Goal: Transaction & Acquisition: Purchase product/service

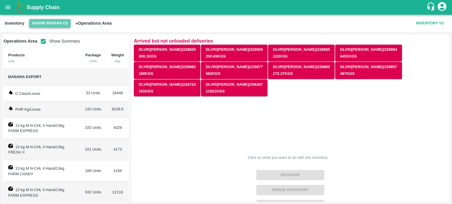
click at [46, 26] on button "Nashik Banana CS" at bounding box center [50, 23] width 42 height 9
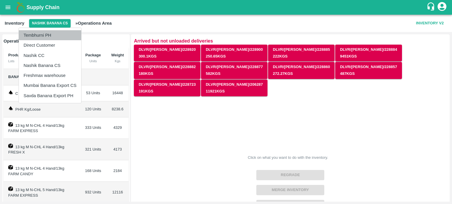
click at [48, 34] on li "Tembhurni PH" at bounding box center [50, 35] width 62 height 10
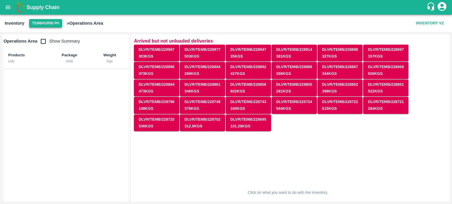
click at [47, 24] on button "Tembhurni PH" at bounding box center [45, 23] width 33 height 9
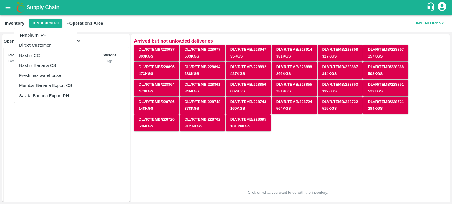
click at [41, 61] on li "Nashik Banana CS" at bounding box center [45, 66] width 62 height 10
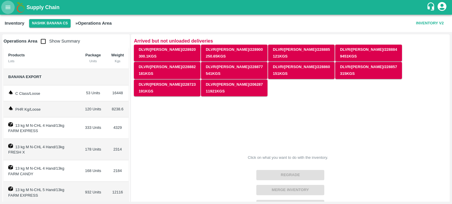
click at [4, 9] on button "open drawer" at bounding box center [8, 8] width 14 height 14
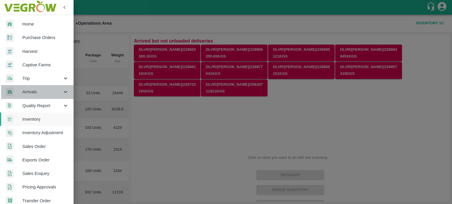
click at [64, 94] on icon at bounding box center [65, 92] width 6 height 6
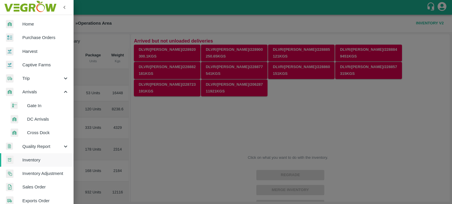
click at [41, 117] on span "DC Arrivals" at bounding box center [48, 119] width 42 height 6
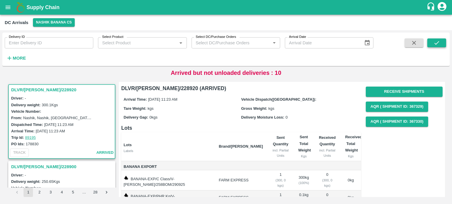
click at [433, 46] on button "submit" at bounding box center [436, 43] width 19 height 9
click at [9, 56] on icon "button" at bounding box center [9, 58] width 6 height 6
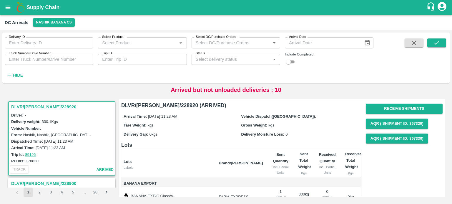
click at [219, 62] on input "Status" at bounding box center [230, 60] width 75 height 8
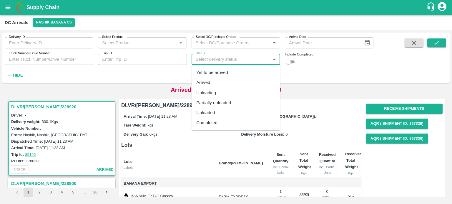
click at [212, 83] on div "Arrived" at bounding box center [235, 83] width 89 height 10
type input "Arrived"
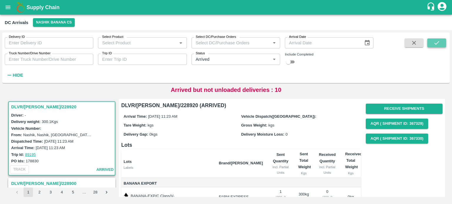
click at [441, 43] on button "submit" at bounding box center [436, 43] width 19 height 9
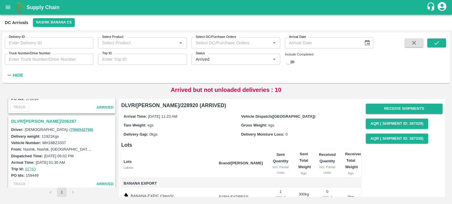
scroll to position [679, 0]
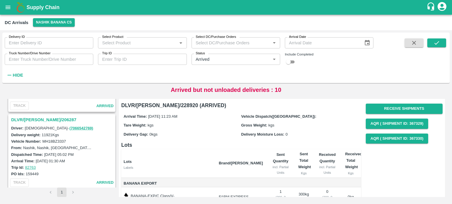
click at [38, 116] on h3 "DLVR/NASH/206287" at bounding box center [62, 120] width 103 height 8
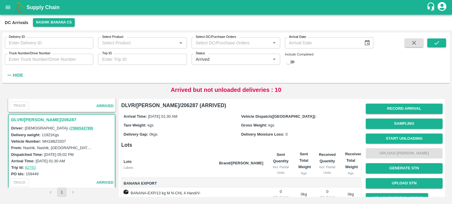
click at [182, 146] on h6 "Lots" at bounding box center [241, 145] width 240 height 8
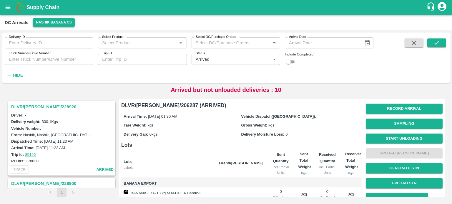
click at [46, 25] on button "Nashik Banana CS" at bounding box center [54, 22] width 42 height 9
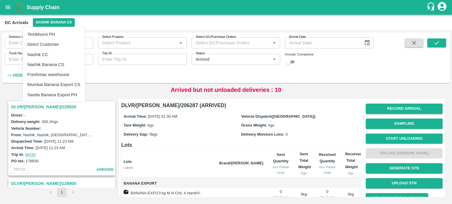
click at [108, 25] on div at bounding box center [226, 102] width 452 height 204
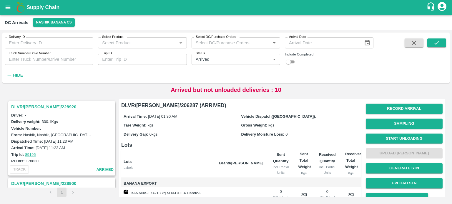
click at [6, 10] on icon "open drawer" at bounding box center [8, 7] width 6 height 6
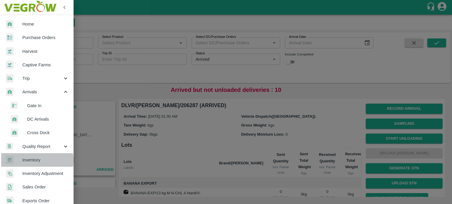
click at [34, 161] on span "Inventory" at bounding box center [45, 160] width 46 height 6
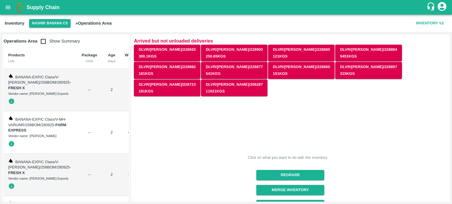
drag, startPoint x: 42, startPoint y: 45, endPoint x: 112, endPoint y: 79, distance: 77.2
click at [42, 45] on input "checkbox" at bounding box center [43, 42] width 12 height 12
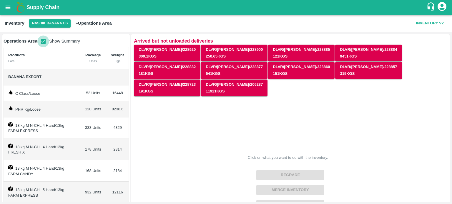
click at [42, 42] on input "checkbox" at bounding box center [43, 42] width 12 height 12
checkbox input "false"
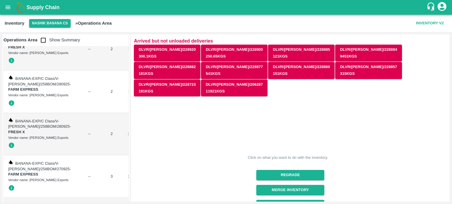
scroll to position [166, 0]
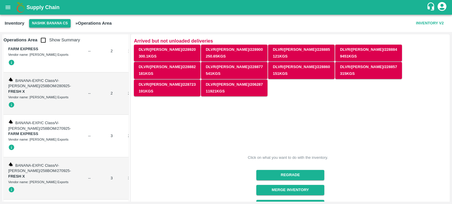
click at [44, 24] on button "Nashik Banana CS" at bounding box center [50, 23] width 42 height 9
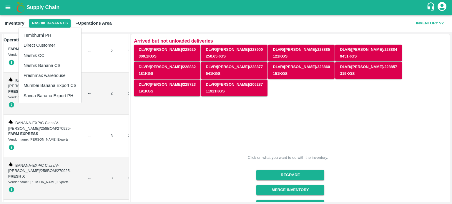
click at [39, 54] on li "Nashik CC" at bounding box center [50, 56] width 62 height 10
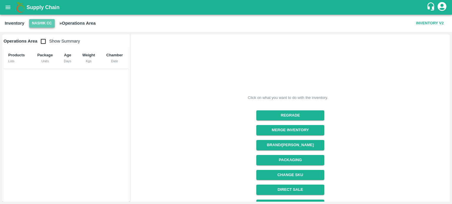
click at [46, 25] on button "Nashik CC" at bounding box center [42, 23] width 26 height 9
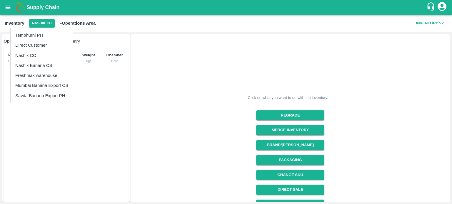
click at [32, 67] on li "Nashik Banana CS" at bounding box center [42, 66] width 62 height 10
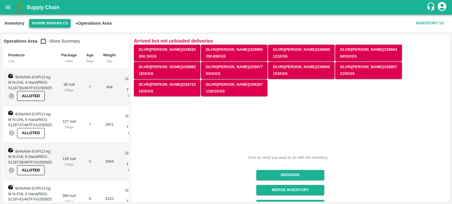
click at [48, 24] on button "Nashik Banana CS" at bounding box center [50, 23] width 42 height 9
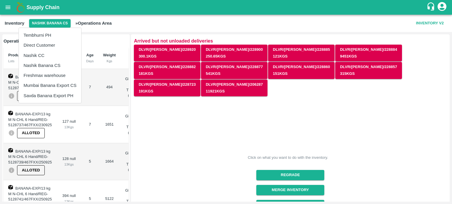
click at [46, 36] on li "Tembhurni PH" at bounding box center [50, 35] width 62 height 10
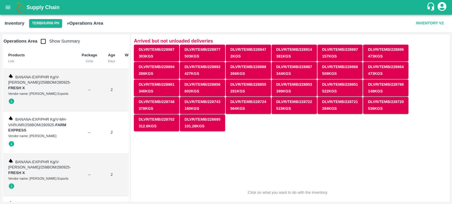
click at [44, 41] on input "checkbox" at bounding box center [43, 42] width 12 height 12
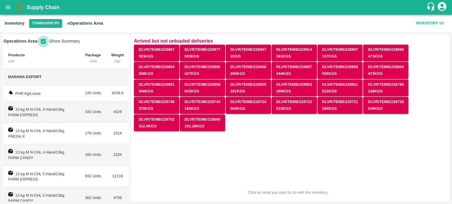
click at [44, 41] on input "checkbox" at bounding box center [43, 42] width 12 height 12
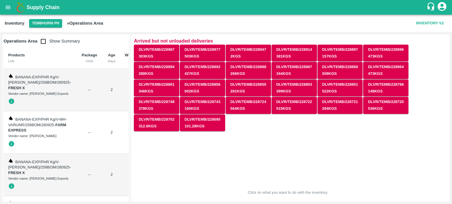
click at [44, 41] on input "checkbox" at bounding box center [43, 42] width 12 height 12
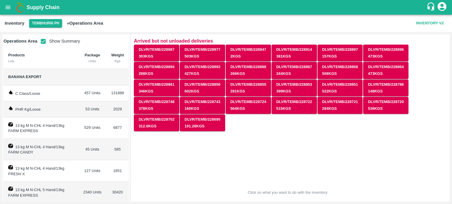
click at [41, 40] on input "checkbox" at bounding box center [43, 42] width 12 height 12
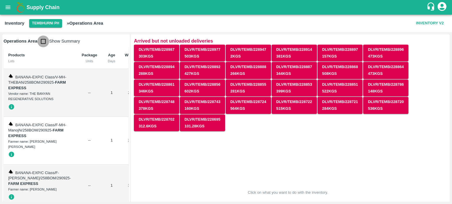
click at [45, 42] on input "checkbox" at bounding box center [43, 42] width 12 height 12
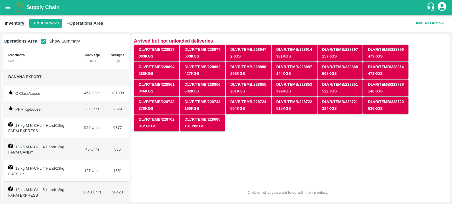
click at [45, 41] on input "checkbox" at bounding box center [43, 42] width 12 height 12
checkbox input "false"
click at [45, 25] on button "Tembhurni PH" at bounding box center [45, 23] width 33 height 9
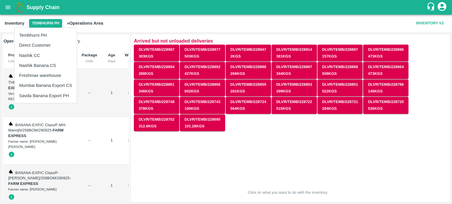
click at [36, 65] on li "Nashik Banana CS" at bounding box center [45, 66] width 62 height 10
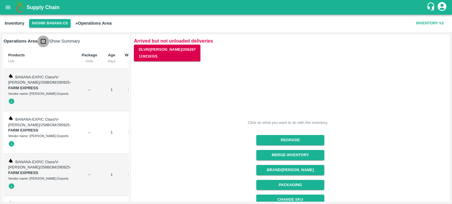
click at [43, 39] on input "checkbox" at bounding box center [43, 42] width 12 height 12
checkbox input "true"
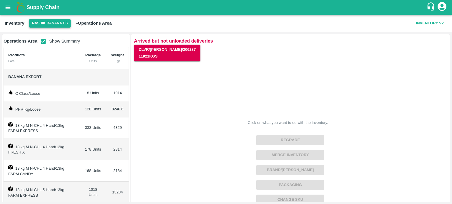
click at [50, 23] on button "Nashik Banana CS" at bounding box center [50, 23] width 42 height 9
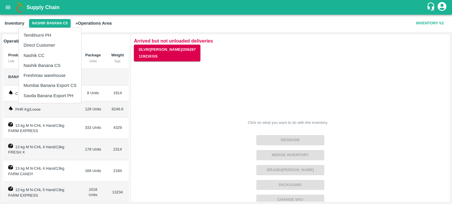
click at [48, 34] on li "Tembhurni PH" at bounding box center [50, 35] width 62 height 10
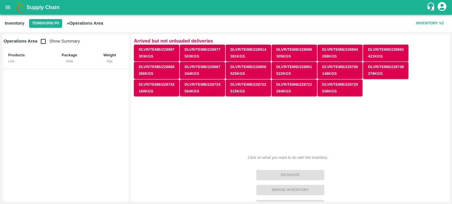
click at [48, 113] on div "Products Lots Package Units Weight Kgs" at bounding box center [66, 129] width 125 height 165
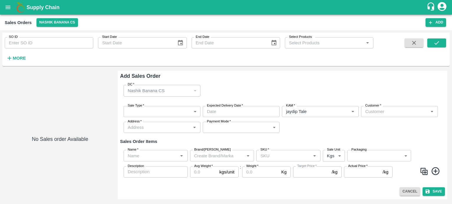
click at [153, 113] on body "Supply Chain Sales Orders Nashik Banana CS Add SO ID SO ID Start Date Start Dat…" at bounding box center [226, 102] width 452 height 204
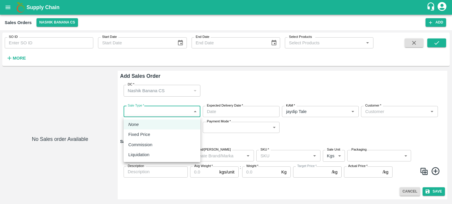
click at [157, 151] on li "Liquidation" at bounding box center [162, 155] width 77 height 10
type input "3"
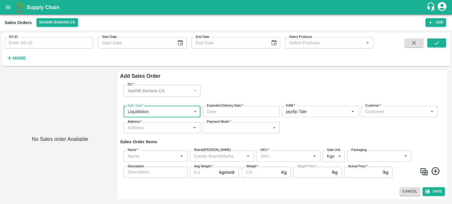
click at [234, 112] on input "Expected Delivery Date   *" at bounding box center [239, 111] width 73 height 11
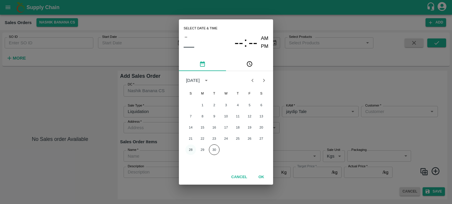
click at [191, 151] on button "28" at bounding box center [190, 150] width 11 height 11
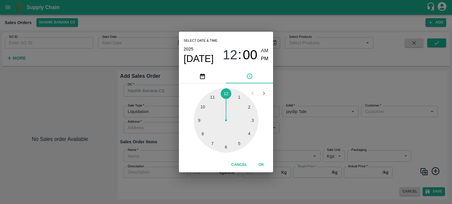
click at [201, 108] on div at bounding box center [226, 120] width 65 height 65
click at [264, 58] on span "PM" at bounding box center [265, 59] width 8 height 8
type input "[DATE] 10:00 PM"
click at [259, 165] on button "OK" at bounding box center [261, 165] width 19 height 10
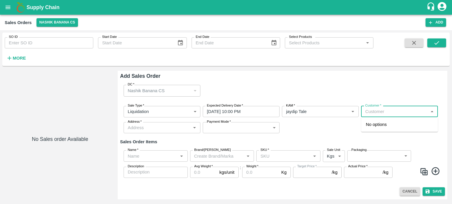
click at [384, 111] on input "Customer   *" at bounding box center [395, 112] width 64 height 8
click at [386, 122] on p "[PERSON_NAME]" at bounding box center [384, 124] width 36 height 6
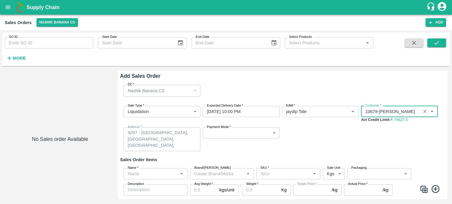
type input "10679-[PERSON_NAME]"
click at [245, 133] on body "Supply Chain Sales Orders Nashik Banana CS Add SO ID SO ID Start Date Start Dat…" at bounding box center [226, 102] width 452 height 204
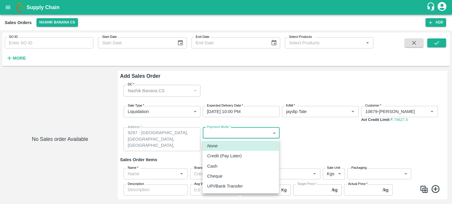
click at [240, 154] on p "Credit (Pay Later)" at bounding box center [224, 156] width 34 height 6
type input "credit"
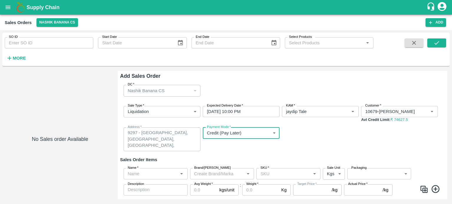
click at [333, 146] on div "Sale Type   * Liquidation 3 Sale Type Expected Delivery Date   * [DATE] 10:00 P…" at bounding box center [282, 128] width 325 height 55
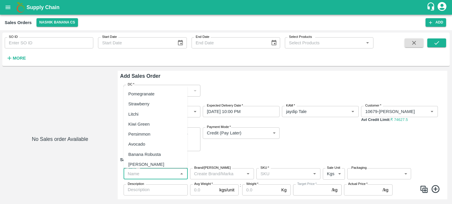
click at [159, 176] on input "Name   *" at bounding box center [150, 174] width 51 height 8
click at [150, 156] on div "Banana Export" at bounding box center [142, 154] width 29 height 6
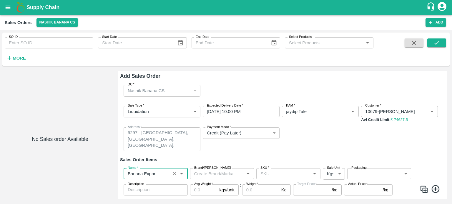
type input "Banana Export"
click at [221, 154] on div "Sale Type   * Liquidation 3 Sale Type Expected Delivery Date   * [DATE] 10:00 P…" at bounding box center [282, 128] width 325 height 55
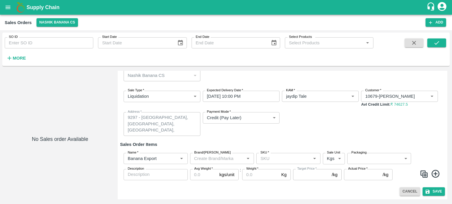
click at [285, 156] on input "SKU   *" at bounding box center [283, 159] width 51 height 8
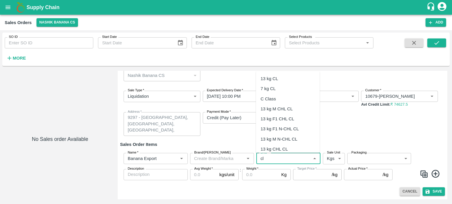
click at [266, 99] on div "C Class" at bounding box center [268, 99] width 15 height 6
type input "C Class"
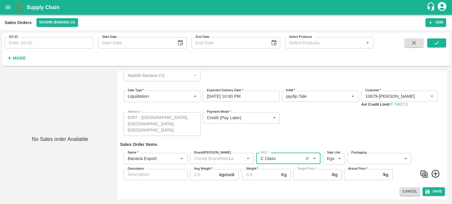
type input "NA"
type input "C Class"
click at [371, 160] on body "Supply Chain Sales Orders Nashik Banana CS Add SO ID SO ID Start Date Start Dat…" at bounding box center [226, 102] width 452 height 204
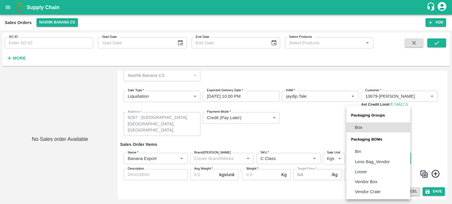
click at [367, 174] on li "Loose" at bounding box center [378, 172] width 64 height 10
type input "BOM/258"
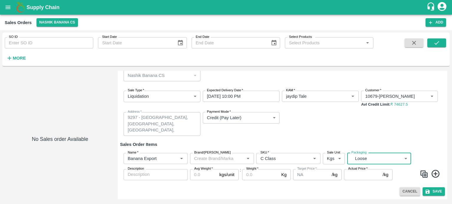
click at [196, 177] on input "Avg Weight   *" at bounding box center [203, 174] width 27 height 11
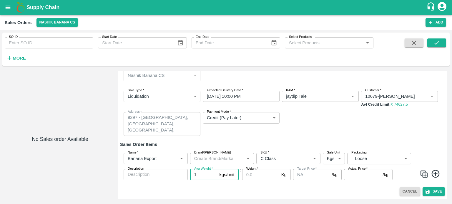
type input "1"
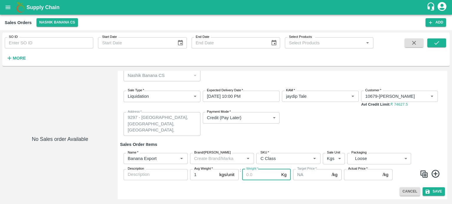
click at [250, 176] on input "Weight   *" at bounding box center [260, 174] width 37 height 11
type input "16448"
click at [349, 173] on input "Actual Price   *" at bounding box center [362, 174] width 36 height 11
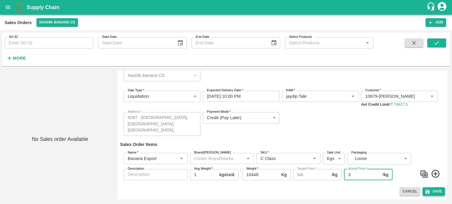
type input "3"
click at [435, 192] on button "Save" at bounding box center [433, 192] width 22 height 9
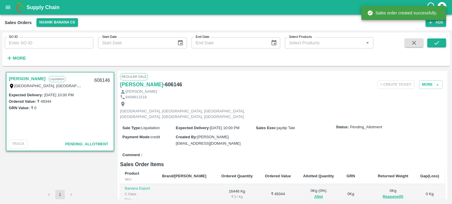
click at [276, 150] on div "Comment :" at bounding box center [282, 155] width 325 height 10
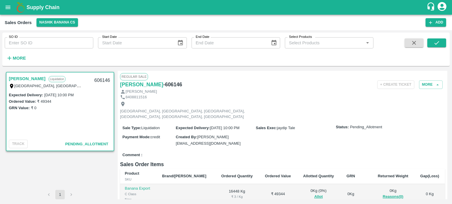
click at [272, 150] on div "Comment :" at bounding box center [282, 155] width 325 height 10
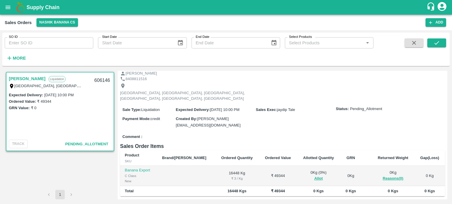
scroll to position [49, 0]
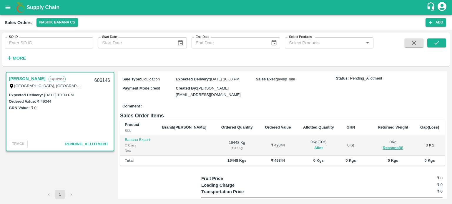
click at [314, 145] on button "Allot" at bounding box center [318, 148] width 9 height 7
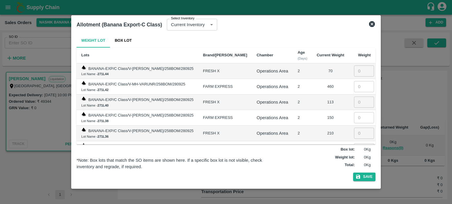
click at [361, 75] on input "number" at bounding box center [364, 71] width 20 height 11
type input "70"
click at [359, 83] on input "number" at bounding box center [364, 86] width 20 height 11
type input "460"
click at [358, 104] on input "number" at bounding box center [364, 102] width 20 height 11
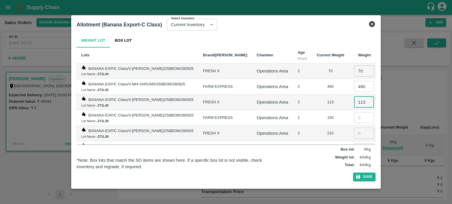
type input "113"
click at [357, 120] on input "number" at bounding box center [364, 117] width 20 height 11
type input "150"
click at [356, 134] on input "number" at bounding box center [364, 133] width 20 height 11
type input "210"
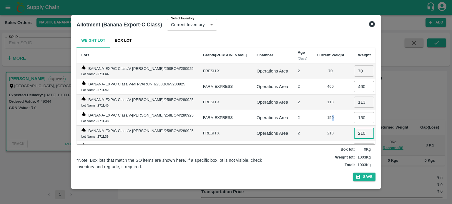
click at [325, 119] on div "150" at bounding box center [331, 118] width 28 height 6
click at [312, 121] on td "150" at bounding box center [330, 118] width 37 height 16
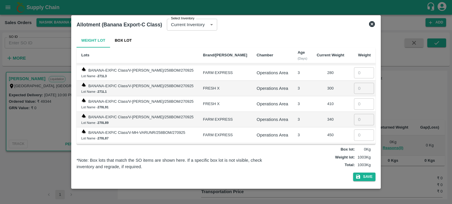
scroll to position [78, 0]
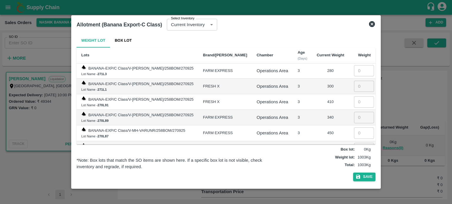
click at [355, 69] on input "number" at bounding box center [364, 70] width 20 height 11
type input "280"
click at [354, 86] on input "number" at bounding box center [364, 86] width 20 height 11
type input "300"
click at [356, 100] on input "number" at bounding box center [364, 101] width 20 height 11
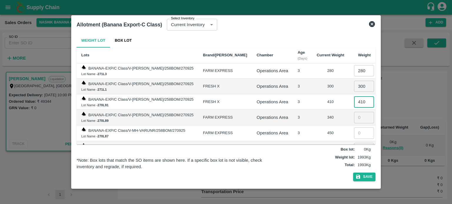
type input "410"
click at [355, 118] on input "number" at bounding box center [364, 117] width 20 height 11
type input "340"
click at [354, 136] on input "number" at bounding box center [364, 133] width 20 height 11
type input "450"
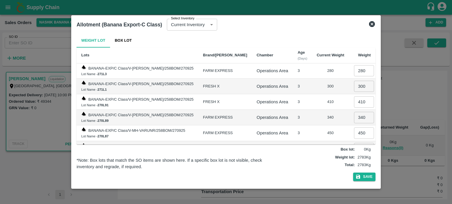
click at [329, 126] on td "450" at bounding box center [330, 134] width 37 height 16
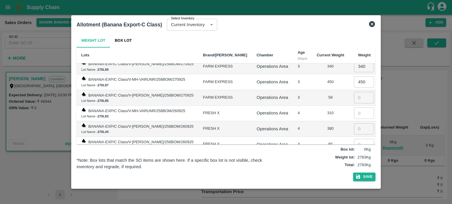
scroll to position [137, 0]
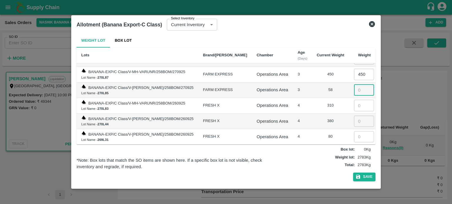
click at [354, 92] on input "number" at bounding box center [364, 89] width 20 height 11
type input "58"
click at [354, 100] on input "number" at bounding box center [364, 105] width 20 height 11
type input "310"
click at [354, 121] on input "number" at bounding box center [364, 121] width 20 height 11
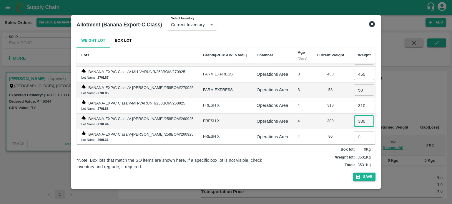
type input "380"
click at [358, 132] on input "number" at bounding box center [364, 136] width 20 height 11
type input "80"
click at [293, 129] on td "4" at bounding box center [302, 137] width 19 height 16
click at [312, 114] on td "380" at bounding box center [330, 122] width 37 height 16
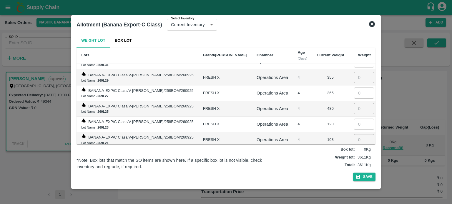
scroll to position [216, 0]
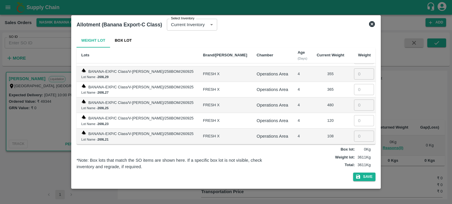
click at [354, 70] on input "number" at bounding box center [364, 74] width 20 height 11
type input "355"
click at [356, 84] on input "number" at bounding box center [364, 89] width 20 height 11
type input "365"
click at [354, 106] on input "number" at bounding box center [364, 105] width 20 height 11
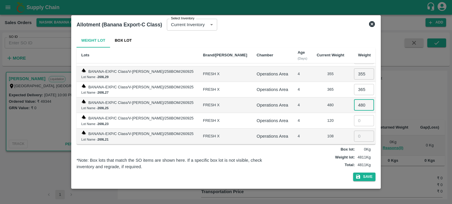
type input "480"
click at [354, 118] on input "number" at bounding box center [364, 120] width 20 height 11
type input "120"
click at [354, 134] on input "number" at bounding box center [364, 136] width 20 height 11
type input "108"
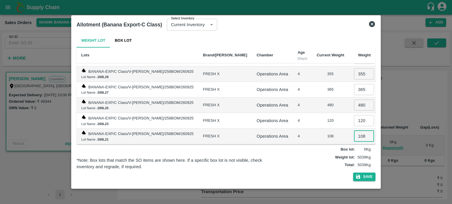
click at [313, 120] on td "120" at bounding box center [330, 121] width 37 height 16
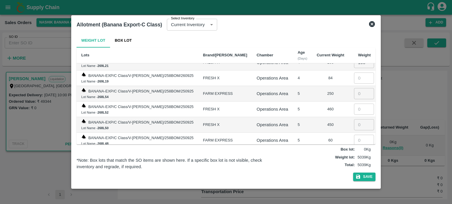
scroll to position [294, 0]
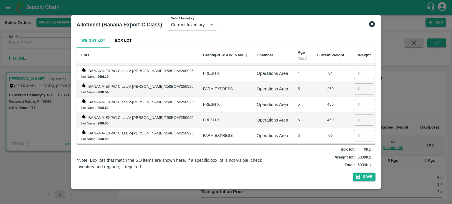
click at [354, 70] on input "number" at bounding box center [364, 73] width 20 height 11
type input "84"
click at [354, 84] on input "number" at bounding box center [364, 89] width 20 height 11
type input "250"
click at [354, 101] on input "number" at bounding box center [364, 104] width 20 height 11
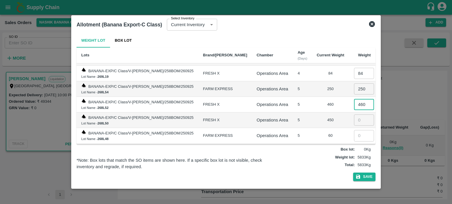
type input "460"
click at [354, 115] on input "number" at bounding box center [364, 120] width 20 height 11
type input "450"
click at [354, 133] on input "number" at bounding box center [364, 135] width 20 height 11
type input "60"
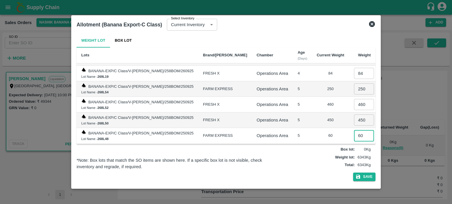
click at [312, 128] on td "60" at bounding box center [330, 136] width 37 height 16
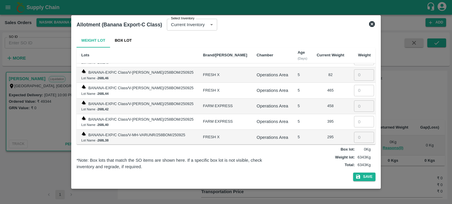
scroll to position [372, 0]
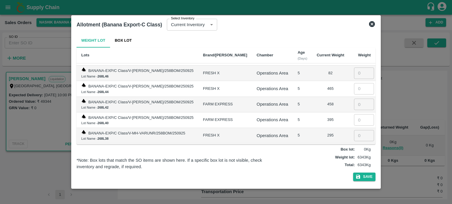
click at [355, 69] on input "number" at bounding box center [364, 73] width 20 height 11
type input "82"
click at [354, 83] on input "number" at bounding box center [364, 88] width 20 height 11
type input "465"
click at [356, 99] on input "number" at bounding box center [364, 104] width 20 height 11
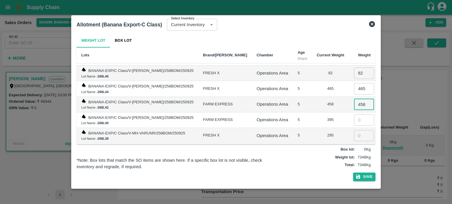
type input "458"
click at [357, 117] on input "number" at bounding box center [364, 119] width 20 height 11
type input "395"
click at [349, 129] on td "​" at bounding box center [362, 136] width 26 height 16
click at [354, 130] on input "number" at bounding box center [364, 135] width 20 height 11
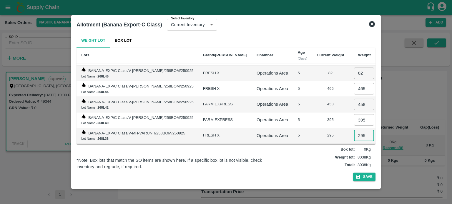
type input "295"
click at [312, 128] on td "295" at bounding box center [330, 136] width 37 height 16
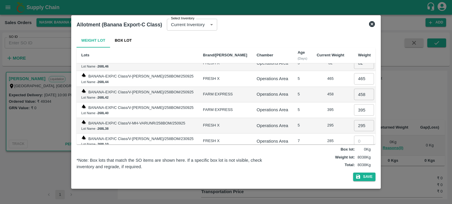
click at [357, 136] on input "number" at bounding box center [364, 141] width 20 height 11
type input "285"
click at [299, 134] on td "7" at bounding box center [302, 142] width 19 height 16
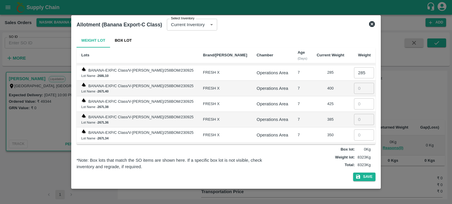
scroll to position [461, 0]
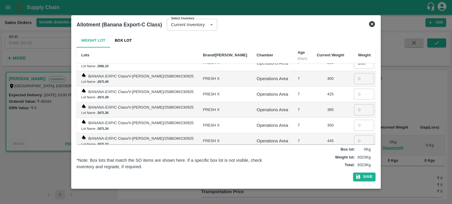
click at [360, 73] on input "number" at bounding box center [364, 78] width 20 height 11
type input "400"
click at [359, 89] on input "number" at bounding box center [364, 94] width 20 height 11
type input "425"
click at [354, 104] on input "number" at bounding box center [364, 109] width 20 height 11
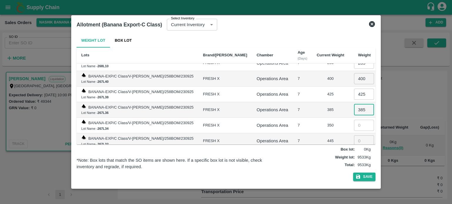
type input "385"
click at [356, 120] on input "number" at bounding box center [364, 125] width 20 height 11
type input "350"
click at [359, 136] on input "number" at bounding box center [364, 141] width 20 height 11
type input "445"
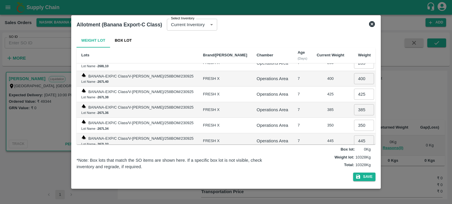
click at [315, 134] on td "445" at bounding box center [330, 142] width 37 height 16
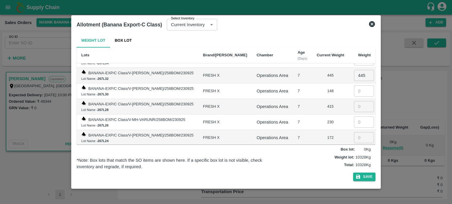
scroll to position [529, 0]
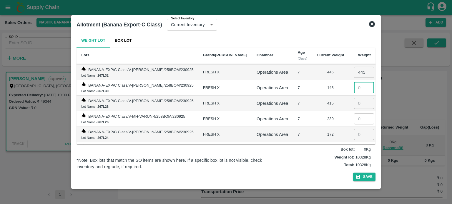
click at [354, 82] on input "number" at bounding box center [364, 87] width 20 height 11
type input "148"
click at [354, 98] on input "number" at bounding box center [364, 103] width 20 height 11
type input "415"
click at [359, 114] on input "number" at bounding box center [364, 119] width 20 height 11
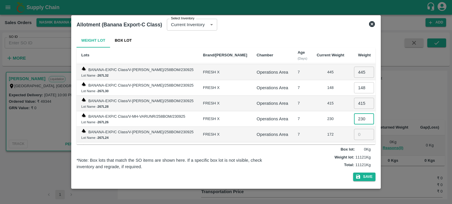
type input "230"
click at [358, 129] on input "number" at bounding box center [364, 134] width 20 height 11
type input "172"
click at [302, 127] on td "7" at bounding box center [302, 135] width 19 height 16
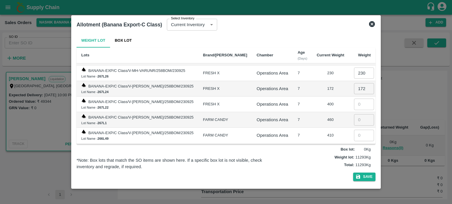
scroll to position [578, 0]
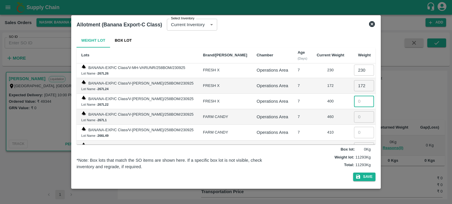
click at [354, 96] on input "number" at bounding box center [364, 101] width 20 height 11
type input "400"
click at [354, 111] on input "number" at bounding box center [364, 116] width 20 height 11
type input "460"
click at [354, 127] on input "number" at bounding box center [364, 132] width 20 height 11
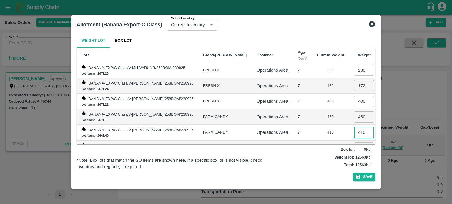
type input "410"
click at [356, 143] on input "number" at bounding box center [364, 148] width 20 height 11
type input "150"
click at [303, 115] on td "7" at bounding box center [302, 117] width 19 height 16
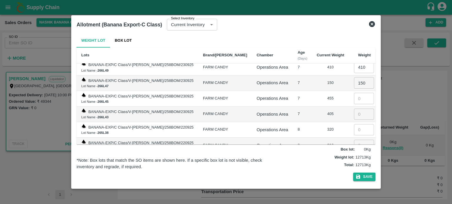
scroll to position [647, 0]
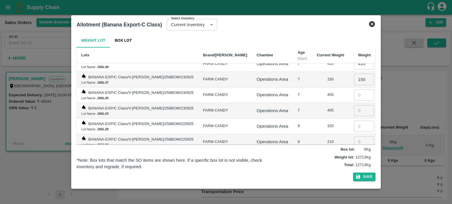
click at [355, 89] on input "number" at bounding box center [364, 94] width 20 height 11
type input "455"
click at [360, 105] on input "number" at bounding box center [364, 110] width 20 height 11
type input "405"
click at [354, 121] on input "number" at bounding box center [364, 126] width 20 height 11
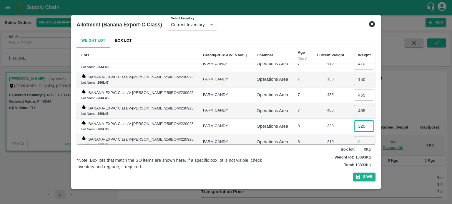
type input "320"
click at [354, 136] on input "number" at bounding box center [364, 141] width 20 height 11
type input "210"
click at [317, 124] on div "320" at bounding box center [331, 127] width 28 height 6
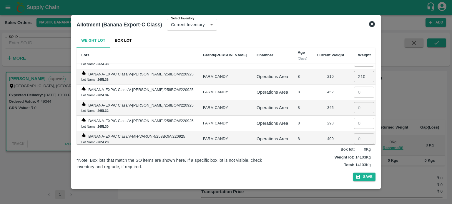
scroll to position [716, 0]
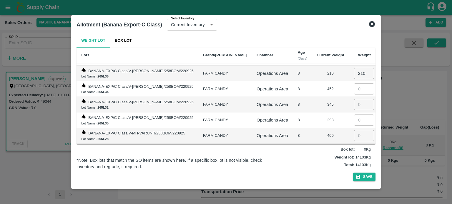
click at [357, 84] on input "number" at bounding box center [364, 89] width 20 height 11
type input "452"
click at [355, 99] on input "number" at bounding box center [364, 104] width 20 height 11
type input "345"
click at [355, 115] on input "number" at bounding box center [364, 120] width 20 height 11
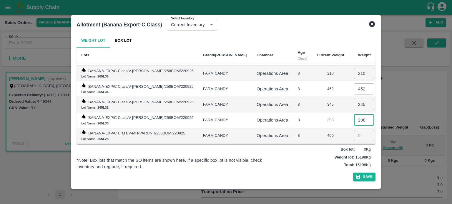
type input "298"
click at [358, 130] on input "number" at bounding box center [364, 135] width 20 height 11
type input "400"
click at [356, 146] on input "number" at bounding box center [364, 151] width 20 height 11
type input "450"
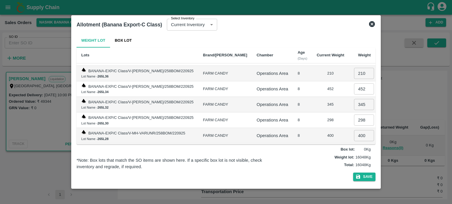
click at [312, 129] on td "400" at bounding box center [330, 136] width 37 height 16
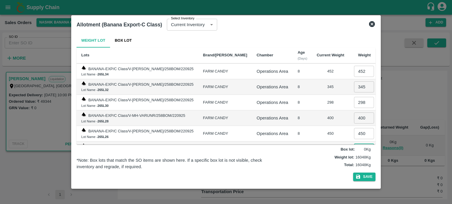
click at [354, 144] on input "number" at bounding box center [364, 149] width 20 height 11
type input "400"
click at [366, 174] on button "Save" at bounding box center [364, 177] width 22 height 9
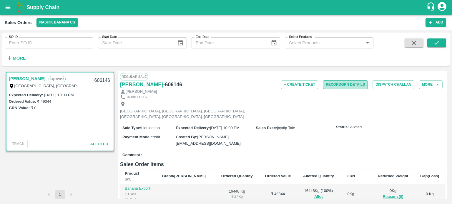
click at [337, 83] on button "Record GRN Details" at bounding box center [345, 85] width 45 height 9
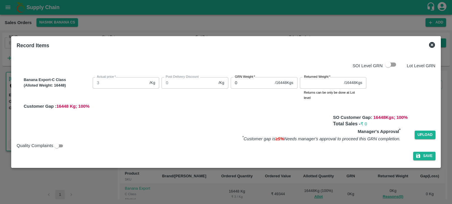
drag, startPoint x: 240, startPoint y: 82, endPoint x: 197, endPoint y: 79, distance: 42.8
click at [198, 79] on div "Banana Export-C Class (Alloted Weight: 16448 ) Actual price   * 3 /Kg Actual pr…" at bounding box center [228, 92] width 414 height 35
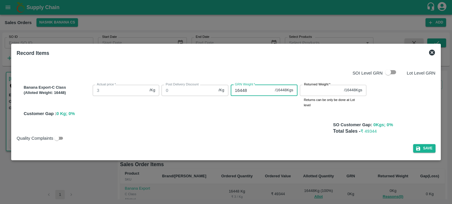
type input "16448"
click at [308, 94] on input "Returned Weight   *" at bounding box center [321, 90] width 42 height 11
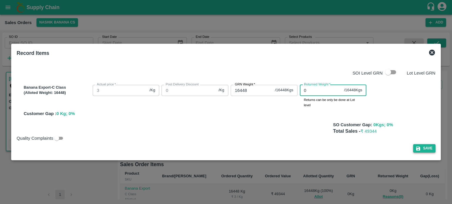
type input "0"
click at [425, 149] on button "Save" at bounding box center [424, 148] width 22 height 9
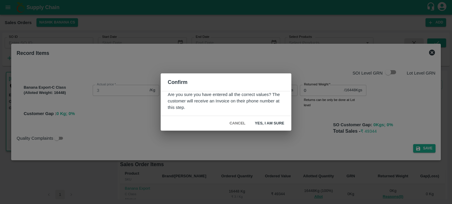
click at [277, 121] on button "Yes, I am sure" at bounding box center [269, 124] width 39 height 10
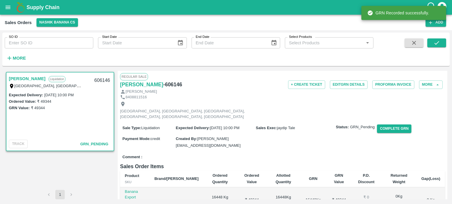
click at [277, 139] on div "Sale Type : Liquidation Expected Delivery : [DATE] 10:00 PM Sales Exec : [PERSO…" at bounding box center [282, 136] width 325 height 31
click at [59, 23] on button "Nashik Banana CS" at bounding box center [57, 22] width 42 height 9
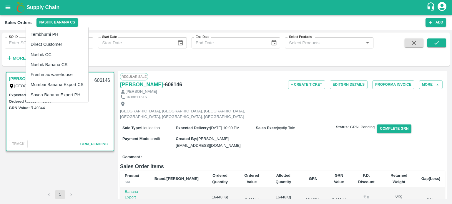
click at [49, 35] on li "Tembhurni PH" at bounding box center [57, 34] width 62 height 10
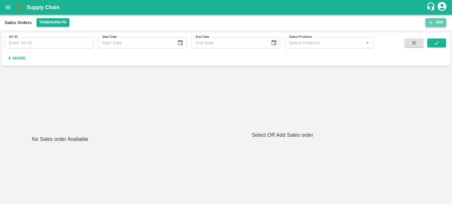
click at [437, 22] on button "Add" at bounding box center [435, 22] width 21 height 9
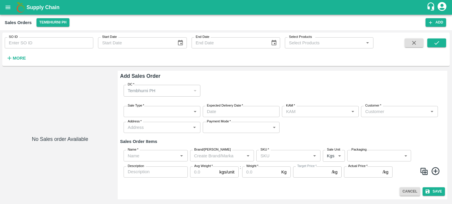
type input "jaydip Tale"
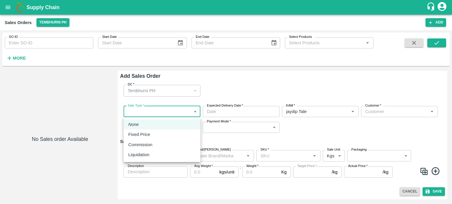
click at [149, 111] on body "Supply Chain Sales Orders Tembhurni PH Add SO ID SO ID Start Date Start Date En…" at bounding box center [226, 102] width 452 height 204
click at [151, 156] on div "Liquidation" at bounding box center [140, 155] width 24 height 6
type input "3"
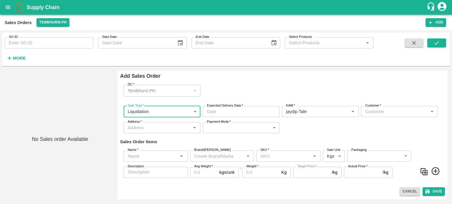
click at [225, 114] on input "Expected Delivery Date   *" at bounding box center [239, 111] width 73 height 11
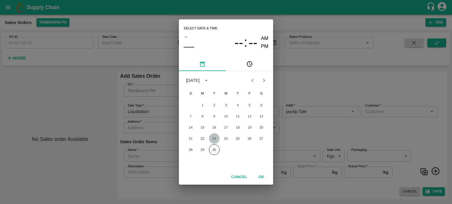
click at [212, 138] on button "23" at bounding box center [214, 139] width 11 height 11
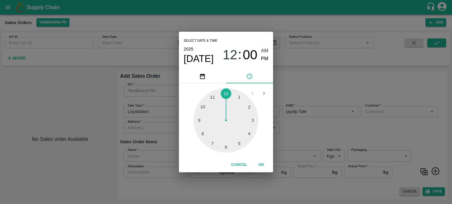
click at [201, 134] on div at bounding box center [226, 120] width 65 height 65
click at [264, 59] on span "PM" at bounding box center [265, 59] width 8 height 8
type input "[DATE] 08:00 PM"
click at [261, 166] on button "OK" at bounding box center [261, 165] width 19 height 10
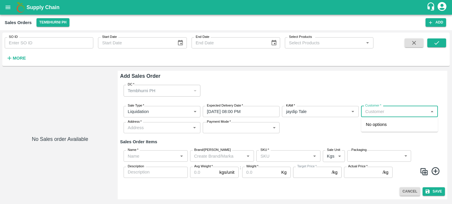
click at [376, 114] on input "Customer   *" at bounding box center [395, 112] width 64 height 8
click at [375, 123] on p "[PERSON_NAME] [PERSON_NAME]" at bounding box center [399, 127] width 67 height 13
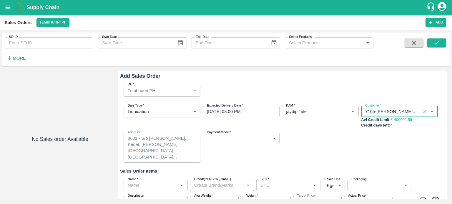
type input "7165-[PERSON_NAME] [PERSON_NAME]"
click at [228, 141] on body "Supply Chain Sales Orders Tembhurni PH Add SO ID SO ID Start Date Start Date En…" at bounding box center [226, 102] width 452 height 204
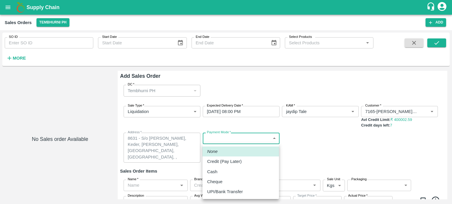
click at [230, 158] on li "Credit (Pay Later)" at bounding box center [240, 162] width 76 height 10
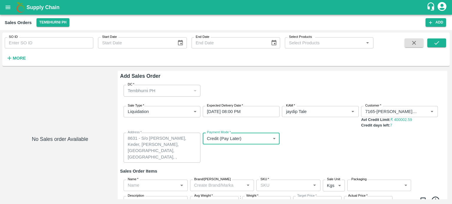
type input "credit"
click at [292, 153] on div "Sale Type   * Liquidation 3 Sale Type Expected Delivery Date   * [DATE] 08:00 P…" at bounding box center [282, 134] width 325 height 66
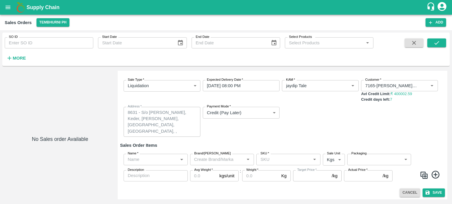
scroll to position [27, 0]
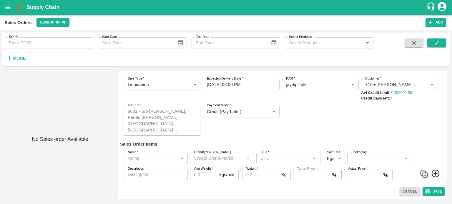
click at [157, 158] on input "Name   *" at bounding box center [150, 159] width 51 height 8
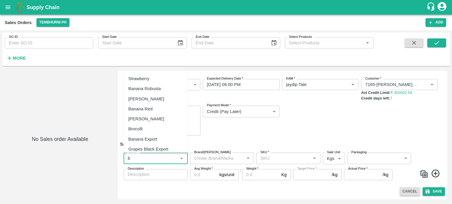
click at [152, 141] on div "Banana Export" at bounding box center [142, 139] width 29 height 6
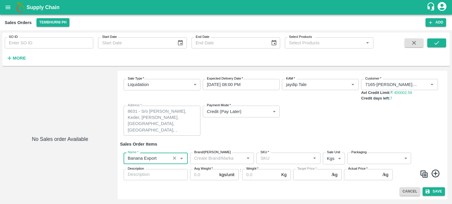
type input "Banana Export"
click at [284, 156] on input "SKU   *" at bounding box center [283, 159] width 51 height 8
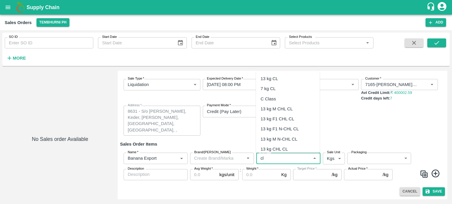
click at [268, 102] on div "C Class" at bounding box center [288, 99] width 64 height 10
type input "C Class"
type input "NA"
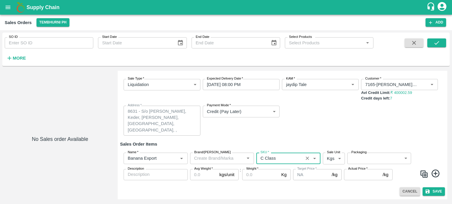
type input "C Class"
click at [362, 155] on body "Supply Chain Sales Orders Tembhurni PH Add SO ID SO ID Start Date Start Date En…" at bounding box center [226, 102] width 452 height 204
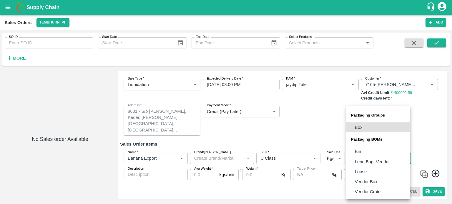
click at [362, 173] on p "Loose" at bounding box center [361, 172] width 12 height 6
type input "BOM/258"
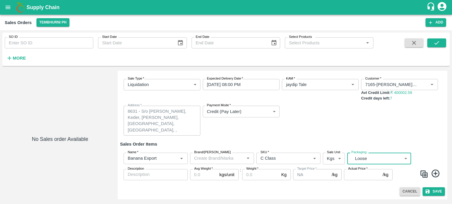
click at [199, 175] on input "Avg Weight   *" at bounding box center [203, 174] width 27 height 11
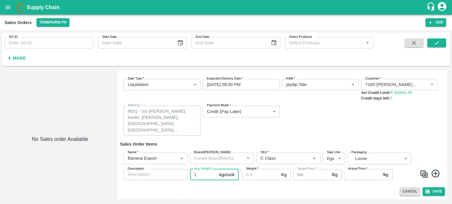
type input "1"
click at [158, 174] on textarea "Description" at bounding box center [156, 175] width 56 height 6
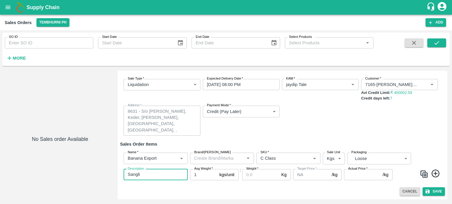
type textarea "Sangli"
click at [254, 176] on input "Weight   *" at bounding box center [260, 174] width 37 height 11
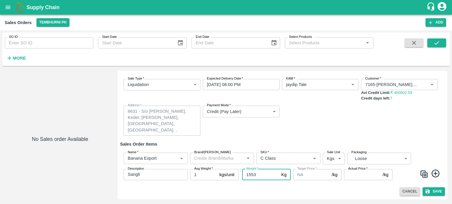
type input "1553"
click at [358, 180] on input "Actual Price   *" at bounding box center [362, 174] width 36 height 11
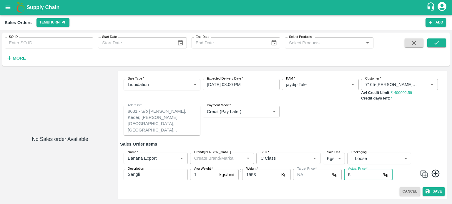
type input "5"
click at [337, 138] on div "Sale Type   * Liquidation 3 Sale Type Expected Delivery Date   * [DATE] 08:00 P…" at bounding box center [282, 107] width 325 height 66
click at [315, 136] on div "Sale Type   * Liquidation 3 Sale Type Expected Delivery Date   * [DATE] 08:00 P…" at bounding box center [282, 107] width 325 height 66
click at [432, 192] on button "Save" at bounding box center [433, 192] width 22 height 9
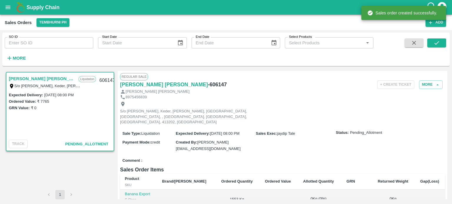
click at [270, 156] on div "Comment :" at bounding box center [282, 161] width 325 height 10
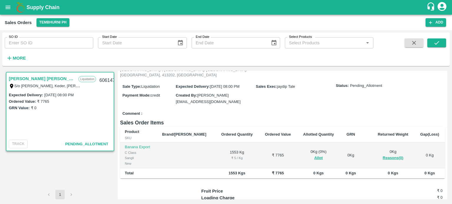
scroll to position [49, 0]
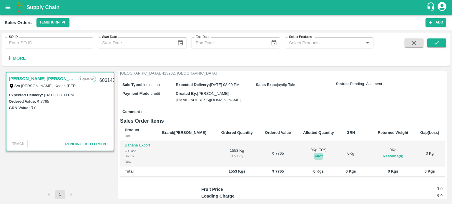
click at [314, 153] on button "Allot" at bounding box center [318, 156] width 9 height 7
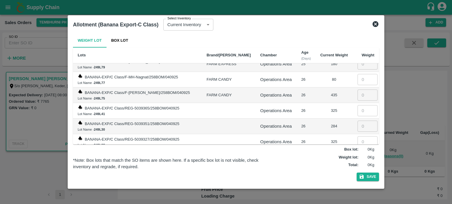
scroll to position [6976, 0]
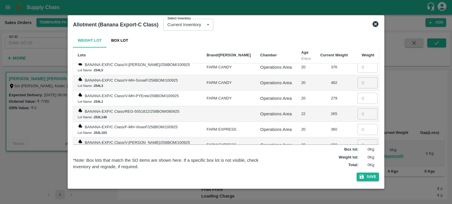
scroll to position [5231, 0]
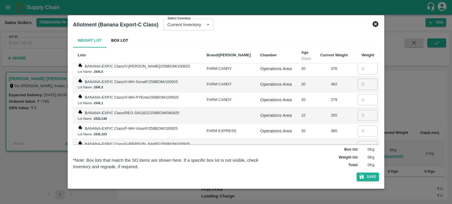
type input "350"
click at [172, 170] on td "BANANA-EXP/C Class/V-MH-ShivPa/258BOM/100925 Lot Name - 253L97" at bounding box center [137, 178] width 129 height 16
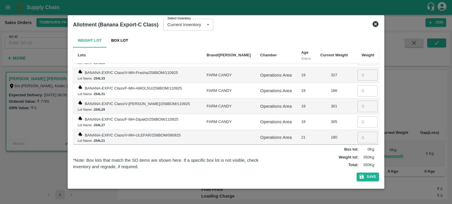
scroll to position [5084, 0]
click at [358, 179] on input "number" at bounding box center [367, 184] width 20 height 11
type input "213"
click at [174, 177] on td "BANANA-EXP/C Class/V-MH-Nandku/258BOM/080925 Lot Name - 254L9" at bounding box center [137, 185] width 129 height 16
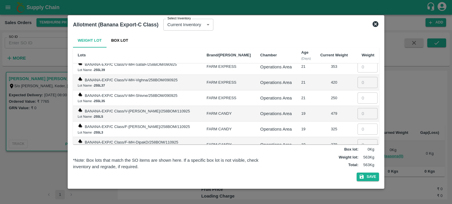
scroll to position [4702, 0]
click at [357, 171] on input "number" at bounding box center [367, 176] width 20 height 11
type input "80"
click at [357, 156] on input "number" at bounding box center [367, 161] width 20 height 11
type input "103"
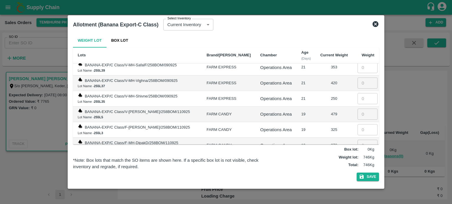
click at [176, 169] on td "BANANA-EXP/C Class/V-MH-Nandku/258BOM/110925 Lot Name - 254L157" at bounding box center [137, 177] width 129 height 16
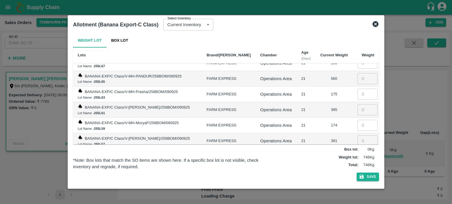
scroll to position [4486, 0]
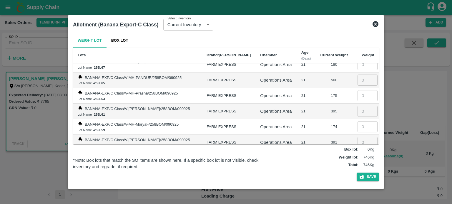
click at [357, 168] on input "number" at bounding box center [367, 173] width 20 height 11
type input "300"
click at [185, 166] on td "BANANA-EXP/C Class/V-MH-Nandku/258BOM/090925 Lot Name - 255L53" at bounding box center [137, 174] width 129 height 16
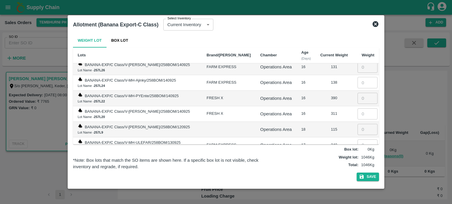
scroll to position [3652, 0]
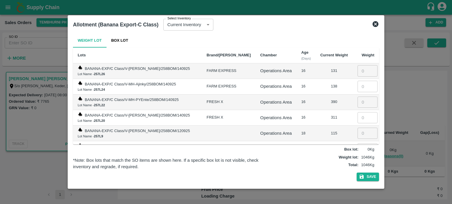
click at [357, 175] on input "number" at bounding box center [367, 180] width 20 height 11
type input "247"
click at [161, 173] on td "BANANA-EXP/C Class/V-MH-Nandku/258BOM/120925 Lot Name - 257L2" at bounding box center [137, 181] width 129 height 16
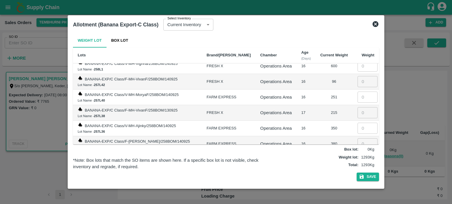
scroll to position [3515, 0]
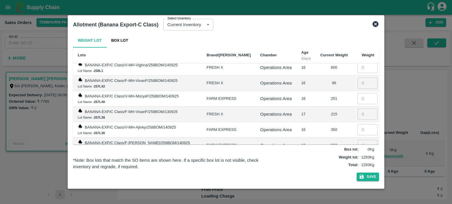
click at [361, 156] on input "number" at bounding box center [367, 161] width 20 height 11
type input "200"
click at [157, 154] on td "BANANA-EXP/C Class/V-MH-Nandku/258BOM/130925 Lot Name - 257L32" at bounding box center [137, 162] width 129 height 16
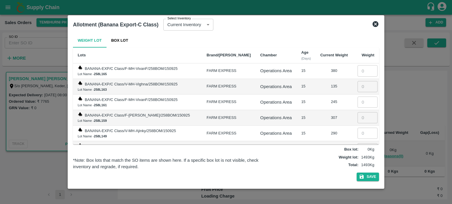
scroll to position [3162, 0]
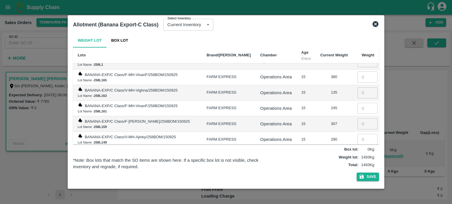
click at [359, 150] on input "number" at bounding box center [367, 155] width 20 height 11
type input "60"
click at [366, 178] on button "Save" at bounding box center [368, 177] width 22 height 9
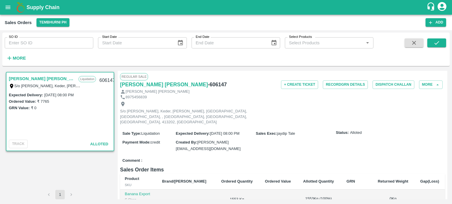
click at [263, 156] on div "Comment :" at bounding box center [282, 161] width 325 height 10
click at [339, 84] on button "Record GRN Details" at bounding box center [345, 85] width 45 height 9
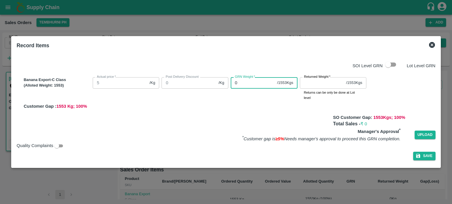
click at [206, 83] on div "Banana Export-C Class (Alloted Weight: 1553 ) Actual price   * 5 /Kg Actual pri…" at bounding box center [228, 92] width 414 height 35
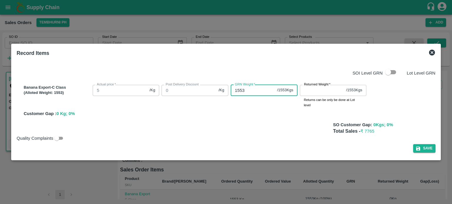
type input "1553"
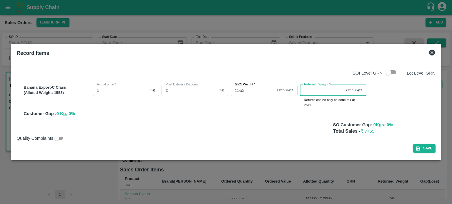
click at [319, 89] on input "Returned Weight   *" at bounding box center [322, 90] width 44 height 11
type input "0"
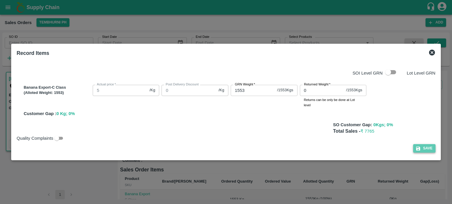
click at [431, 149] on button "Save" at bounding box center [424, 148] width 22 height 9
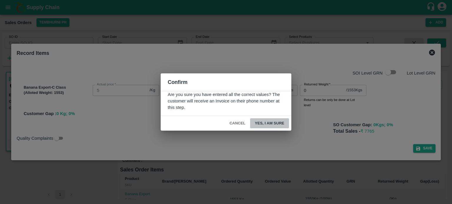
click at [273, 123] on button "Yes, I am sure" at bounding box center [269, 124] width 39 height 10
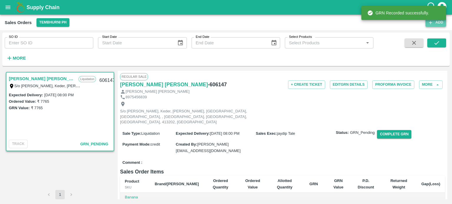
click at [429, 24] on icon "button" at bounding box center [430, 22] width 5 height 5
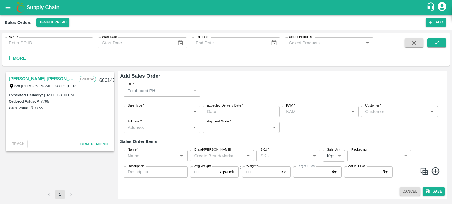
type input "jaydip Tale"
click at [158, 112] on body "Supply Chain Sales Orders Tembhurni PH Add SO ID SO ID Start Date Start Date En…" at bounding box center [226, 102] width 452 height 204
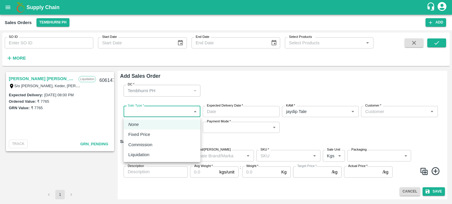
click at [151, 157] on div "Liquidation" at bounding box center [140, 155] width 24 height 6
type input "3"
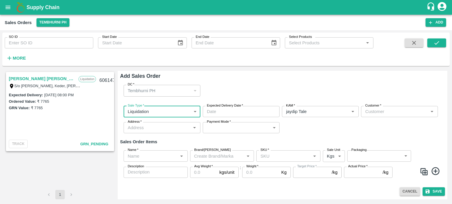
click at [231, 114] on input "Expected Delivery Date   *" at bounding box center [239, 111] width 73 height 11
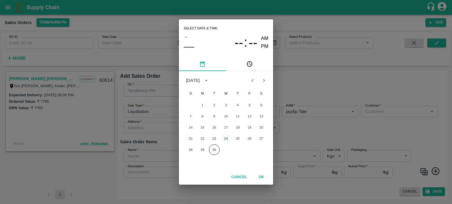
click at [225, 138] on button "24" at bounding box center [226, 139] width 11 height 11
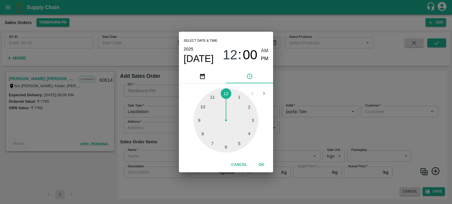
click at [203, 107] on div at bounding box center [226, 120] width 65 height 65
type input "[DATE] 10:00 AM"
click at [259, 168] on button "OK" at bounding box center [261, 165] width 19 height 10
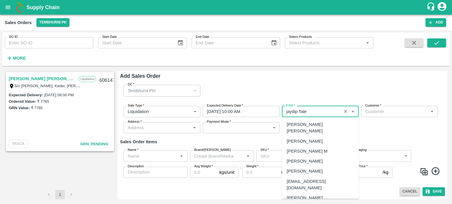
click at [297, 110] on input "KAM   *" at bounding box center [312, 112] width 56 height 8
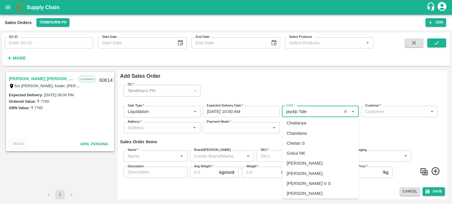
click at [385, 114] on input "Customer   *" at bounding box center [395, 112] width 64 height 8
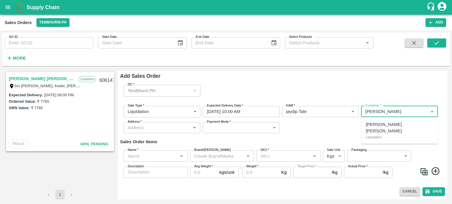
click at [401, 125] on p "[PERSON_NAME] [PERSON_NAME]" at bounding box center [399, 127] width 67 height 13
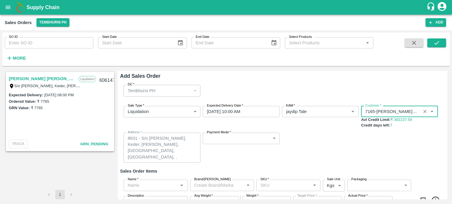
type input "7165-[PERSON_NAME] [PERSON_NAME]"
click at [237, 139] on body "Supply Chain Sales Orders Tembhurni PH Add SO ID SO ID Start Date Start Date En…" at bounding box center [226, 102] width 452 height 204
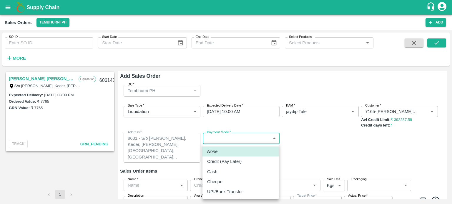
click at [230, 162] on p "Credit (Pay Later)" at bounding box center [224, 162] width 34 height 6
type input "credit"
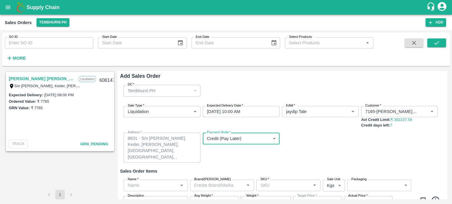
click at [298, 154] on div "Sale Type   * Liquidation 3 Sale Type Expected Delivery Date   * [DATE] 10:00 A…" at bounding box center [282, 134] width 325 height 66
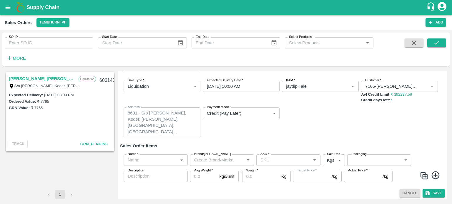
scroll to position [27, 0]
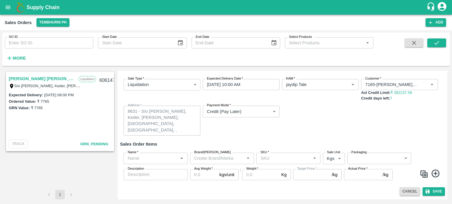
click at [154, 161] on input "Name   *" at bounding box center [150, 159] width 51 height 8
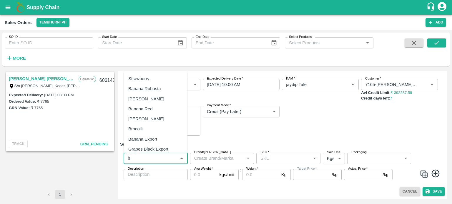
click at [144, 137] on div "Banana Export" at bounding box center [142, 139] width 29 height 6
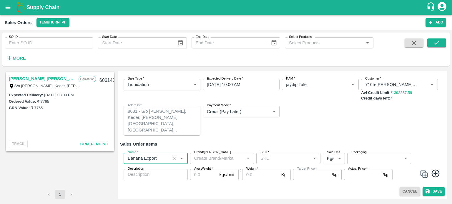
type input "Banana Export"
click at [293, 161] on input "SKU   *" at bounding box center [283, 159] width 51 height 8
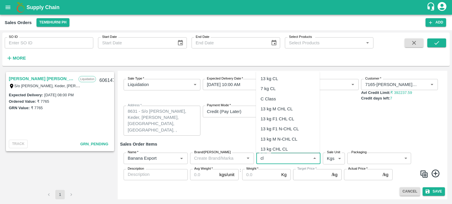
click at [269, 99] on div "C Class" at bounding box center [268, 99] width 15 height 6
type input "C Class"
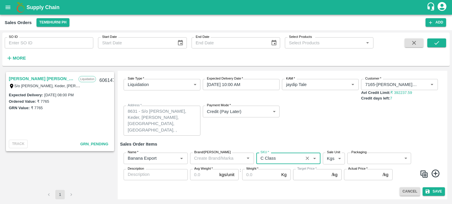
type input "NA"
type input "C Class"
click at [358, 164] on body "Supply Chain Sales Orders Tembhurni PH Add SO ID SO ID Start Date Start Date En…" at bounding box center [226, 102] width 452 height 204
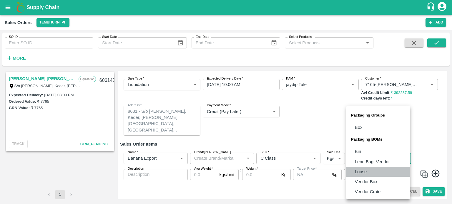
click at [361, 168] on li "Loose" at bounding box center [378, 172] width 64 height 10
type input "BOM/258"
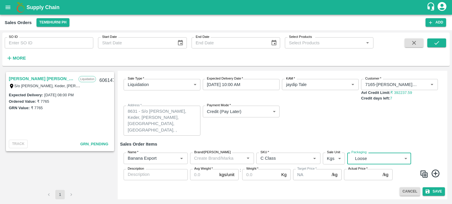
click at [207, 174] on input "Avg Weight   *" at bounding box center [203, 174] width 27 height 11
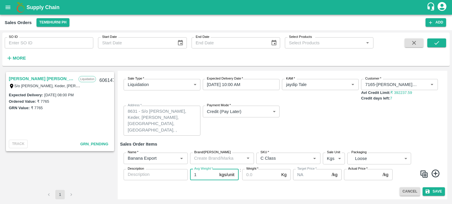
type input "1"
click at [258, 177] on input "Weight   *" at bounding box center [260, 174] width 37 height 11
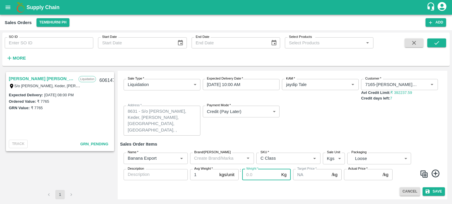
click at [265, 133] on div "Payment Mode   * Credit (Pay Later) credit Payment Mode" at bounding box center [241, 121] width 77 height 30
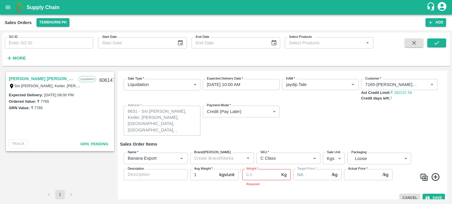
click at [262, 174] on input "Weight   *" at bounding box center [260, 174] width 37 height 11
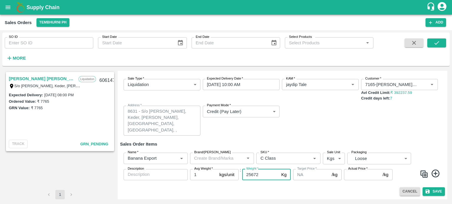
type input "25672"
click at [373, 174] on input "Actual Price   *" at bounding box center [362, 174] width 36 height 11
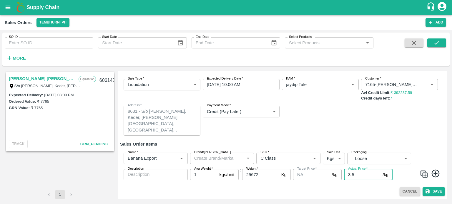
type input "3.5"
click at [330, 121] on div "Sale Type   * Liquidation 3 Sale Type Expected Delivery Date   * [DATE] 10:00 A…" at bounding box center [282, 107] width 325 height 66
click at [434, 192] on button "Save" at bounding box center [433, 192] width 22 height 9
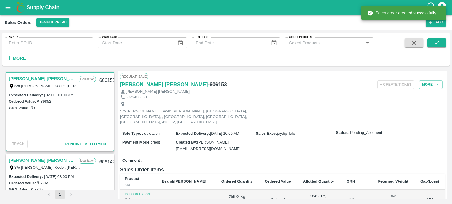
click at [291, 156] on div "Comment :" at bounding box center [282, 161] width 325 height 10
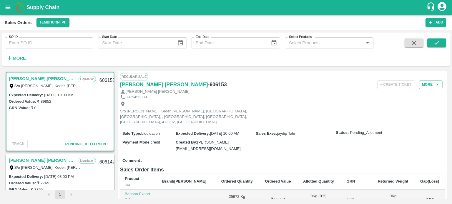
click at [253, 156] on div "Comment :" at bounding box center [282, 161] width 325 height 10
click at [265, 156] on div "Comment :" at bounding box center [282, 161] width 325 height 10
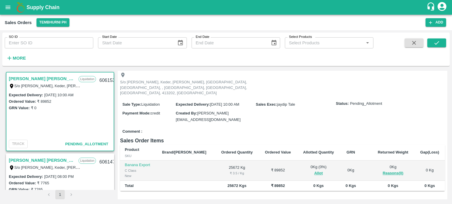
scroll to position [29, 0]
click at [303, 170] on span "Allot" at bounding box center [319, 173] width 34 height 7
click at [314, 170] on button "Allot" at bounding box center [318, 173] width 9 height 7
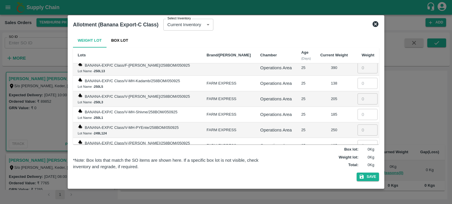
scroll to position [6853, 0]
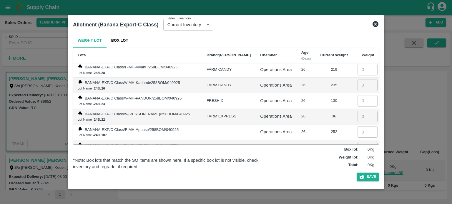
type input "105"
type input "390"
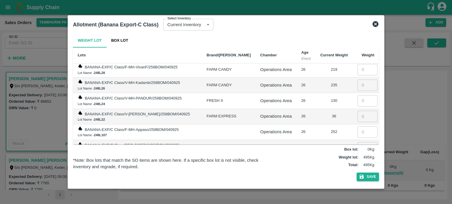
type input "340"
click at [358, 189] on input "number" at bounding box center [367, 194] width 20 height 11
type input "250"
click at [357, 174] on input "number" at bounding box center [367, 179] width 20 height 11
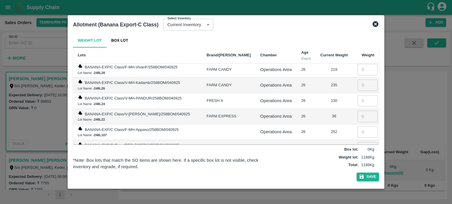
type input "103"
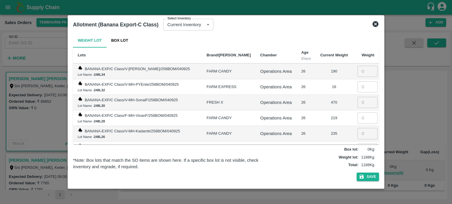
scroll to position [6804, 0]
type input "60"
click at [357, 191] on input "number" at bounding box center [367, 196] width 20 height 11
type input "184"
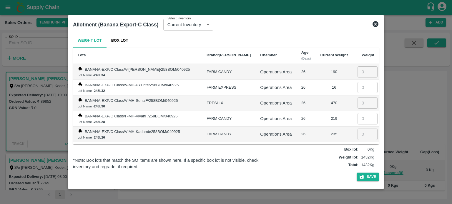
click at [357, 176] on input "number" at bounding box center [367, 181] width 20 height 11
type input "252"
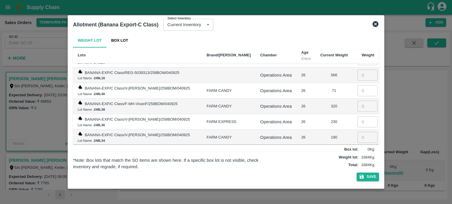
scroll to position [6736, 0]
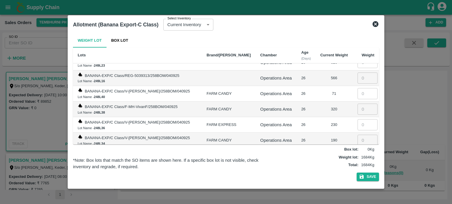
type input "36"
type input "130"
click at [357, 197] on input "number" at bounding box center [367, 202] width 20 height 11
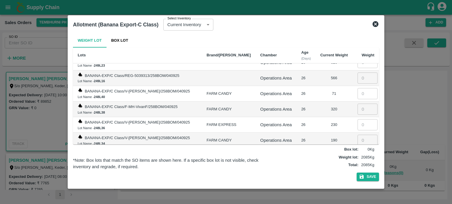
type input "235"
click at [357, 182] on input "number" at bounding box center [367, 187] width 20 height 11
type input "219"
click at [357, 166] on input "number" at bounding box center [367, 171] width 20 height 11
type input "470"
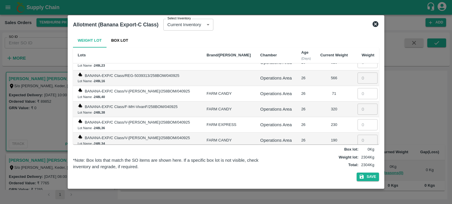
click at [304, 195] on td "26" at bounding box center [306, 203] width 19 height 16
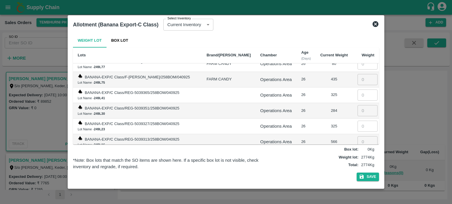
scroll to position [6667, 0]
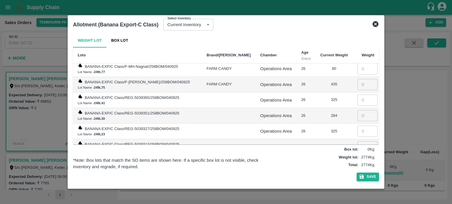
type input "16"
type input "190"
click at [357, 188] on input "number" at bounding box center [367, 193] width 20 height 11
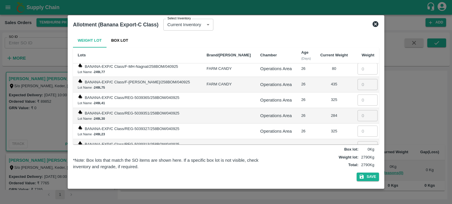
type input "230"
click at [357, 173] on input "number" at bounding box center [367, 178] width 20 height 11
type input "320"
click at [316, 186] on td "230" at bounding box center [333, 194] width 37 height 16
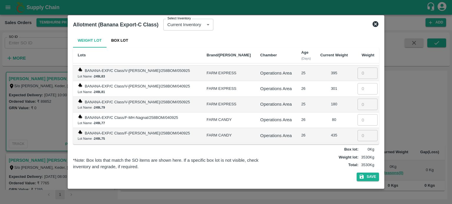
scroll to position [6608, 0]
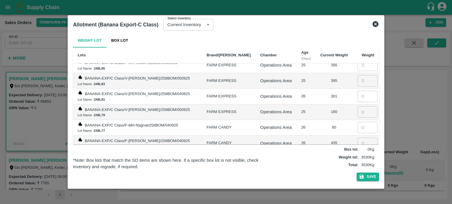
type input "71"
click at [357, 200] on input "number" at bounding box center [367, 205] width 20 height 11
type input "566"
click at [357, 185] on input "number" at bounding box center [367, 190] width 20 height 11
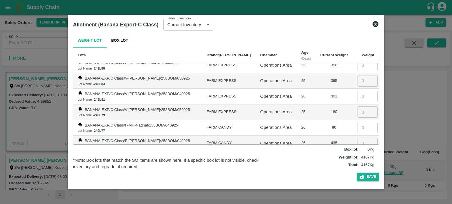
type input "325"
click at [357, 169] on input "number" at bounding box center [367, 174] width 20 height 11
type input "284"
click at [320, 172] on div "284" at bounding box center [334, 175] width 28 height 6
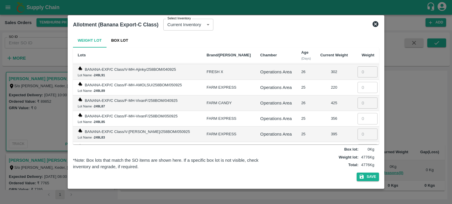
scroll to position [6549, 0]
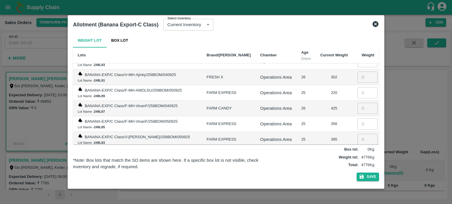
type input "325"
click at [357, 197] on input "number" at bounding box center [367, 202] width 20 height 11
type input "435"
click at [358, 181] on input "number" at bounding box center [367, 186] width 20 height 11
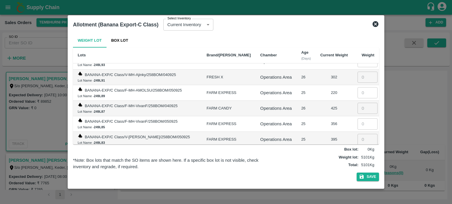
type input "80"
click at [357, 165] on input "number" at bounding box center [367, 170] width 20 height 11
type input "180"
click at [315, 179] on td "80" at bounding box center [333, 187] width 37 height 16
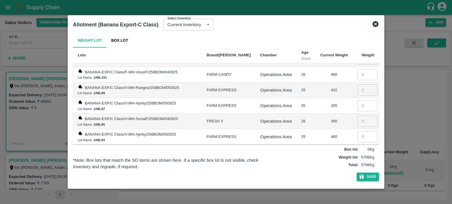
scroll to position [6471, 0]
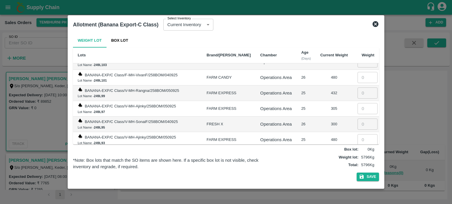
type input "301"
type input "395"
click at [357, 197] on input "number" at bounding box center [367, 202] width 20 height 11
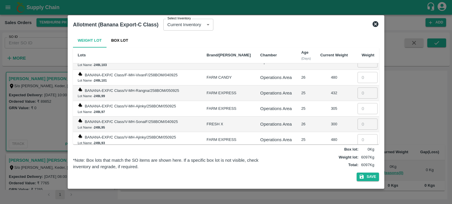
type input "356"
click at [357, 181] on input "number" at bounding box center [367, 186] width 20 height 11
type input "425"
click at [357, 166] on input "number" at bounding box center [367, 171] width 20 height 11
type input "220"
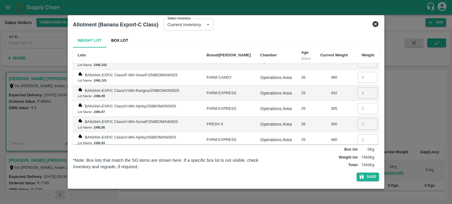
click at [320, 200] on div "356" at bounding box center [334, 203] width 28 height 6
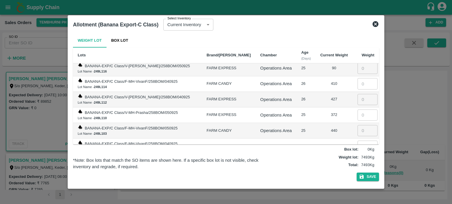
scroll to position [6392, 0]
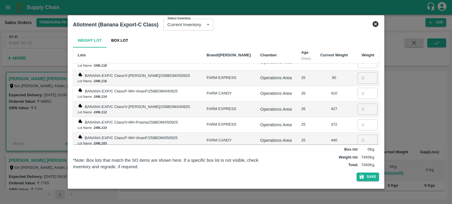
type input "302"
type input "480"
click at [357, 197] on input "number" at bounding box center [367, 202] width 20 height 11
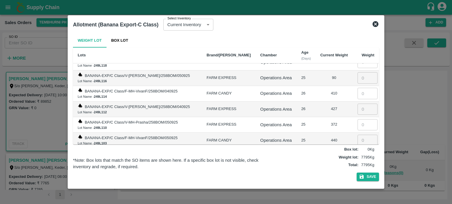
type input "300"
click at [357, 182] on input "number" at bounding box center [367, 187] width 20 height 11
type input "305"
click at [357, 166] on input "number" at bounding box center [367, 171] width 20 height 11
type input "432"
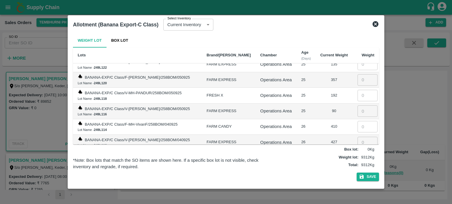
scroll to position [6353, 0]
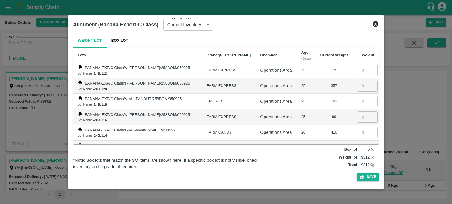
click at [358, 190] on input "number" at bounding box center [367, 195] width 20 height 11
type input "480"
click at [357, 174] on input "number" at bounding box center [367, 179] width 20 height 11
type input "440"
click at [357, 159] on input "number" at bounding box center [367, 164] width 20 height 11
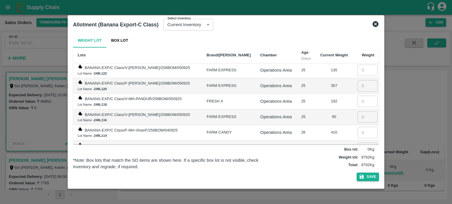
type input "372"
click at [297, 188] on td "26" at bounding box center [306, 196] width 19 height 16
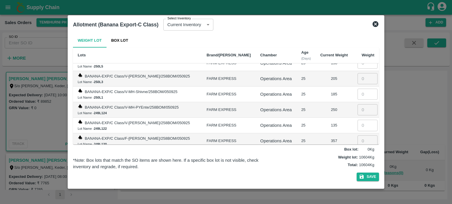
scroll to position [6295, 0]
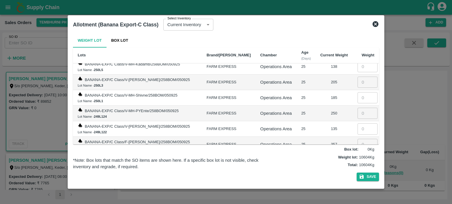
click at [357, 202] on input "number" at bounding box center [367, 207] width 20 height 11
type input "427"
click at [357, 186] on input "number" at bounding box center [367, 191] width 20 height 11
type input "410"
click at [357, 170] on input "number" at bounding box center [367, 175] width 20 height 11
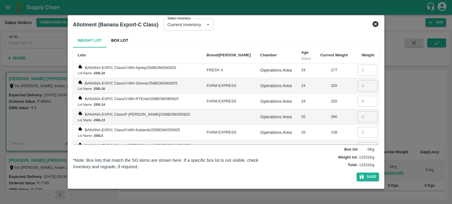
scroll to position [6226, 0]
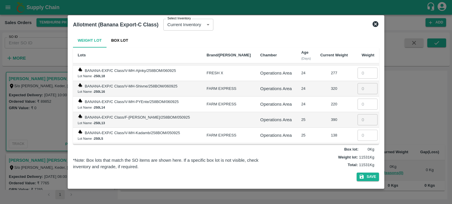
type input "90"
type input "192"
type input "357"
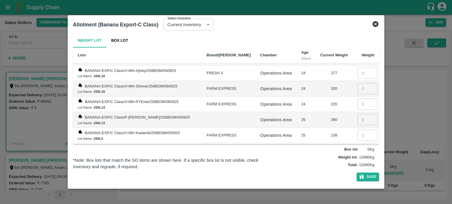
click at [357, 192] on input "number" at bounding box center [367, 197] width 20 height 11
type input "135"
click at [357, 177] on input "number" at bounding box center [367, 182] width 20 height 11
type input "250"
click at [357, 161] on input "number" at bounding box center [367, 166] width 20 height 11
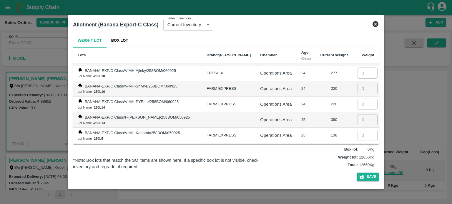
type input "185"
click at [320, 180] on div "250" at bounding box center [334, 183] width 28 height 6
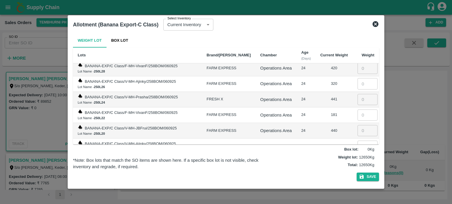
scroll to position [6147, 0]
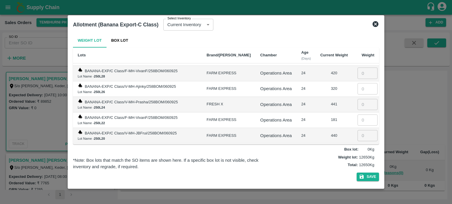
type input "205"
type input "138"
click at [357, 193] on input "number" at bounding box center [367, 198] width 20 height 11
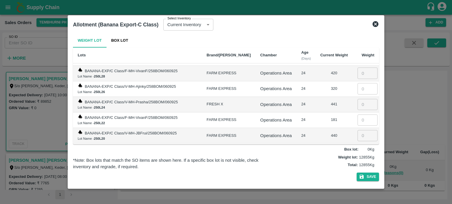
type input "390"
click at [357, 177] on input "number" at bounding box center [367, 182] width 20 height 11
type input "220"
click at [357, 161] on input "number" at bounding box center [367, 166] width 20 height 11
type input "320"
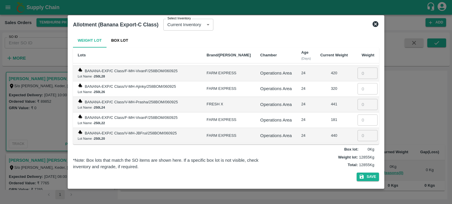
click at [320, 175] on td "220" at bounding box center [333, 183] width 37 height 16
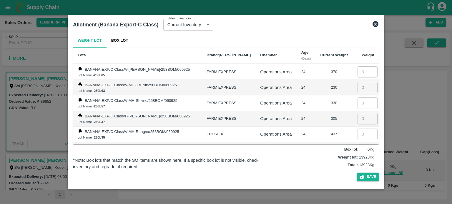
scroll to position [6069, 0]
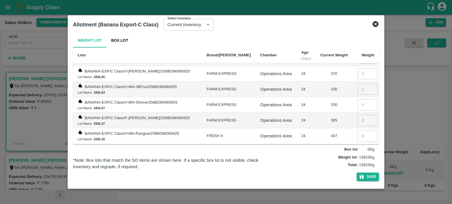
type input "277"
type input "440"
click at [357, 193] on input "number" at bounding box center [367, 198] width 20 height 11
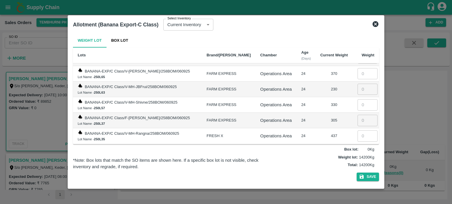
type input "181"
click at [357, 178] on input "number" at bounding box center [367, 183] width 20 height 11
type input "441"
click at [357, 162] on input "number" at bounding box center [367, 167] width 20 height 11
type input "320"
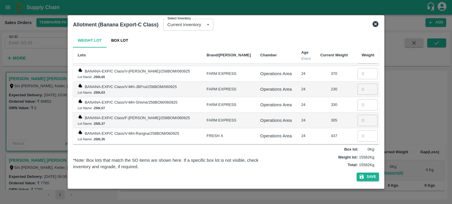
click at [315, 176] on td "441" at bounding box center [333, 184] width 37 height 16
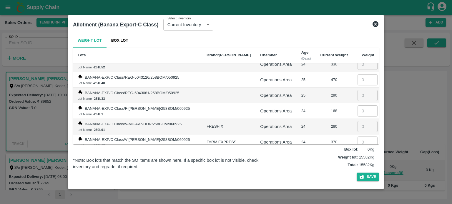
scroll to position [5990, 0]
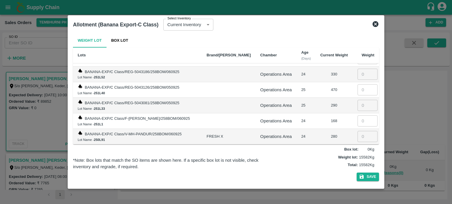
type input "420"
type input "437"
click at [357, 194] on input "number" at bounding box center [367, 199] width 20 height 11
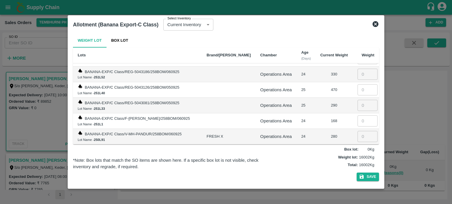
type input "305"
click at [358, 178] on input "number" at bounding box center [367, 183] width 20 height 11
type input "330"
click at [357, 162] on input "number" at bounding box center [367, 167] width 20 height 11
type input "230"
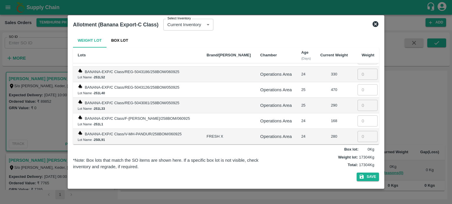
click at [315, 191] on td "305" at bounding box center [333, 199] width 37 height 16
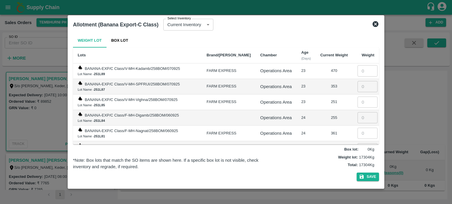
scroll to position [5912, 0]
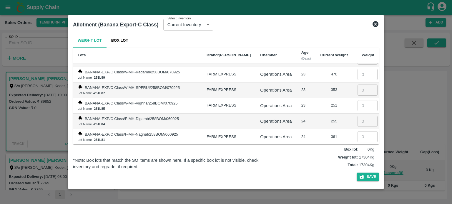
type input "370"
type input "280"
click at [357, 194] on input "number" at bounding box center [367, 199] width 20 height 11
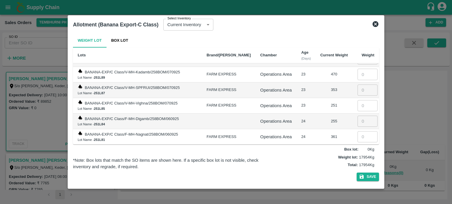
type input "168"
click at [357, 178] on input "number" at bounding box center [367, 183] width 20 height 11
type input "290"
click at [358, 163] on input "number" at bounding box center [367, 168] width 20 height 11
type input "470"
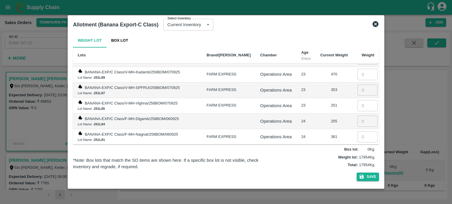
click at [325, 176] on td "290" at bounding box center [333, 184] width 37 height 16
click at [320, 176] on td "290" at bounding box center [333, 184] width 37 height 16
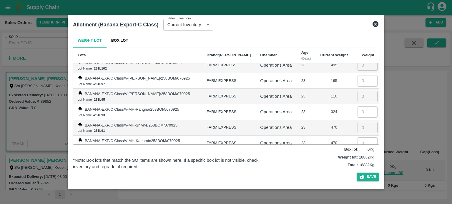
scroll to position [5834, 0]
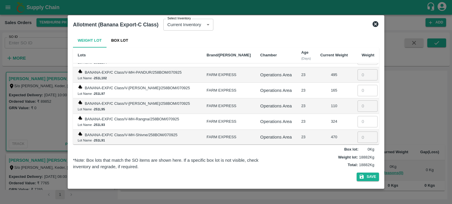
type input "330"
type input "361"
click at [357, 194] on input "number" at bounding box center [367, 199] width 20 height 11
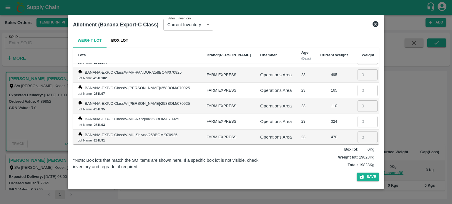
type input "255"
click at [358, 179] on input "number" at bounding box center [367, 184] width 20 height 11
type input "251"
click at [357, 163] on input "number" at bounding box center [367, 168] width 20 height 11
type input "353"
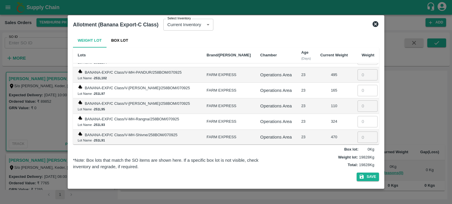
click at [359, 147] on input "number" at bounding box center [367, 152] width 20 height 11
type input "470"
click at [315, 177] on td "251" at bounding box center [333, 185] width 37 height 16
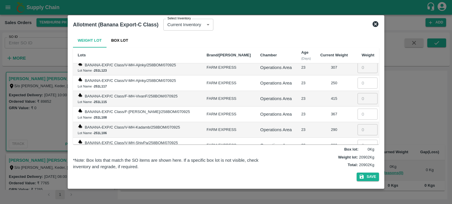
scroll to position [5745, 0]
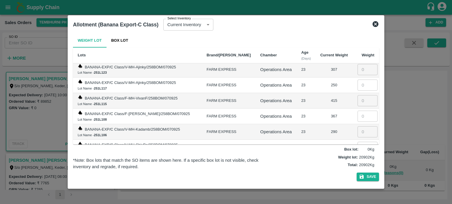
type input "470"
type input "324"
click at [357, 189] on input "number" at bounding box center [367, 194] width 20 height 11
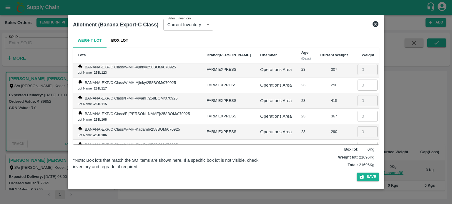
type input "110"
click at [361, 173] on input "number" at bounding box center [367, 178] width 20 height 11
type input "165"
click at [357, 158] on input "number" at bounding box center [367, 163] width 20 height 11
type input "495"
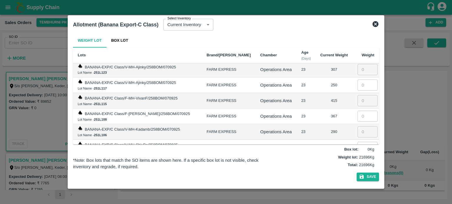
click at [304, 171] on td "23" at bounding box center [306, 179] width 19 height 16
click at [321, 171] on td "165" at bounding box center [333, 179] width 37 height 16
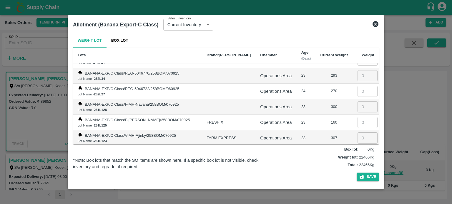
scroll to position [5667, 0]
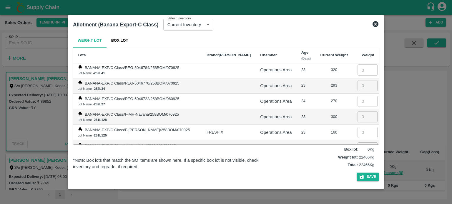
type input "309"
type input "290"
click at [357, 189] on input "number" at bounding box center [367, 194] width 20 height 11
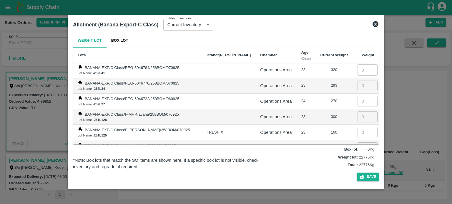
type input "367"
click at [357, 174] on input "number" at bounding box center [367, 179] width 20 height 11
type input "415"
click at [357, 158] on input "number" at bounding box center [367, 163] width 20 height 11
type input "250"
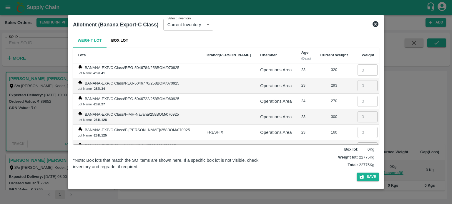
click at [315, 172] on td "415" at bounding box center [333, 180] width 37 height 16
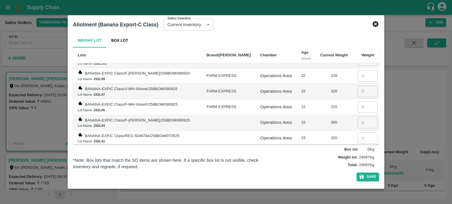
scroll to position [5598, 0]
type input "307"
click at [357, 196] on input "number" at bounding box center [367, 201] width 20 height 11
type input "160"
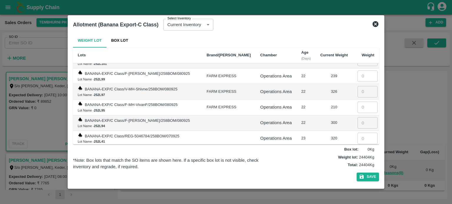
click at [357, 180] on input "number" at bounding box center [367, 185] width 20 height 11
type input "300"
click at [357, 164] on input "number" at bounding box center [367, 169] width 20 height 11
type input "270"
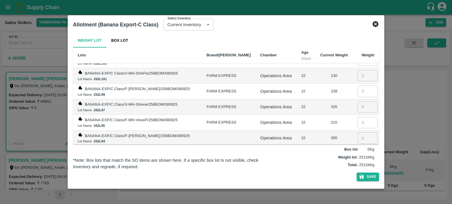
scroll to position [5579, 0]
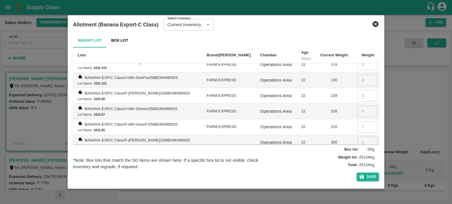
click at [359, 169] on input "number" at bounding box center [367, 174] width 20 height 11
type input "293"
click at [358, 153] on input "number" at bounding box center [367, 158] width 20 height 11
type input "245"
click at [368, 176] on button "Save" at bounding box center [368, 177] width 22 height 9
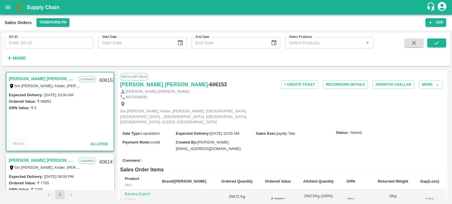
click at [285, 156] on div "Comment :" at bounding box center [282, 161] width 325 height 10
click at [350, 81] on button "Record GRN Details" at bounding box center [345, 85] width 45 height 9
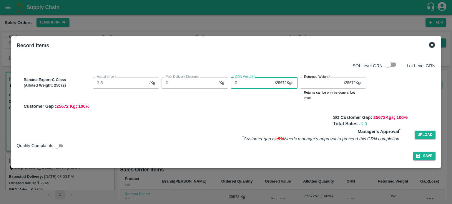
click at [184, 82] on div "Banana Export-C Class (Alloted Weight: 25672 ) Actual price   * 3.5 /Kg Actual …" at bounding box center [228, 92] width 414 height 35
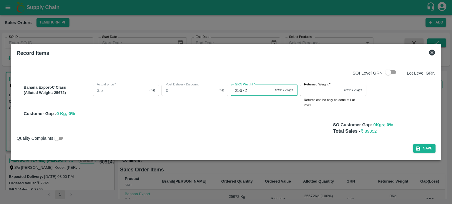
type input "25672"
click at [309, 93] on input "Returned Weight   *" at bounding box center [321, 90] width 42 height 11
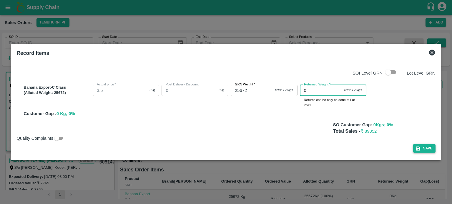
type input "0"
click at [424, 148] on button "Save" at bounding box center [424, 148] width 22 height 9
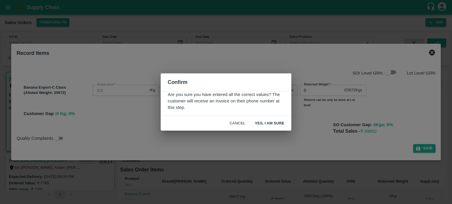
click at [269, 124] on button "Yes, I am sure" at bounding box center [269, 124] width 39 height 10
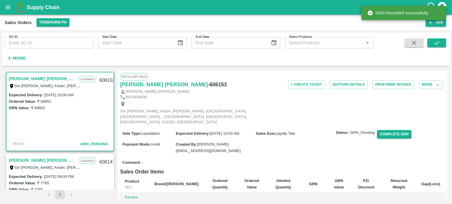
click at [234, 158] on div "Comment :" at bounding box center [282, 163] width 325 height 10
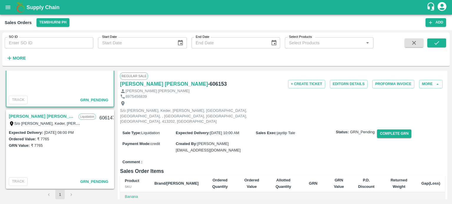
scroll to position [0, 0]
click at [259, 144] on div "Sale Type : Liquidation Expected Delivery : [DATE] 10:00 AM Sales Exec : [PERSO…" at bounding box center [282, 142] width 325 height 31
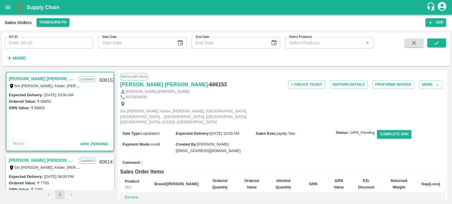
click at [315, 127] on div "Sale Type : Liquidation Expected Delivery : [DATE] 10:00 AM Sales Exec : [PERSO…" at bounding box center [282, 142] width 325 height 31
click at [435, 21] on button "Add" at bounding box center [435, 22] width 21 height 9
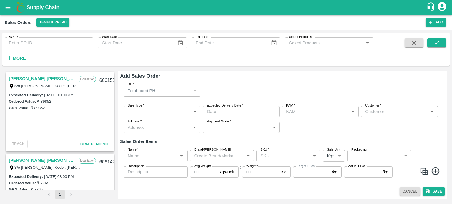
type input "jaydip Tale"
click at [151, 115] on body "Supply Chain Sales Orders Tembhurni PH Add SO ID SO ID Start Date Start Date En…" at bounding box center [226, 102] width 452 height 204
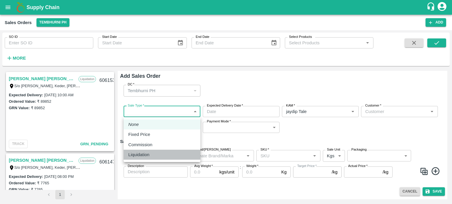
click at [149, 151] on li "Liquidation" at bounding box center [162, 155] width 77 height 10
type input "3"
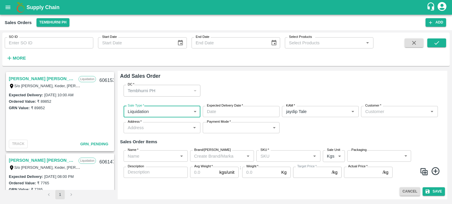
click at [223, 112] on input "Expected Delivery Date   *" at bounding box center [239, 111] width 73 height 11
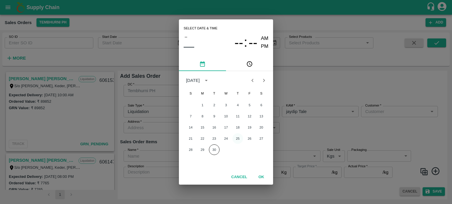
click at [240, 137] on button "25" at bounding box center [237, 139] width 11 height 11
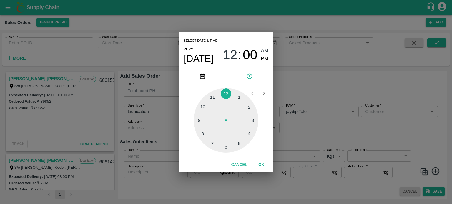
click at [196, 120] on div at bounding box center [226, 120] width 65 height 65
click at [264, 58] on span "PM" at bounding box center [265, 59] width 8 height 8
type input "[DATE] 09:00 PM"
click at [261, 164] on button "OK" at bounding box center [261, 165] width 19 height 10
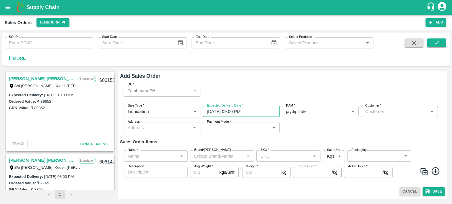
click at [367, 111] on input "Customer   *" at bounding box center [395, 112] width 64 height 8
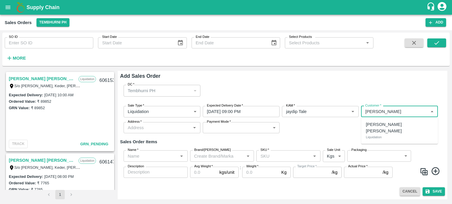
click at [387, 128] on div "[PERSON_NAME] [PERSON_NAME] Liquidation" at bounding box center [399, 131] width 77 height 22
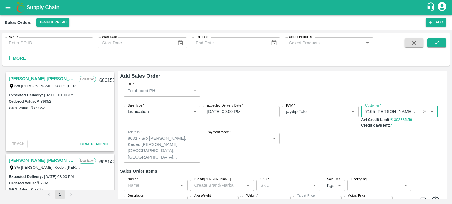
type input "7165-[PERSON_NAME] [PERSON_NAME]"
click at [235, 139] on body "Supply Chain Sales Orders Tembhurni PH Add SO ID SO ID Start Date Start Date En…" at bounding box center [226, 102] width 452 height 204
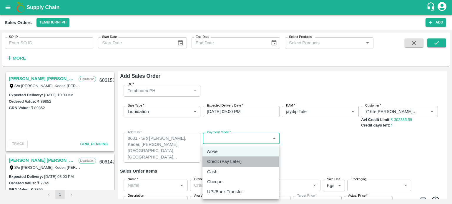
click at [234, 157] on li "Credit (Pay Later)" at bounding box center [240, 162] width 76 height 10
type input "credit"
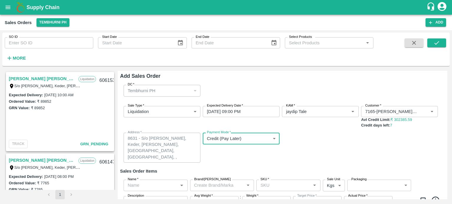
click at [287, 156] on div "Sale Type   * Liquidation 3 Sale Type Expected Delivery Date   * [DATE] 09:00 P…" at bounding box center [282, 134] width 325 height 66
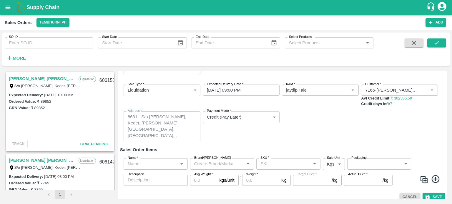
scroll to position [27, 0]
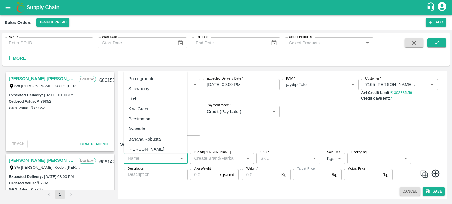
click at [138, 162] on input "Name   *" at bounding box center [150, 159] width 51 height 8
click at [147, 141] on div "Banana Export" at bounding box center [142, 139] width 29 height 6
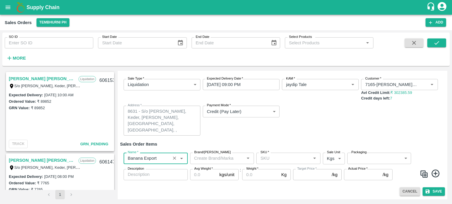
type input "Banana Export"
click at [277, 158] on input "SKU   *" at bounding box center [283, 159] width 51 height 8
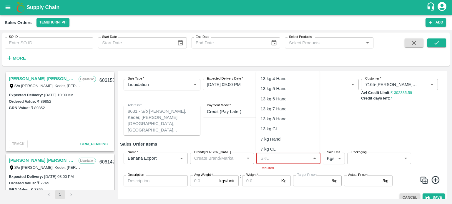
click at [277, 158] on input "SKU   *" at bounding box center [283, 159] width 51 height 8
click at [269, 100] on div "C Class" at bounding box center [268, 99] width 15 height 6
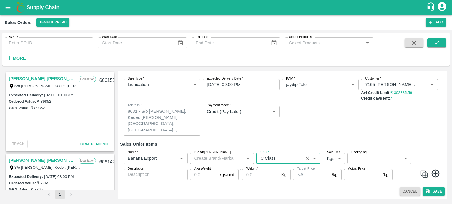
click at [352, 154] on label "Packaging" at bounding box center [358, 152] width 15 height 5
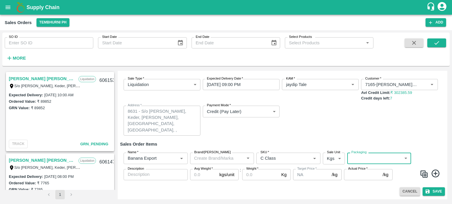
click at [355, 157] on body "Supply Chain Sales Orders Tembhurni PH Add SO ID SO ID Start Date Start Date En…" at bounding box center [226, 102] width 452 height 204
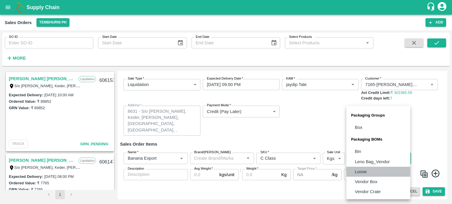
click at [367, 174] on li "Loose" at bounding box center [378, 172] width 64 height 10
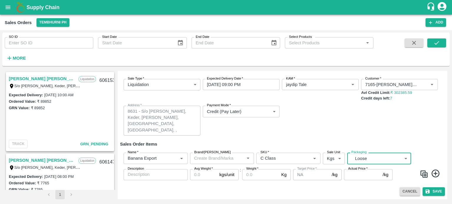
click at [201, 179] on input "Avg Weight   *" at bounding box center [203, 174] width 27 height 11
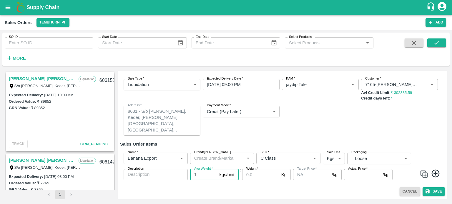
click at [258, 177] on input "Weight   *" at bounding box center [260, 174] width 37 height 11
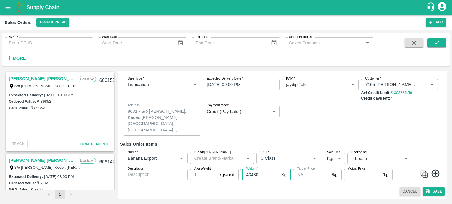
click at [355, 178] on input "Actual Price   *" at bounding box center [362, 174] width 36 height 11
click at [311, 124] on div "Sale Type   * Liquidation 3 Sale Type Expected Delivery Date   * [DATE] 09:00 P…" at bounding box center [282, 107] width 325 height 66
click at [429, 189] on button "Save" at bounding box center [433, 192] width 22 height 9
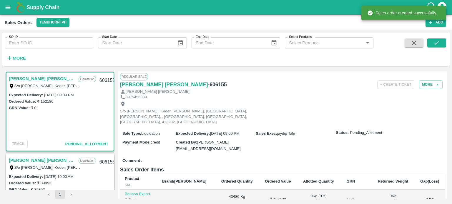
click at [305, 156] on div "Comment :" at bounding box center [282, 161] width 325 height 10
click at [240, 156] on div "Comment :" at bounding box center [282, 161] width 325 height 10
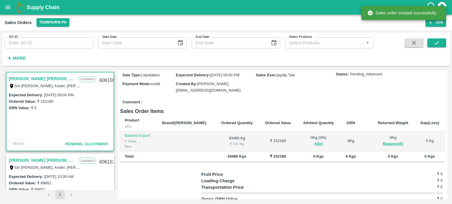
scroll to position [59, 0]
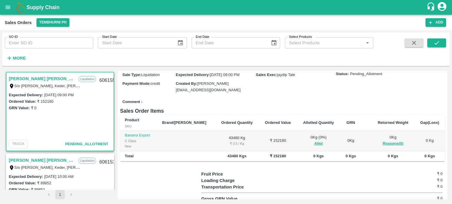
click at [302, 141] on span "Allot" at bounding box center [319, 144] width 34 height 7
click at [314, 141] on button "Allot" at bounding box center [318, 144] width 9 height 7
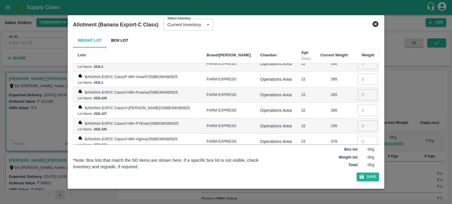
scroll to position [5516, 0]
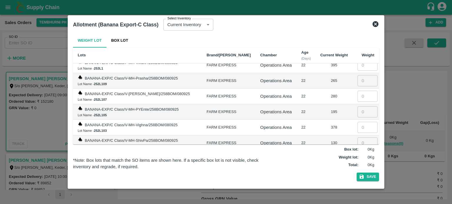
click at [357, 200] on input "number" at bounding box center [367, 205] width 20 height 11
click at [357, 184] on input "number" at bounding box center [367, 189] width 20 height 11
click at [357, 169] on input "number" at bounding box center [367, 174] width 20 height 11
click at [358, 153] on input "number" at bounding box center [367, 158] width 20 height 11
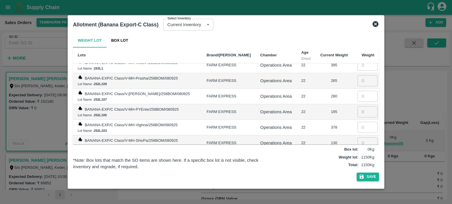
click at [298, 167] on td "22" at bounding box center [306, 175] width 19 height 16
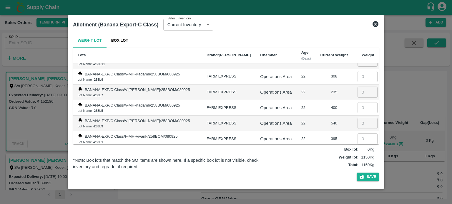
scroll to position [5437, 0]
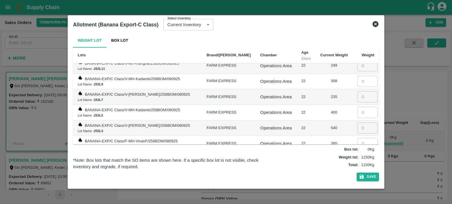
click at [357, 201] on input "number" at bounding box center [367, 206] width 20 height 11
click at [357, 185] on input "number" at bounding box center [367, 190] width 20 height 11
click at [357, 169] on input "number" at bounding box center [367, 174] width 20 height 11
click at [357, 154] on input "number" at bounding box center [367, 159] width 20 height 11
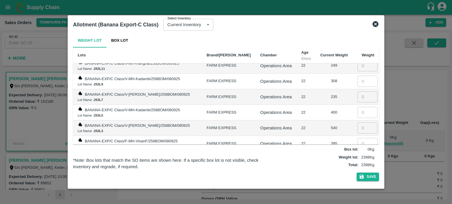
click at [315, 167] on td "280" at bounding box center [333, 175] width 37 height 16
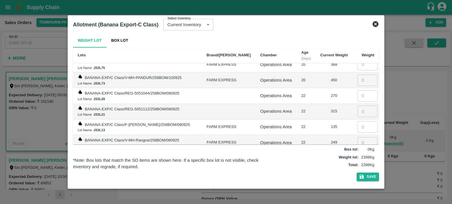
scroll to position [5359, 0]
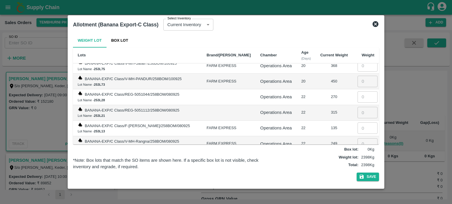
click at [357, 201] on input "number" at bounding box center [367, 206] width 20 height 11
click at [357, 185] on input "number" at bounding box center [367, 190] width 20 height 11
click at [357, 170] on input "number" at bounding box center [367, 175] width 20 height 11
click at [357, 154] on input "number" at bounding box center [367, 159] width 20 height 11
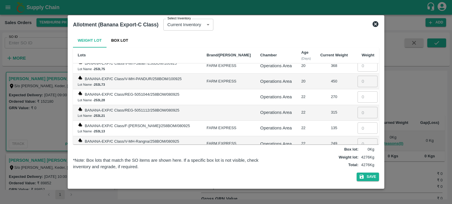
click at [320, 173] on div "235" at bounding box center [334, 176] width 28 height 6
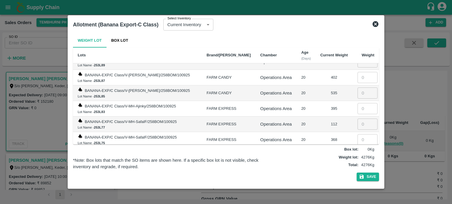
scroll to position [5280, 0]
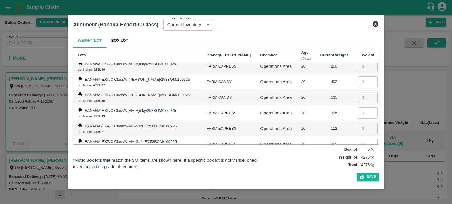
click at [357, 201] on input "number" at bounding box center [367, 206] width 20 height 11
click at [357, 186] on input "number" at bounding box center [367, 191] width 20 height 11
click at [357, 170] on input "number" at bounding box center [367, 175] width 20 height 11
click at [357, 154] on input "number" at bounding box center [367, 159] width 20 height 11
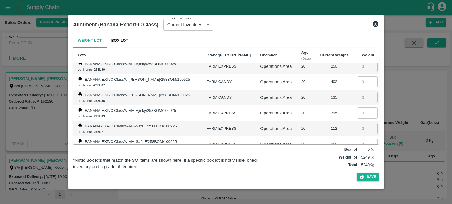
click at [357, 139] on input "number" at bounding box center [367, 144] width 20 height 11
click at [304, 168] on td "22" at bounding box center [306, 176] width 19 height 16
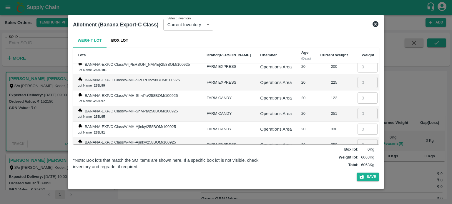
scroll to position [5192, 0]
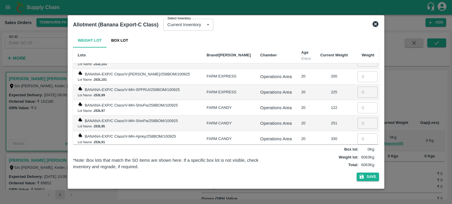
click at [357, 196] on input "number" at bounding box center [367, 201] width 20 height 11
click at [357, 180] on input "number" at bounding box center [367, 185] width 20 height 11
click at [357, 165] on input "number" at bounding box center [367, 170] width 20 height 11
click at [357, 149] on input "number" at bounding box center [367, 154] width 20 height 11
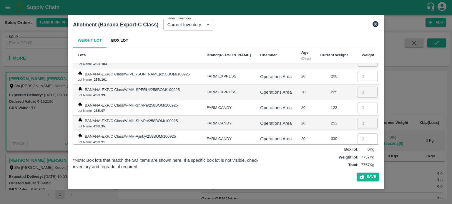
click at [315, 178] on td "535" at bounding box center [333, 186] width 37 height 16
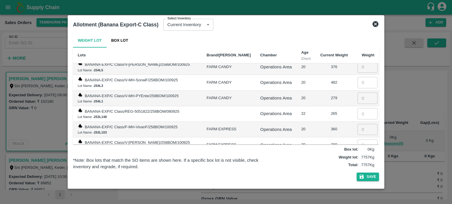
scroll to position [5114, 0]
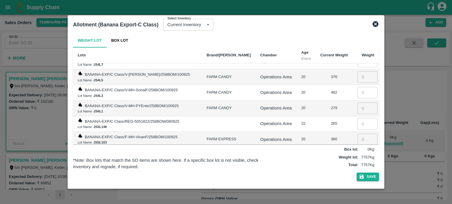
click at [358, 196] on input "number" at bounding box center [367, 201] width 20 height 11
click at [357, 181] on input "number" at bounding box center [367, 186] width 20 height 11
click at [357, 165] on input "number" at bounding box center [367, 170] width 20 height 11
click at [357, 150] on input "number" at bounding box center [367, 155] width 20 height 11
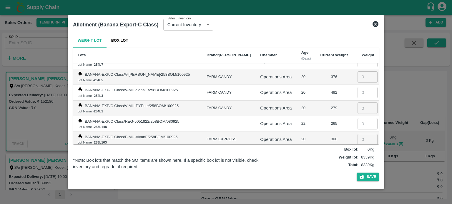
click at [330, 148] on td "200" at bounding box center [333, 156] width 37 height 16
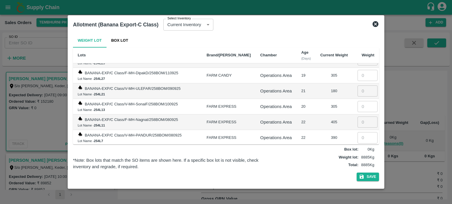
scroll to position [5035, 0]
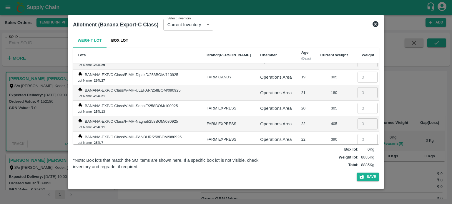
click at [357, 196] on input "number" at bounding box center [367, 201] width 20 height 11
click at [357, 181] on input "number" at bounding box center [367, 186] width 20 height 11
click at [357, 165] on input "number" at bounding box center [367, 170] width 20 height 11
click at [357, 150] on input "number" at bounding box center [367, 155] width 20 height 11
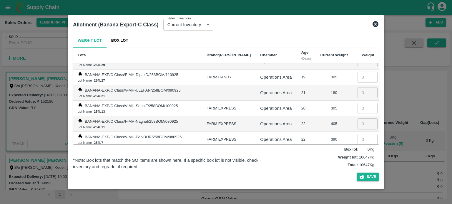
click at [315, 179] on td "279" at bounding box center [333, 187] width 37 height 16
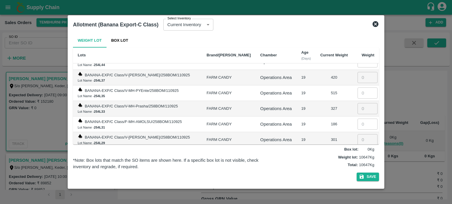
scroll to position [4957, 0]
click at [357, 197] on input "number" at bounding box center [367, 202] width 20 height 11
click at [357, 181] on input "number" at bounding box center [367, 186] width 20 height 11
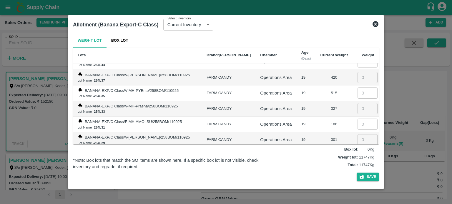
click at [357, 166] on input "number" at bounding box center [367, 171] width 20 height 11
click at [357, 150] on input "number" at bounding box center [367, 155] width 20 height 11
click at [358, 134] on input "number" at bounding box center [367, 139] width 20 height 11
click at [321, 164] on td "180" at bounding box center [333, 172] width 37 height 16
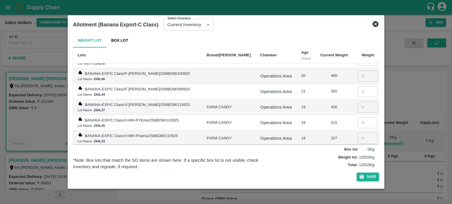
scroll to position [4918, 0]
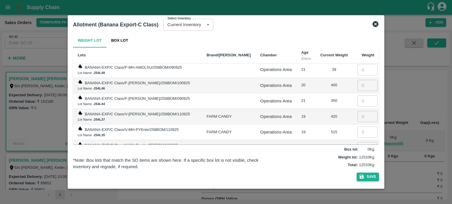
click at [357, 158] on input "number" at bounding box center [367, 163] width 20 height 11
click at [357, 142] on input "number" at bounding box center [367, 147] width 20 height 11
drag, startPoint x: 317, startPoint y: 100, endPoint x: 317, endPoint y: 104, distance: 3.9
click at [317, 171] on td "301" at bounding box center [333, 179] width 37 height 16
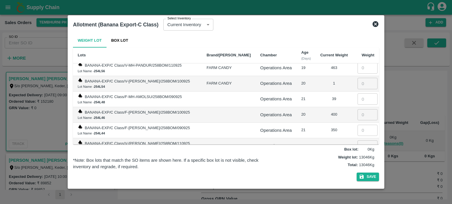
scroll to position [4878, 0]
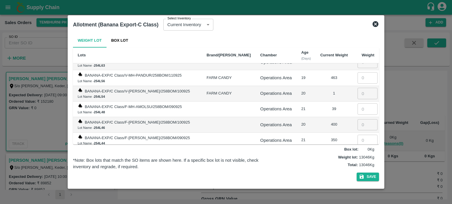
click at [357, 166] on input "number" at bounding box center [367, 171] width 20 height 11
click at [357, 151] on input "number" at bounding box center [367, 156] width 20 height 11
click at [328, 149] on td "420" at bounding box center [333, 157] width 37 height 16
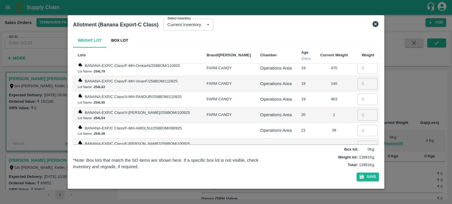
scroll to position [4849, 0]
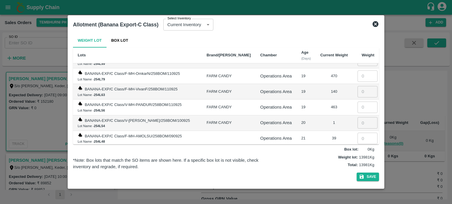
click at [357, 164] on input "number" at bounding box center [367, 169] width 20 height 11
click at [357, 149] on input "number" at bounding box center [367, 154] width 20 height 11
click at [299, 162] on td "21" at bounding box center [306, 170] width 19 height 16
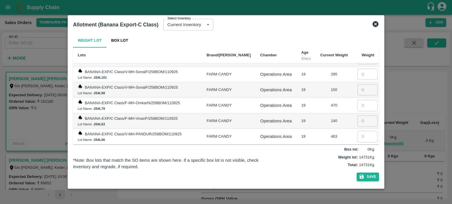
scroll to position [4810, 0]
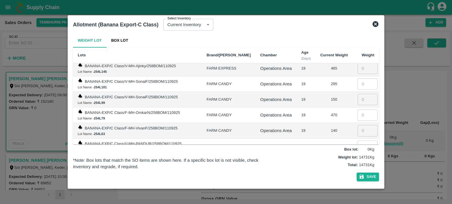
click at [357, 172] on input "number" at bounding box center [367, 177] width 20 height 11
click at [357, 156] on input "number" at bounding box center [367, 161] width 20 height 11
click at [357, 141] on input "number" at bounding box center [367, 146] width 20 height 11
click at [323, 170] on td "39" at bounding box center [333, 178] width 37 height 16
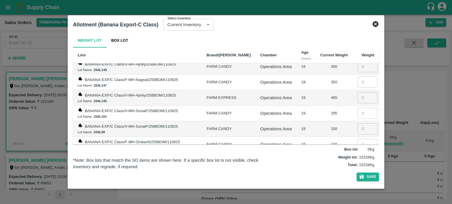
scroll to position [4781, 0]
click at [357, 155] on input "number" at bounding box center [367, 160] width 20 height 11
click at [357, 139] on input "number" at bounding box center [367, 144] width 20 height 11
click at [324, 153] on td "140" at bounding box center [333, 161] width 37 height 16
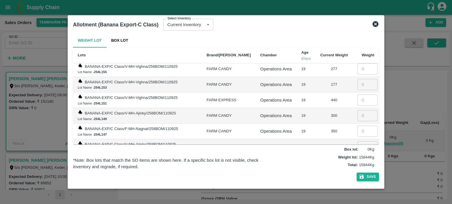
scroll to position [4722, 0]
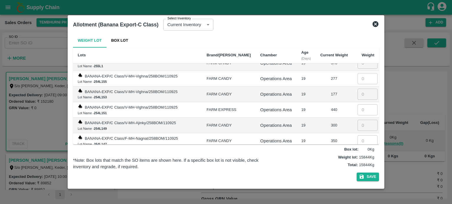
click at [357, 182] on input "number" at bounding box center [367, 187] width 20 height 11
click at [358, 167] on input "number" at bounding box center [367, 172] width 20 height 11
click at [357, 151] on input "number" at bounding box center [367, 156] width 20 height 11
click at [357, 136] on input "number" at bounding box center [367, 141] width 20 height 11
click at [320, 154] on div "465" at bounding box center [334, 157] width 28 height 6
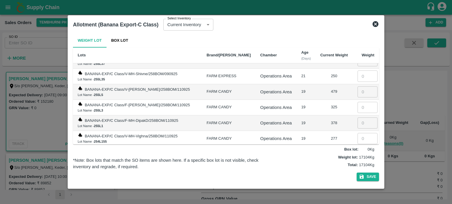
scroll to position [4653, 0]
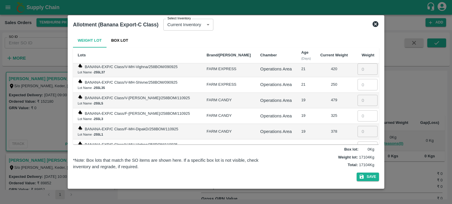
click at [357, 189] on input "number" at bounding box center [367, 194] width 20 height 11
click at [357, 173] on input "number" at bounding box center [367, 178] width 20 height 11
click at [357, 157] on input "number" at bounding box center [367, 162] width 20 height 11
click at [357, 142] on input "number" at bounding box center [367, 147] width 20 height 11
click at [322, 155] on td "177" at bounding box center [333, 163] width 37 height 16
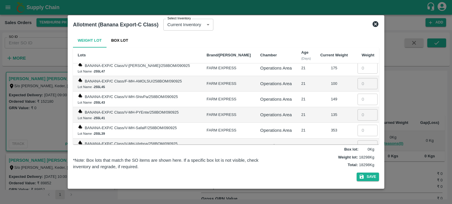
scroll to position [4575, 0]
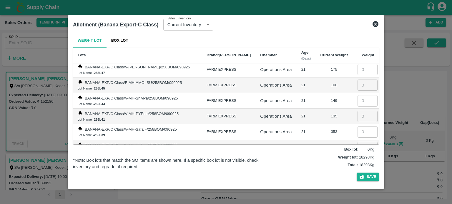
click at [357, 189] on input "number" at bounding box center [367, 194] width 20 height 11
click at [357, 174] on input "number" at bounding box center [367, 179] width 20 height 11
click at [357, 158] on input "number" at bounding box center [367, 163] width 20 height 11
click at [357, 142] on input "number" at bounding box center [367, 147] width 20 height 11
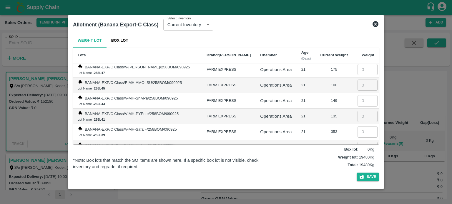
click at [315, 171] on td "479" at bounding box center [333, 179] width 37 height 16
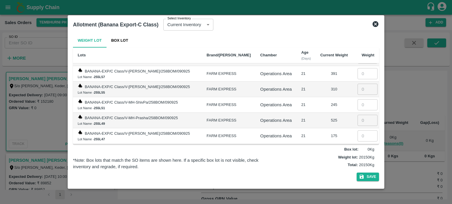
scroll to position [4506, 0]
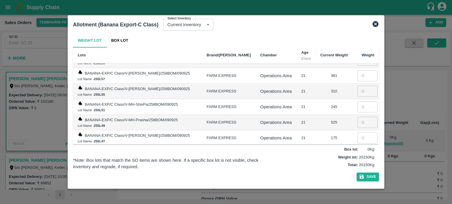
click at [355, 193] on td "​" at bounding box center [365, 201] width 26 height 16
click at [357, 195] on input "number" at bounding box center [367, 200] width 20 height 11
click at [357, 179] on input "number" at bounding box center [367, 184] width 20 height 11
click at [358, 164] on input "number" at bounding box center [367, 169] width 20 height 11
click at [357, 148] on input "number" at bounding box center [367, 153] width 20 height 11
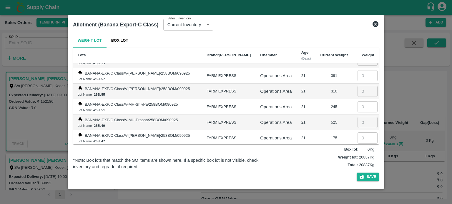
click at [357, 133] on input "number" at bounding box center [367, 138] width 20 height 11
click at [315, 146] on td "100" at bounding box center [333, 154] width 37 height 16
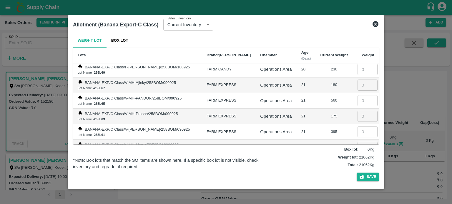
scroll to position [4418, 0]
click at [357, 189] on input "number" at bounding box center [367, 194] width 20 height 11
click at [357, 173] on input "number" at bounding box center [367, 178] width 20 height 11
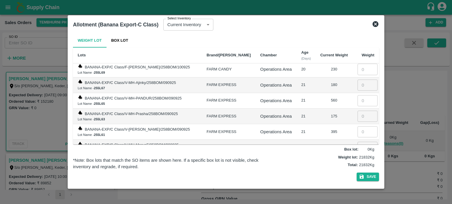
click at [358, 158] on input "number" at bounding box center [367, 163] width 20 height 11
click at [358, 142] on input "number" at bounding box center [367, 147] width 20 height 11
click at [358, 126] on input "number" at bounding box center [367, 131] width 20 height 11
click at [297, 171] on td "21" at bounding box center [306, 179] width 19 height 16
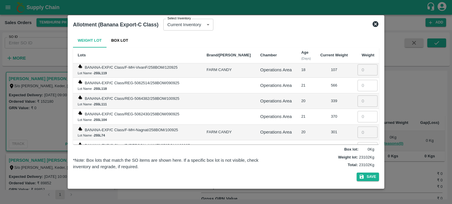
scroll to position [4330, 0]
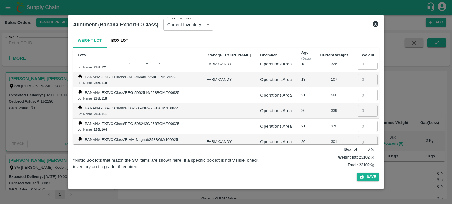
click at [357, 199] on input "number" at bounding box center [367, 204] width 20 height 11
click at [357, 184] on input "number" at bounding box center [367, 189] width 20 height 11
click at [357, 168] on input "number" at bounding box center [367, 173] width 20 height 11
click at [357, 152] on input "number" at bounding box center [367, 157] width 20 height 11
click at [357, 136] on input "number" at bounding box center [367, 141] width 20 height 11
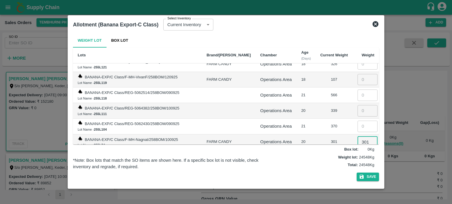
click at [315, 150] on td "230" at bounding box center [333, 158] width 37 height 16
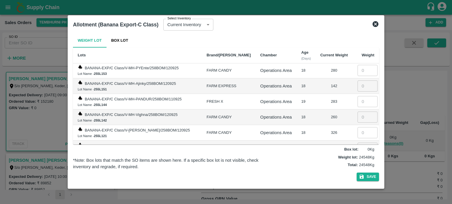
scroll to position [4252, 0]
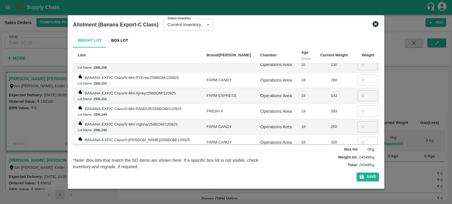
click at [357, 199] on input "number" at bounding box center [367, 204] width 20 height 11
click at [358, 184] on input "number" at bounding box center [367, 189] width 20 height 11
click at [357, 168] on input "number" at bounding box center [367, 173] width 20 height 11
click at [357, 153] on input "number" at bounding box center [367, 158] width 20 height 11
click at [357, 137] on input "number" at bounding box center [367, 142] width 20 height 11
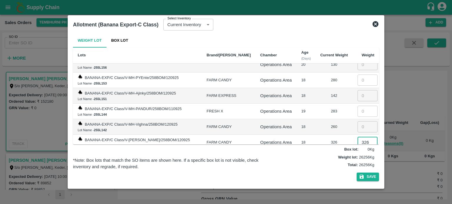
click at [326, 156] on div "107" at bounding box center [334, 159] width 28 height 6
click at [300, 135] on td "18" at bounding box center [306, 143] width 19 height 16
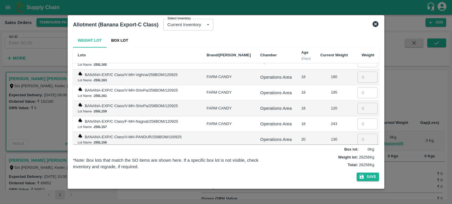
scroll to position [4173, 0]
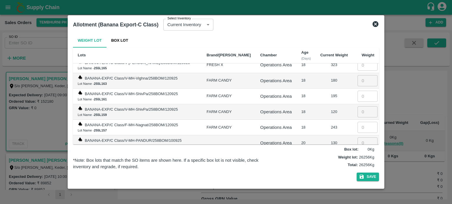
click at [357, 200] on input "number" at bounding box center [367, 205] width 20 height 11
click at [357, 184] on input "number" at bounding box center [367, 189] width 20 height 11
click at [357, 169] on input "number" at bounding box center [367, 174] width 20 height 11
click at [358, 153] on input "number" at bounding box center [367, 158] width 20 height 11
click at [357, 138] on input "number" at bounding box center [367, 143] width 20 height 11
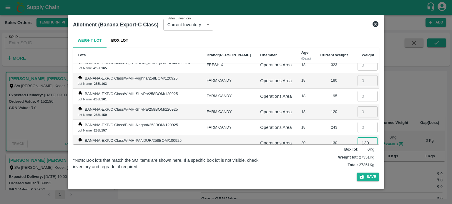
click at [322, 136] on td "130" at bounding box center [333, 144] width 37 height 16
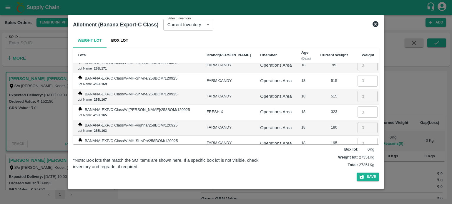
scroll to position [4125, 0]
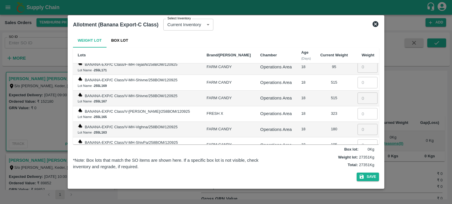
click at [357, 171] on input "number" at bounding box center [367, 176] width 20 height 11
click at [357, 155] on input "number" at bounding box center [367, 160] width 20 height 11
click at [357, 140] on input "number" at bounding box center [367, 145] width 20 height 11
click at [357, 124] on input "number" at bounding box center [367, 129] width 20 height 11
click at [315, 153] on td "120" at bounding box center [333, 161] width 37 height 16
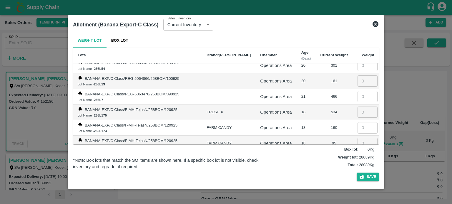
scroll to position [4046, 0]
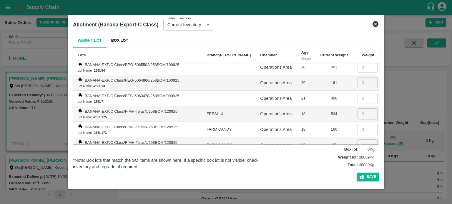
click at [357, 186] on input "number" at bounding box center [367, 191] width 20 height 11
click at [357, 171] on input "number" at bounding box center [367, 176] width 20 height 11
click at [357, 155] on input "number" at bounding box center [367, 160] width 20 height 11
click at [357, 140] on input "number" at bounding box center [367, 145] width 20 height 11
click at [357, 124] on input "number" at bounding box center [367, 129] width 20 height 11
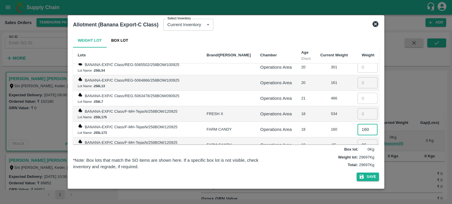
click at [315, 153] on td "515" at bounding box center [333, 161] width 37 height 16
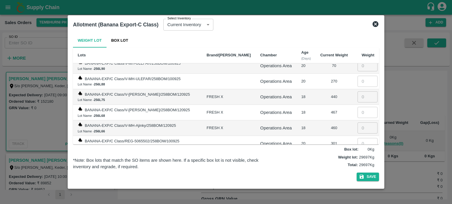
scroll to position [3968, 0]
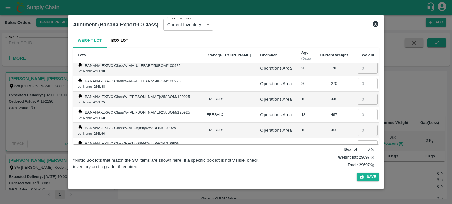
click at [357, 187] on input "number" at bounding box center [367, 192] width 20 height 11
click at [358, 172] on input "number" at bounding box center [367, 177] width 20 height 11
click at [357, 156] on input "number" at bounding box center [367, 161] width 20 height 11
click at [357, 141] on input "number" at bounding box center [367, 146] width 20 height 11
click at [357, 125] on input "number" at bounding box center [367, 130] width 20 height 11
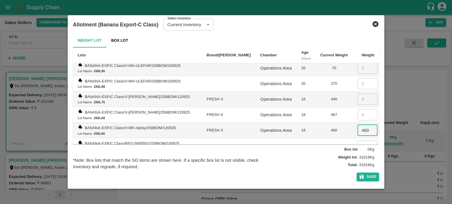
click at [315, 170] on td "466" at bounding box center [333, 178] width 37 height 16
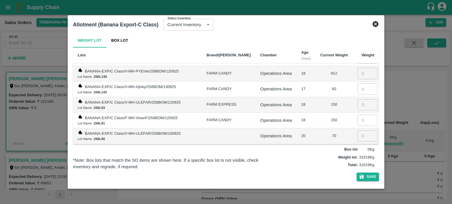
scroll to position [3889, 0]
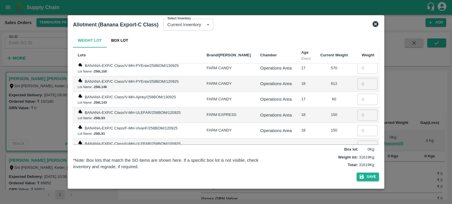
click at [357, 188] on input "number" at bounding box center [367, 193] width 20 height 11
click at [357, 172] on input "number" at bounding box center [367, 177] width 20 height 11
click at [357, 156] on input "number" at bounding box center [367, 161] width 20 height 11
click at [357, 141] on input "number" at bounding box center [367, 146] width 20 height 11
click at [357, 125] on input "number" at bounding box center [367, 130] width 20 height 11
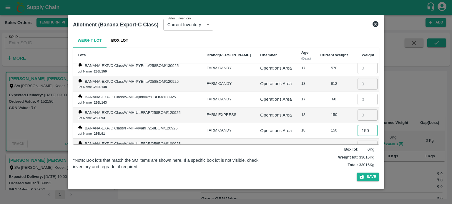
click at [302, 154] on td "20" at bounding box center [306, 162] width 19 height 16
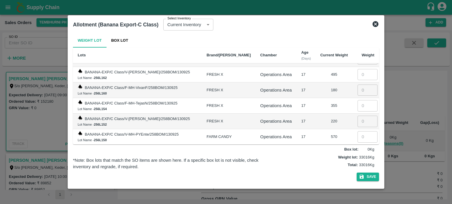
scroll to position [3811, 0]
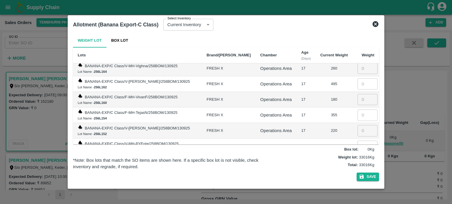
click at [358, 188] on input "number" at bounding box center [367, 193] width 20 height 11
click at [358, 172] on input "number" at bounding box center [367, 177] width 20 height 11
click at [357, 156] on input "number" at bounding box center [367, 161] width 20 height 11
click at [357, 141] on input "number" at bounding box center [367, 146] width 20 height 11
click at [358, 125] on input "number" at bounding box center [367, 130] width 20 height 11
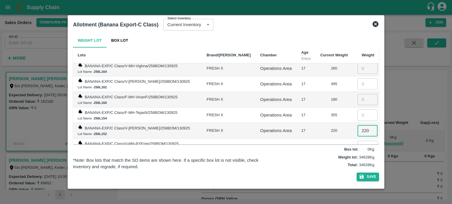
click at [297, 139] on td "17" at bounding box center [306, 147] width 19 height 16
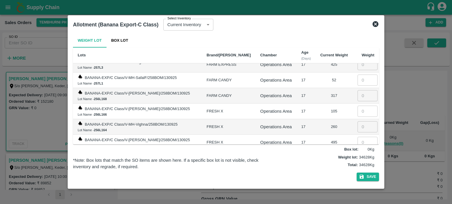
scroll to position [3752, 0]
click at [357, 169] on input "number" at bounding box center [367, 174] width 20 height 11
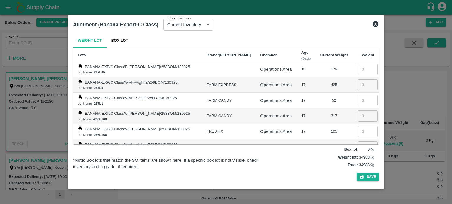
click at [357, 173] on input "number" at bounding box center [367, 178] width 20 height 11
click at [357, 157] on input "number" at bounding box center [367, 162] width 20 height 11
click at [359, 142] on input "number" at bounding box center [367, 147] width 20 height 11
click at [357, 126] on input "number" at bounding box center [367, 131] width 20 height 11
click at [327, 140] on td "260" at bounding box center [333, 148] width 37 height 16
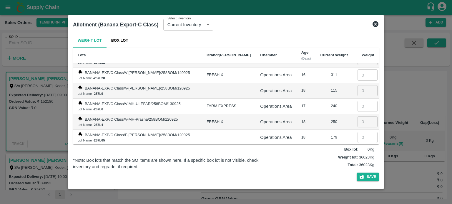
scroll to position [3654, 0]
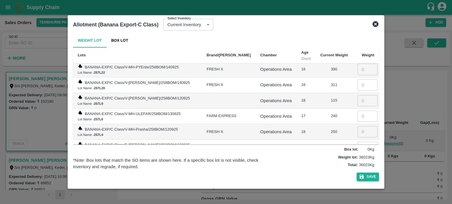
click at [357, 189] on input "number" at bounding box center [367, 194] width 20 height 11
click at [358, 173] on input "number" at bounding box center [367, 178] width 20 height 11
click at [357, 158] on input "number" at bounding box center [367, 163] width 20 height 11
click at [357, 142] on input "number" at bounding box center [367, 147] width 20 height 11
click at [357, 126] on input "number" at bounding box center [367, 131] width 20 height 11
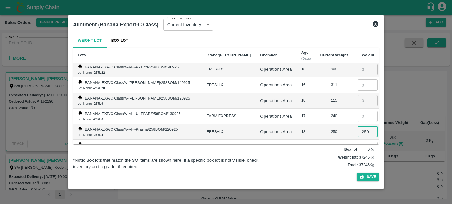
click at [325, 145] on div "179" at bounding box center [334, 148] width 28 height 6
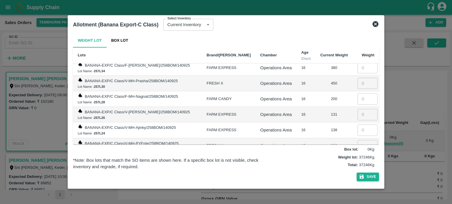
scroll to position [3576, 0]
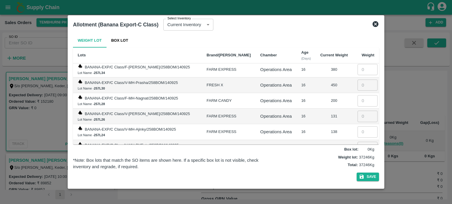
click at [357, 189] on input "number" at bounding box center [367, 194] width 20 height 11
click at [357, 174] on input "number" at bounding box center [367, 179] width 20 height 11
click at [357, 158] on input "number" at bounding box center [367, 163] width 20 height 11
click at [357, 142] on input "number" at bounding box center [367, 147] width 20 height 11
click at [357, 126] on input "number" at bounding box center [367, 131] width 20 height 11
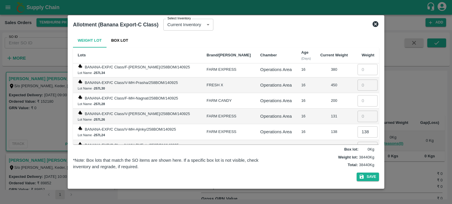
click at [304, 156] on td "16" at bounding box center [306, 164] width 19 height 16
click at [315, 140] on td "390" at bounding box center [333, 148] width 37 height 16
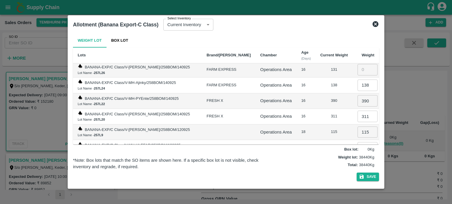
scroll to position [3625, 0]
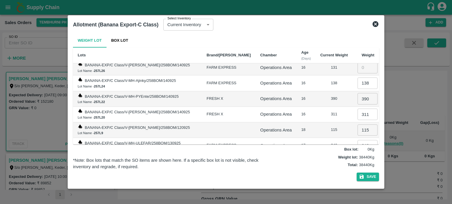
click at [359, 156] on input "250" at bounding box center [367, 161] width 20 height 11
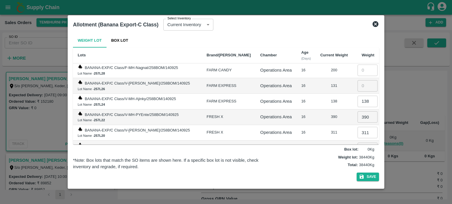
scroll to position [3605, 0]
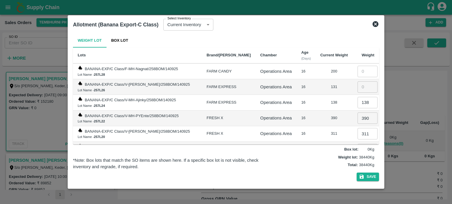
click at [358, 160] on input "240" at bounding box center [367, 165] width 20 height 11
click at [357, 144] on input "115" at bounding box center [367, 149] width 20 height 11
click at [357, 128] on input "311" at bounding box center [367, 133] width 20 height 11
click at [315, 95] on td "138" at bounding box center [333, 103] width 37 height 16
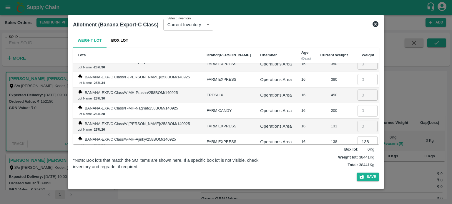
click at [364, 168] on input "311" at bounding box center [367, 173] width 20 height 11
click at [300, 166] on td "16" at bounding box center [306, 174] width 19 height 16
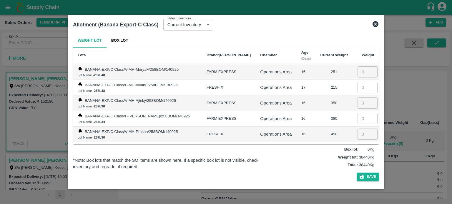
scroll to position [3526, 0]
click at [357, 191] on input "390" at bounding box center [367, 196] width 20 height 11
click at [357, 175] on input "138" at bounding box center [367, 180] width 20 height 11
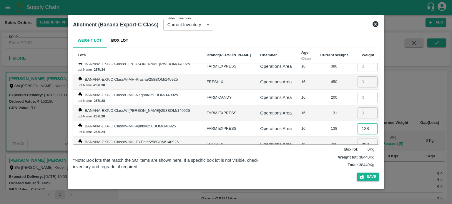
scroll to position [3586, 0]
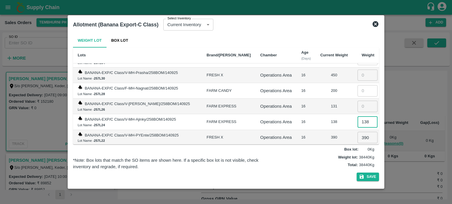
click at [357, 148] on input "311" at bounding box center [367, 153] width 20 height 11
click at [357, 164] on input "115" at bounding box center [367, 169] width 20 height 11
click at [320, 151] on div "311" at bounding box center [334, 154] width 28 height 6
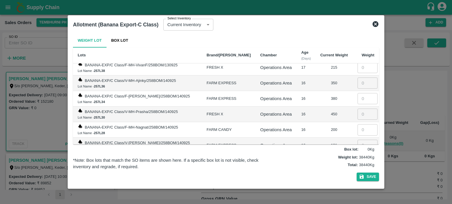
scroll to position [3517, 0]
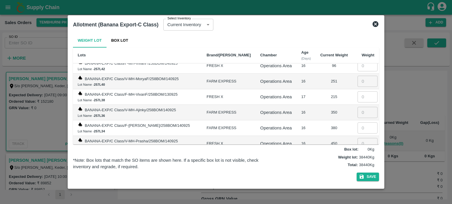
click at [357, 169] on input "number" at bounding box center [367, 174] width 20 height 11
click at [357, 154] on input "number" at bounding box center [367, 159] width 20 height 11
click at [357, 138] on input "number" at bounding box center [367, 143] width 20 height 11
click at [357, 123] on input "number" at bounding box center [367, 128] width 20 height 11
click at [320, 157] on div "200" at bounding box center [334, 160] width 28 height 6
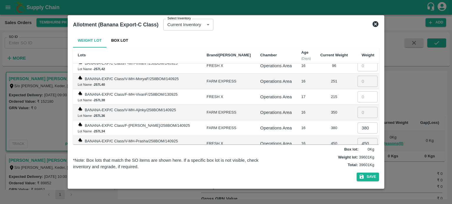
click at [315, 152] on td "200" at bounding box center [333, 160] width 37 height 16
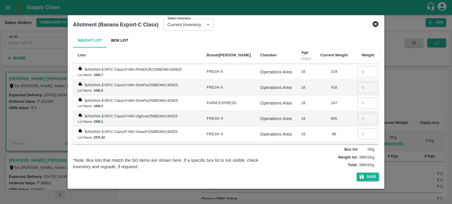
scroll to position [3439, 0]
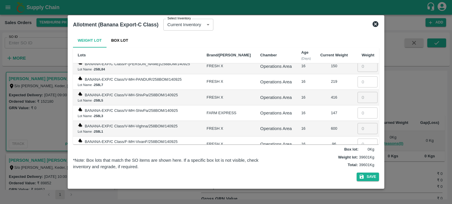
click at [357, 186] on input "number" at bounding box center [367, 191] width 20 height 11
click at [357, 170] on input "number" at bounding box center [367, 175] width 20 height 11
click at [357, 154] on input "number" at bounding box center [367, 159] width 20 height 11
click at [357, 139] on input "number" at bounding box center [367, 144] width 20 height 11
click at [358, 123] on input "number" at bounding box center [367, 128] width 20 height 11
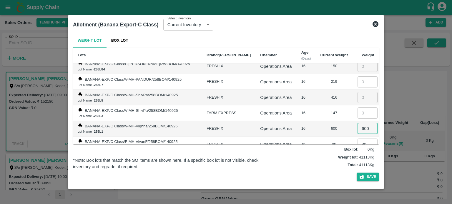
click at [302, 152] on td "16" at bounding box center [306, 160] width 19 height 16
click at [297, 152] on td "16" at bounding box center [306, 160] width 19 height 16
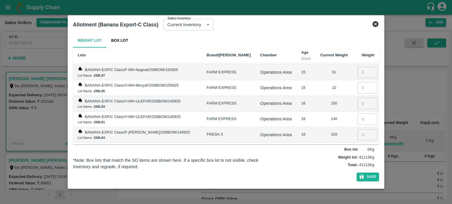
scroll to position [3360, 0]
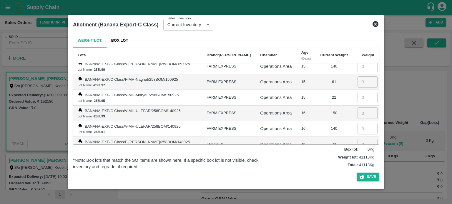
click at [357, 186] on input "number" at bounding box center [367, 191] width 20 height 11
click at [357, 170] on input "number" at bounding box center [367, 175] width 20 height 11
click at [357, 155] on input "number" at bounding box center [367, 160] width 20 height 11
click at [358, 139] on input "number" at bounding box center [367, 144] width 20 height 11
click at [357, 123] on input "number" at bounding box center [367, 128] width 20 height 11
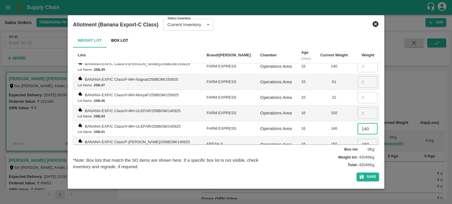
click at [304, 137] on td "16" at bounding box center [306, 145] width 19 height 16
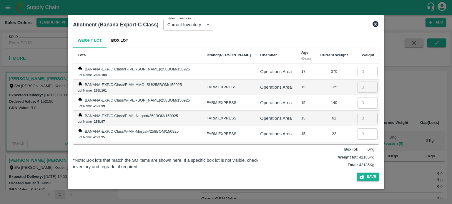
scroll to position [3321, 0]
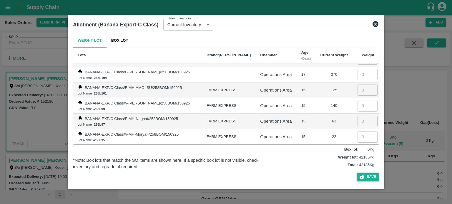
click at [357, 147] on input "number" at bounding box center [367, 152] width 20 height 11
click at [357, 131] on input "number" at bounding box center [367, 136] width 20 height 11
click at [357, 116] on input "number" at bounding box center [367, 121] width 20 height 11
click at [320, 134] on div "22" at bounding box center [334, 137] width 28 height 6
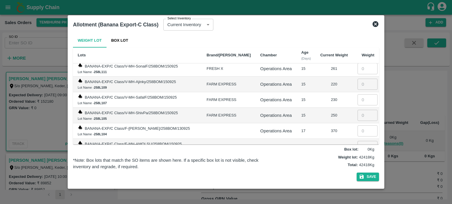
scroll to position [3262, 0]
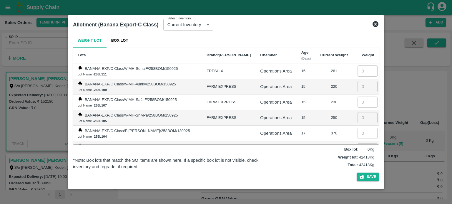
click at [357, 159] on input "number" at bounding box center [367, 164] width 20 height 11
click at [360, 159] on input "140" at bounding box center [367, 164] width 20 height 11
click at [359, 144] on input "number" at bounding box center [367, 149] width 20 height 11
click at [357, 128] on input "number" at bounding box center [367, 133] width 20 height 11
click at [357, 112] on input "number" at bounding box center [367, 117] width 20 height 11
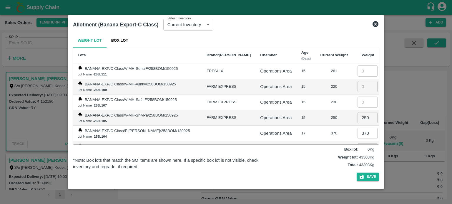
click at [318, 126] on td "370" at bounding box center [333, 134] width 37 height 16
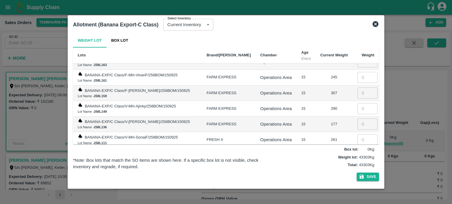
click at [357, 166] on input "number" at bounding box center [367, 171] width 20 height 11
click at [364, 178] on button "Save" at bounding box center [368, 177] width 22 height 9
click at [369, 178] on button "Save" at bounding box center [368, 177] width 22 height 9
click at [373, 23] on icon at bounding box center [375, 24] width 7 height 7
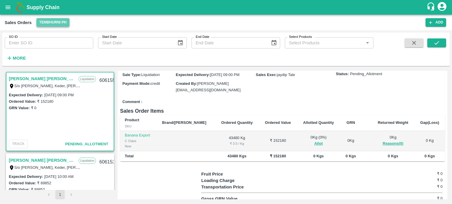
click at [52, 24] on button "Tembhurni PH" at bounding box center [52, 22] width 33 height 9
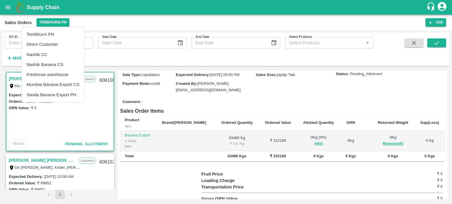
click at [260, 95] on div at bounding box center [226, 102] width 452 height 204
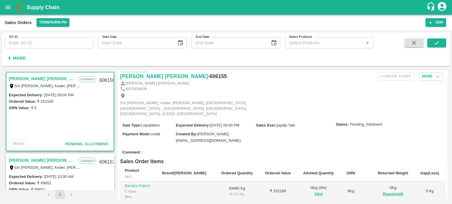
scroll to position [0, 0]
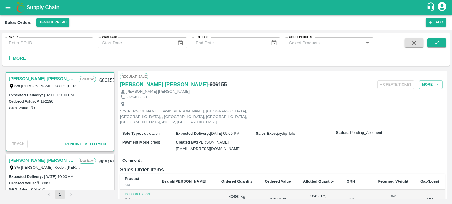
click at [39, 77] on link "[PERSON_NAME] [PERSON_NAME]" at bounding box center [42, 79] width 67 height 8
click at [39, 162] on link "[PERSON_NAME] [PERSON_NAME]" at bounding box center [42, 161] width 67 height 8
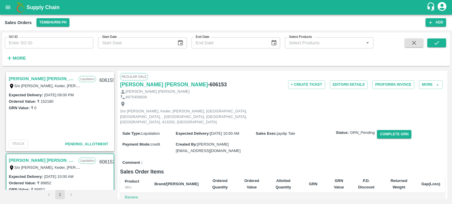
click at [44, 77] on link "[PERSON_NAME] [PERSON_NAME]" at bounding box center [42, 79] width 67 height 8
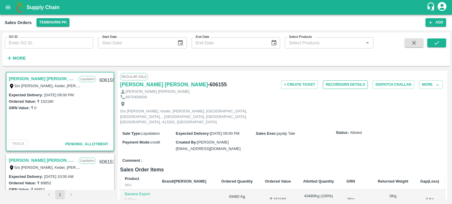
click at [344, 86] on button "Record GRN Details" at bounding box center [345, 85] width 45 height 9
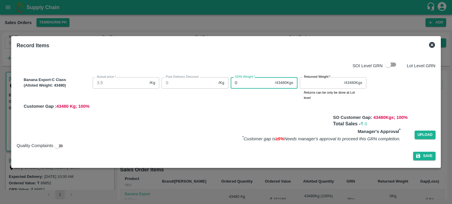
click at [207, 81] on div "Banana Export-C Class (Alloted Weight: 43480 ) Actual price   * 3.5 /Kg Actual …" at bounding box center [228, 92] width 414 height 35
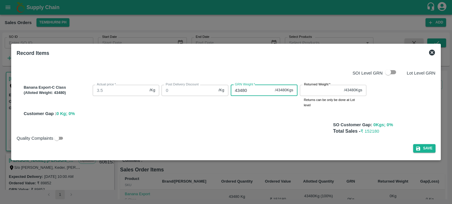
click at [318, 90] on input "Returned Weight   *" at bounding box center [321, 90] width 42 height 11
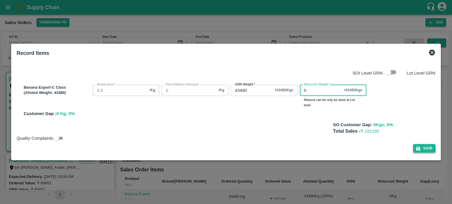
click at [425, 149] on button "Save" at bounding box center [424, 148] width 22 height 9
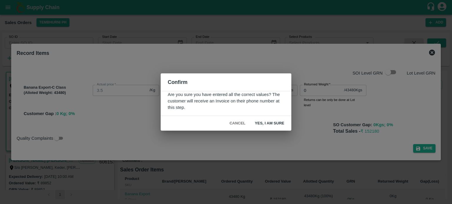
click at [270, 121] on button "Yes, I am sure" at bounding box center [269, 124] width 39 height 10
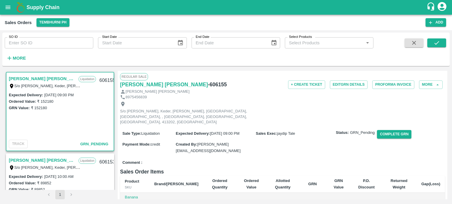
click at [262, 168] on h6 "Sales Order Items" at bounding box center [282, 172] width 325 height 8
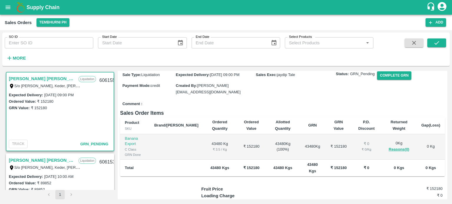
click at [275, 99] on div "Comment :" at bounding box center [282, 104] width 325 height 10
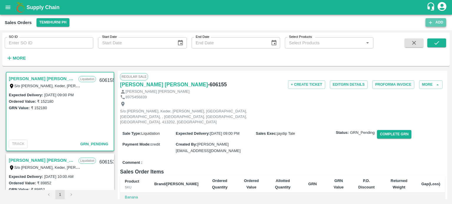
click at [435, 22] on button "Add" at bounding box center [435, 22] width 21 height 9
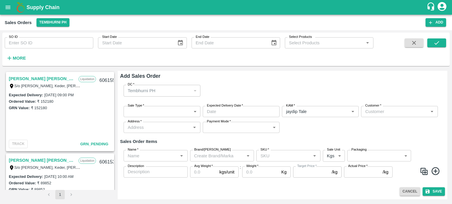
click at [151, 115] on body "Supply Chain Sales Orders Tembhurni PH Add SO ID SO ID Start Date Start Date En…" at bounding box center [226, 102] width 452 height 204
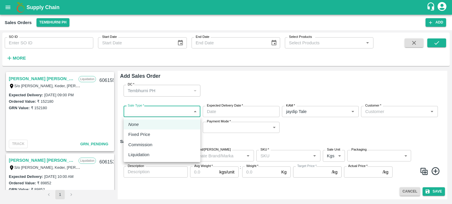
click at [149, 150] on li "Liquidation" at bounding box center [162, 155] width 77 height 10
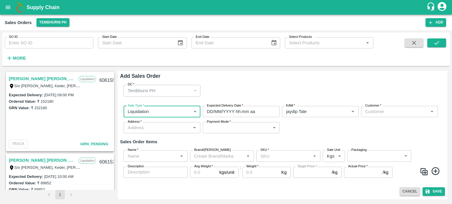
click at [231, 113] on input "DD/MM/YYYY hh:mm aa" at bounding box center [239, 111] width 73 height 11
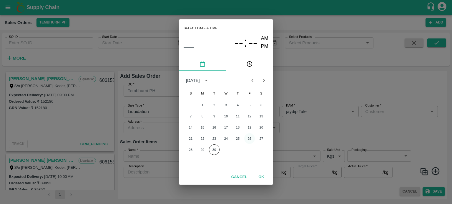
click at [249, 140] on button "26" at bounding box center [249, 139] width 11 height 11
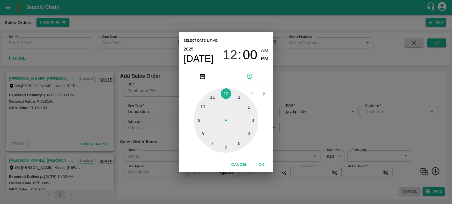
click at [202, 131] on div at bounding box center [226, 120] width 65 height 65
click at [264, 61] on span "PM" at bounding box center [265, 59] width 8 height 8
click at [262, 167] on button "OK" at bounding box center [261, 165] width 19 height 10
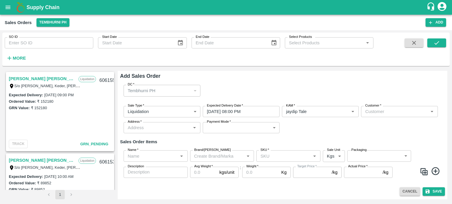
click at [304, 131] on div "Sale Type   * Liquidation 3 Sale Type Expected Delivery Date   * [DATE] 08:00 P…" at bounding box center [282, 119] width 325 height 37
click at [375, 114] on input "Customer   *" at bounding box center [395, 112] width 64 height 8
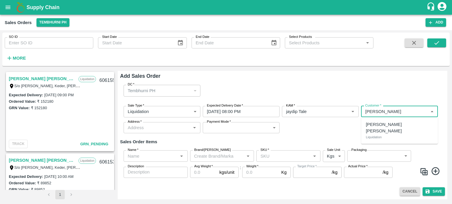
click at [388, 124] on p "[PERSON_NAME] [PERSON_NAME]" at bounding box center [399, 127] width 67 height 13
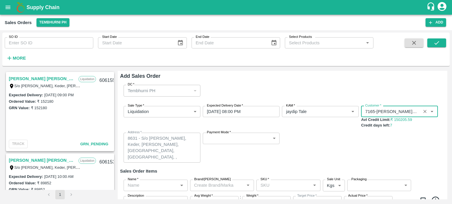
click at [240, 139] on body "Supply Chain Sales Orders Tembhurni PH Add SO ID SO ID Start Date Start Date En…" at bounding box center [226, 102] width 452 height 204
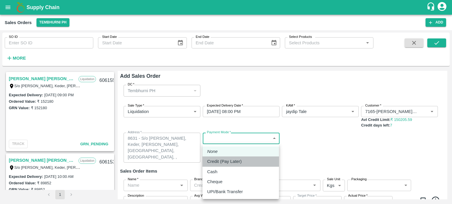
click at [237, 162] on p "Credit (Pay Later)" at bounding box center [224, 162] width 34 height 6
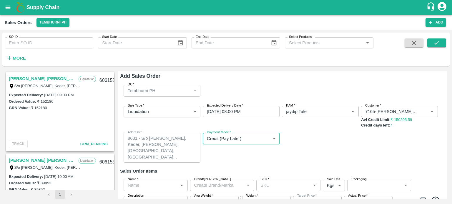
click at [298, 163] on div "Sale Type   * Liquidation 3 Sale Type Expected Delivery Date   * [DATE] 08:00 P…" at bounding box center [282, 134] width 325 height 66
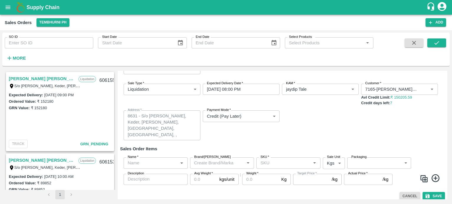
scroll to position [27, 0]
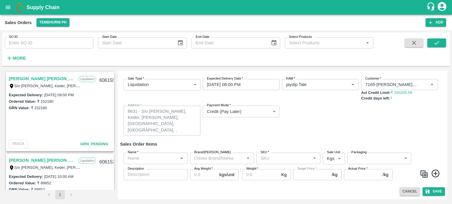
click at [159, 160] on input "Name   *" at bounding box center [150, 159] width 51 height 8
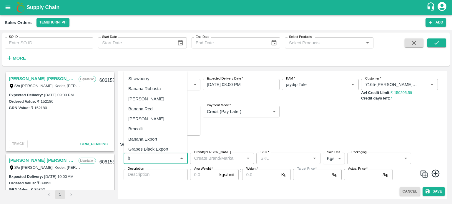
click at [149, 140] on div "Banana Export" at bounding box center [142, 139] width 29 height 6
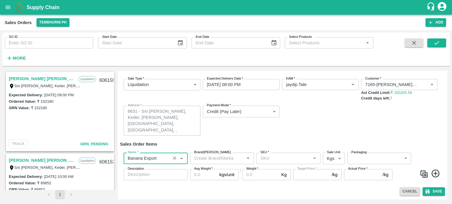
click at [270, 156] on input "SKU   *" at bounding box center [283, 159] width 51 height 8
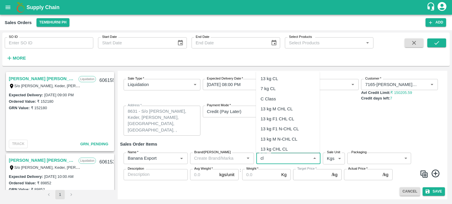
click at [269, 101] on div "C Class" at bounding box center [268, 99] width 15 height 6
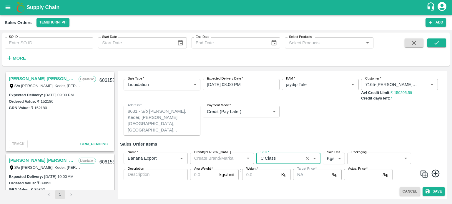
click at [360, 157] on body "Supply Chain Sales Orders Tembhurni PH Add SO ID SO ID Start Date Start Date En…" at bounding box center [226, 102] width 452 height 204
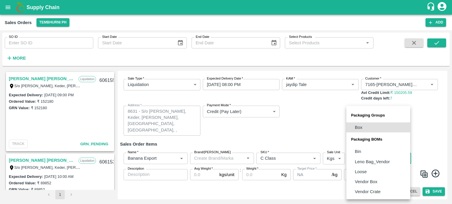
click at [359, 171] on p "Loose" at bounding box center [361, 172] width 12 height 6
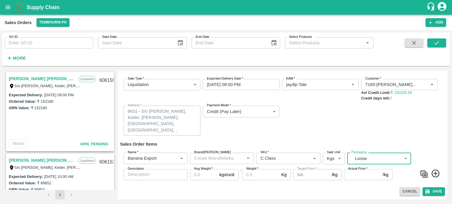
click at [201, 176] on input "Avg Weight   *" at bounding box center [203, 174] width 27 height 11
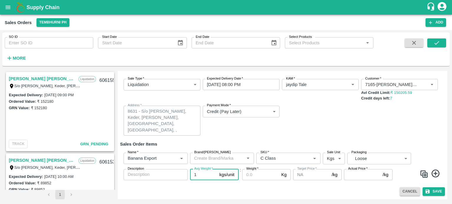
click at [352, 176] on input "Actual Price   *" at bounding box center [362, 174] width 36 height 11
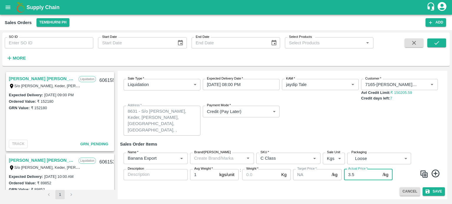
click at [322, 131] on div "Sale Type   * Liquidation 3 Sale Type Expected Delivery Date   * [DATE] 08:00 P…" at bounding box center [282, 107] width 325 height 66
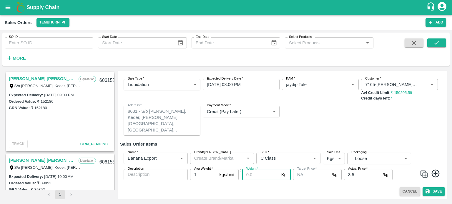
click at [247, 174] on input "Weight   *" at bounding box center [260, 174] width 37 height 11
click at [316, 134] on div "Sale Type   * Liquidation 3 Sale Type Expected Delivery Date   * [DATE] 08:00 P…" at bounding box center [282, 107] width 325 height 66
click at [436, 194] on button "Save" at bounding box center [433, 192] width 22 height 9
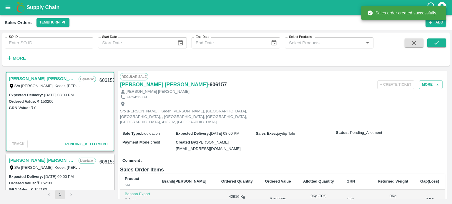
click at [299, 156] on div "Comment :" at bounding box center [282, 161] width 325 height 10
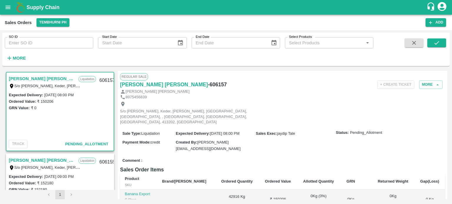
click at [277, 156] on div "Comment :" at bounding box center [282, 161] width 325 height 10
click at [314, 199] on button "Allot" at bounding box center [318, 202] width 9 height 7
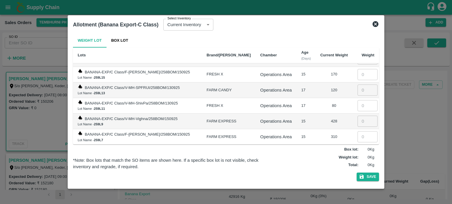
scroll to position [3332, 0]
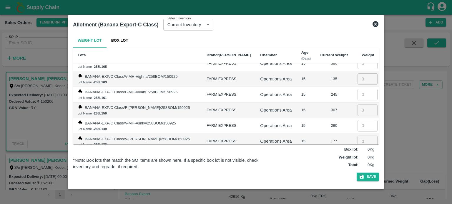
click at [357, 183] on input "number" at bounding box center [367, 188] width 20 height 11
click at [357, 167] on input "number" at bounding box center [367, 172] width 20 height 11
click at [357, 151] on input "number" at bounding box center [367, 156] width 20 height 11
click at [357, 136] on input "number" at bounding box center [367, 141] width 20 height 11
click at [357, 120] on input "number" at bounding box center [367, 125] width 20 height 11
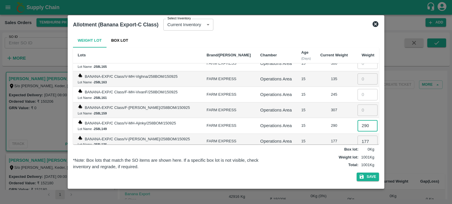
click at [261, 150] on td "Operations Area" at bounding box center [275, 158] width 41 height 16
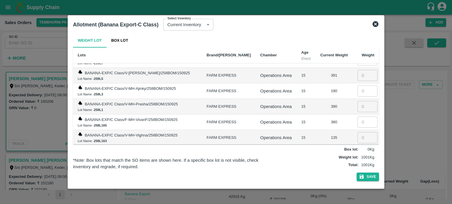
scroll to position [3264, 0]
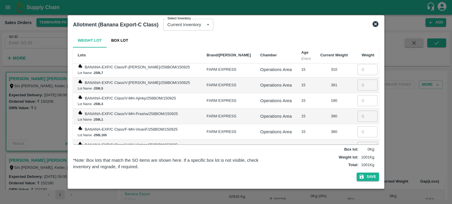
click at [357, 173] on input "number" at bounding box center [367, 178] width 20 height 11
click at [357, 158] on input "number" at bounding box center [367, 163] width 20 height 11
click at [357, 142] on input "number" at bounding box center [367, 147] width 20 height 11
click at [357, 126] on input "number" at bounding box center [367, 131] width 20 height 11
click at [357, 111] on input "number" at bounding box center [367, 116] width 20 height 11
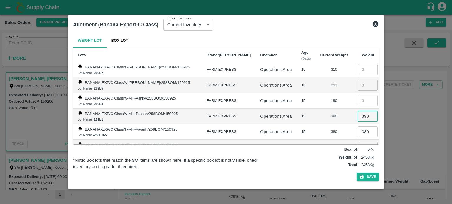
click at [318, 140] on td "135" at bounding box center [333, 148] width 37 height 16
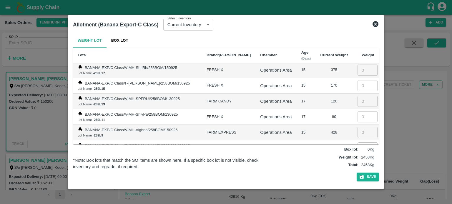
scroll to position [3175, 0]
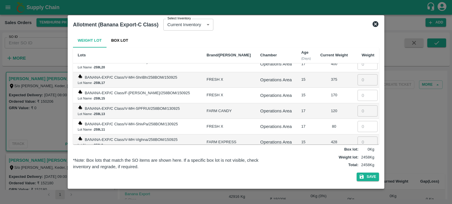
click at [358, 184] on input "number" at bounding box center [367, 189] width 20 height 11
click at [357, 168] on input "number" at bounding box center [367, 173] width 20 height 11
click at [357, 152] on input "number" at bounding box center [367, 157] width 20 height 11
click at [357, 137] on input "number" at bounding box center [367, 142] width 20 height 11
click at [357, 121] on input "number" at bounding box center [367, 126] width 20 height 11
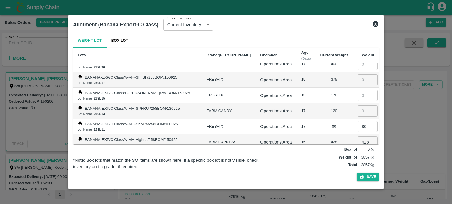
click at [320, 124] on div "80" at bounding box center [334, 127] width 28 height 6
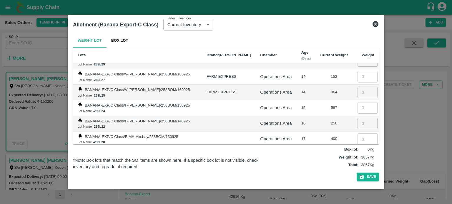
scroll to position [3097, 0]
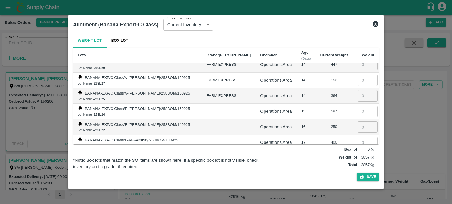
click at [357, 184] on input "number" at bounding box center [367, 189] width 20 height 11
click at [357, 169] on input "number" at bounding box center [367, 174] width 20 height 11
click at [357, 153] on input "number" at bounding box center [367, 158] width 20 height 11
click at [357, 137] on input "number" at bounding box center [367, 142] width 20 height 11
click at [357, 121] on input "number" at bounding box center [367, 126] width 20 height 11
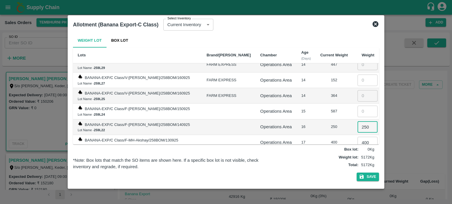
click at [357, 106] on input "number" at bounding box center [367, 111] width 20 height 11
click at [303, 135] on td "17" at bounding box center [306, 143] width 19 height 16
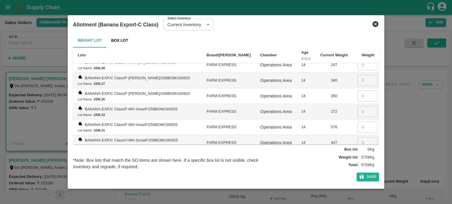
scroll to position [3018, 0]
click at [357, 169] on input "number" at bounding box center [367, 174] width 20 height 11
click at [357, 153] on input "number" at bounding box center [367, 158] width 20 height 11
click at [358, 138] on input "number" at bounding box center [367, 143] width 20 height 11
click at [357, 122] on input "number" at bounding box center [367, 127] width 20 height 11
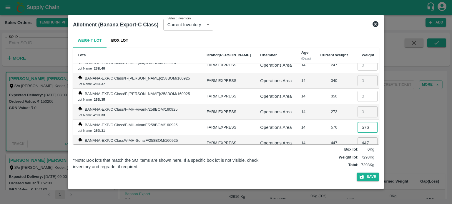
click at [357, 106] on input "number" at bounding box center [367, 111] width 20 height 11
click at [315, 136] on td "447" at bounding box center [333, 144] width 37 height 16
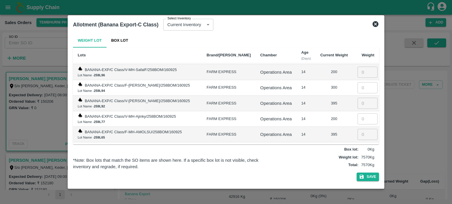
scroll to position [2930, 0]
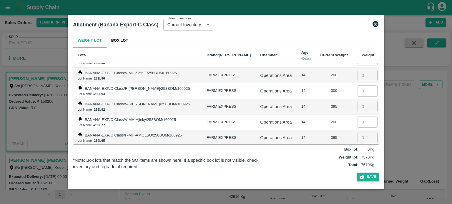
click at [357, 179] on input "number" at bounding box center [367, 184] width 20 height 11
click at [357, 164] on input "number" at bounding box center [367, 169] width 20 height 11
click at [357, 148] on input "number" at bounding box center [367, 153] width 20 height 11
click at [357, 132] on input "number" at bounding box center [367, 137] width 20 height 11
click at [358, 117] on input "number" at bounding box center [367, 122] width 20 height 11
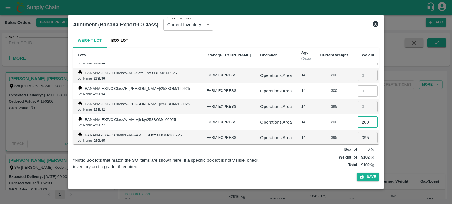
click at [334, 135] on div "395" at bounding box center [334, 138] width 28 height 6
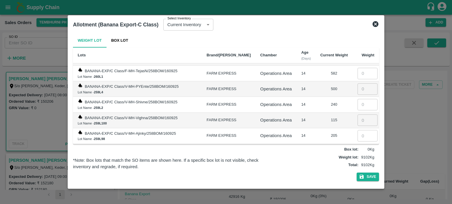
scroll to position [2852, 0]
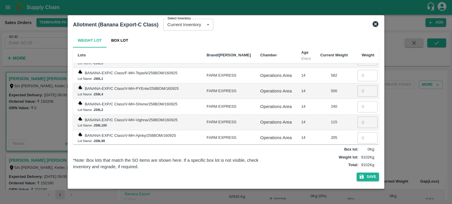
click at [357, 179] on input "number" at bounding box center [367, 184] width 20 height 11
click at [357, 164] on input "number" at bounding box center [367, 169] width 20 height 11
click at [357, 148] on input "number" at bounding box center [367, 153] width 20 height 11
click at [357, 132] on input "number" at bounding box center [367, 137] width 20 height 11
click at [357, 117] on input "number" at bounding box center [367, 122] width 20 height 11
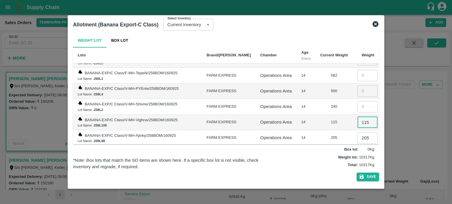
click at [320, 135] on div "205" at bounding box center [334, 138] width 28 height 6
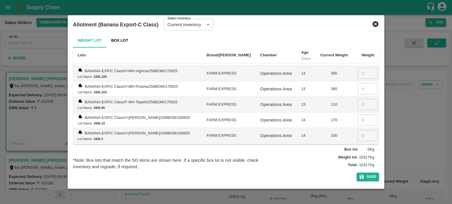
scroll to position [2773, 0]
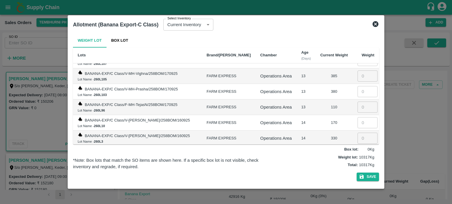
click at [357, 180] on input "number" at bounding box center [367, 185] width 20 height 11
click at [357, 164] on input "number" at bounding box center [367, 169] width 20 height 11
click at [357, 149] on input "number" at bounding box center [367, 154] width 20 height 11
click at [357, 133] on input "number" at bounding box center [367, 138] width 20 height 11
click at [357, 117] on input "number" at bounding box center [367, 122] width 20 height 11
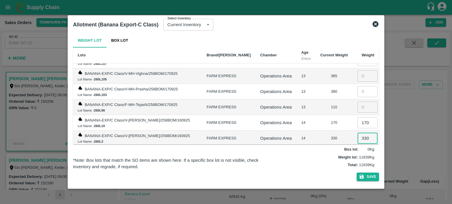
click at [358, 102] on input "number" at bounding box center [367, 107] width 20 height 11
click at [326, 131] on td "330" at bounding box center [333, 139] width 37 height 16
click at [320, 120] on div "170" at bounding box center [334, 123] width 28 height 6
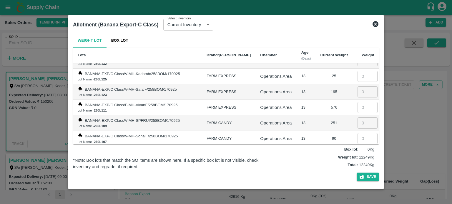
scroll to position [2685, 0]
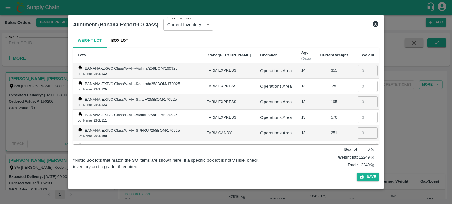
click at [357, 174] on input "number" at bounding box center [367, 179] width 20 height 11
click at [352, 157] on td "​" at bounding box center [365, 165] width 26 height 16
click at [357, 159] on input "number" at bounding box center [367, 164] width 20 height 11
click at [357, 143] on input "number" at bounding box center [367, 148] width 20 height 11
click at [357, 128] on input "number" at bounding box center [367, 133] width 20 height 11
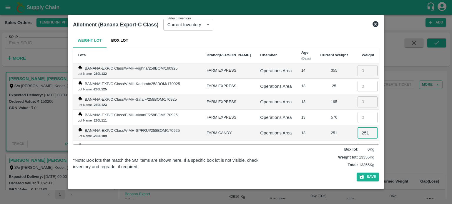
click at [358, 112] on input "number" at bounding box center [367, 117] width 20 height 11
click at [320, 131] on div "251" at bounding box center [334, 134] width 28 height 6
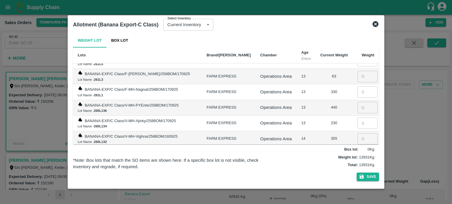
scroll to position [2607, 0]
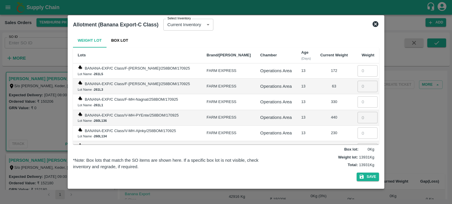
click at [357, 175] on input "number" at bounding box center [367, 180] width 20 height 11
click at [357, 159] on input "number" at bounding box center [367, 164] width 20 height 11
click at [357, 144] on input "number" at bounding box center [367, 149] width 20 height 11
click at [357, 128] on input "number" at bounding box center [367, 133] width 20 height 11
click at [357, 112] on input "number" at bounding box center [367, 117] width 20 height 11
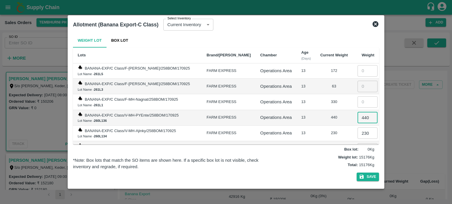
click at [330, 131] on div "230" at bounding box center [334, 134] width 28 height 6
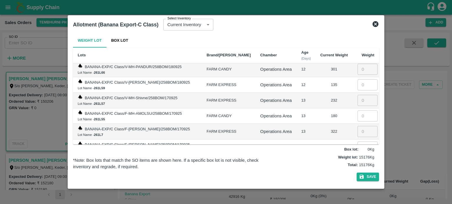
scroll to position [2529, 0]
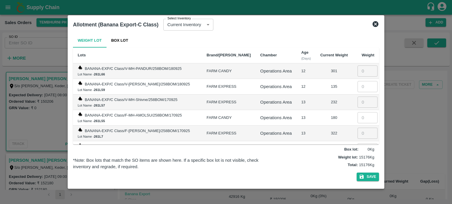
click at [357, 175] on input "number" at bounding box center [367, 180] width 20 height 11
click at [357, 159] on input "number" at bounding box center [367, 164] width 20 height 11
click at [360, 144] on input "number" at bounding box center [367, 149] width 20 height 11
click at [357, 128] on input "number" at bounding box center [367, 133] width 20 height 11
click at [357, 112] on input "number" at bounding box center [367, 117] width 20 height 11
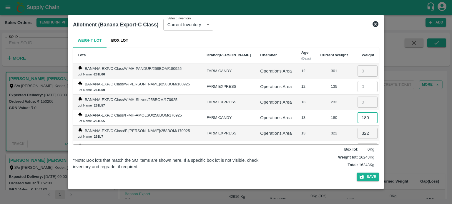
click at [357, 97] on input "number" at bounding box center [367, 102] width 20 height 11
click at [320, 131] on div "322" at bounding box center [334, 134] width 28 height 6
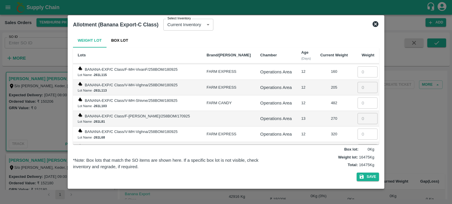
scroll to position [2440, 0]
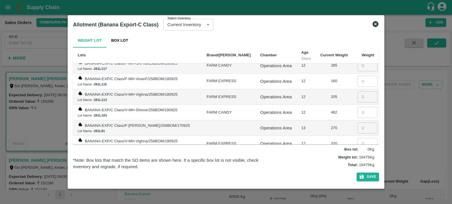
click at [357, 169] on input "number" at bounding box center [367, 174] width 20 height 11
click at [357, 154] on input "number" at bounding box center [367, 159] width 20 height 11
click at [357, 138] on input "number" at bounding box center [367, 143] width 20 height 11
click at [358, 123] on input "number" at bounding box center [367, 128] width 20 height 11
click at [358, 107] on input "number" at bounding box center [367, 112] width 20 height 11
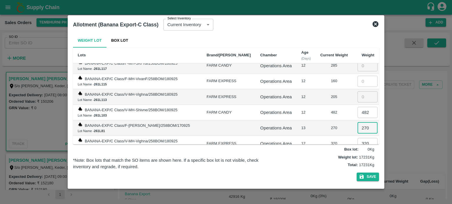
click at [320, 126] on div "270" at bounding box center [334, 129] width 28 height 6
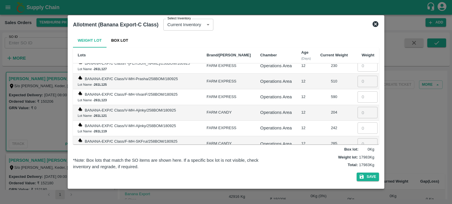
scroll to position [2361, 0]
click at [357, 170] on input "number" at bounding box center [367, 175] width 20 height 11
click at [357, 155] on input "number" at bounding box center [367, 160] width 20 height 11
click at [357, 139] on input "number" at bounding box center [367, 144] width 20 height 11
click at [358, 123] on input "number" at bounding box center [367, 128] width 20 height 11
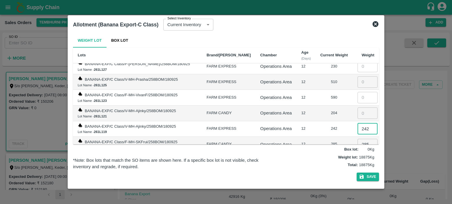
click at [357, 108] on input "number" at bounding box center [367, 113] width 20 height 11
click at [320, 126] on div "242" at bounding box center [334, 129] width 28 height 6
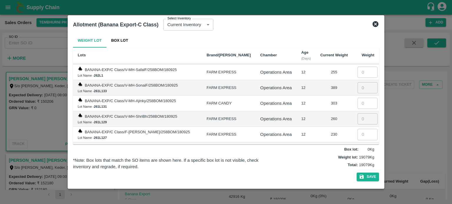
scroll to position [2283, 0]
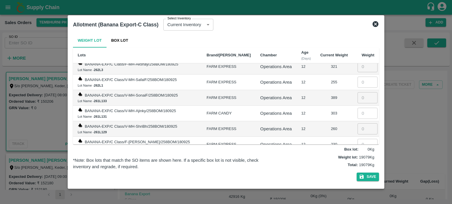
click at [357, 170] on input "number" at bounding box center [367, 175] width 20 height 11
click at [357, 155] on input "number" at bounding box center [367, 160] width 20 height 11
click at [357, 139] on input "number" at bounding box center [367, 144] width 20 height 11
click at [357, 124] on input "number" at bounding box center [367, 129] width 20 height 11
click at [357, 108] on input "number" at bounding box center [367, 113] width 20 height 11
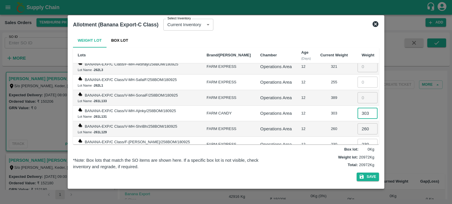
click at [315, 121] on td "260" at bounding box center [333, 129] width 37 height 16
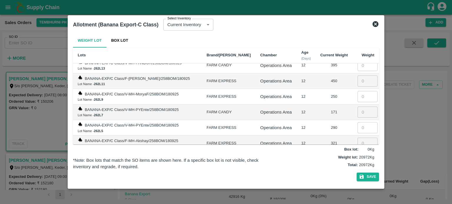
scroll to position [2205, 0]
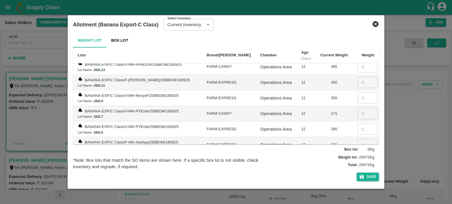
click at [357, 171] on input "number" at bounding box center [367, 176] width 20 height 11
click at [357, 155] on input "number" at bounding box center [367, 160] width 20 height 11
click at [357, 139] on input "number" at bounding box center [367, 144] width 20 height 11
click at [357, 124] on input "number" at bounding box center [367, 129] width 20 height 11
click at [357, 108] on input "number" at bounding box center [367, 113] width 20 height 11
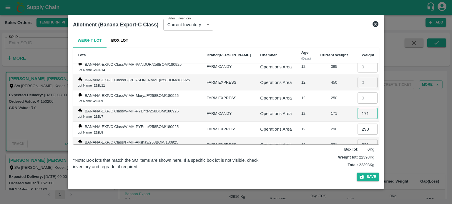
click at [357, 93] on input "number" at bounding box center [367, 98] width 20 height 11
click at [320, 111] on div "171" at bounding box center [334, 114] width 28 height 6
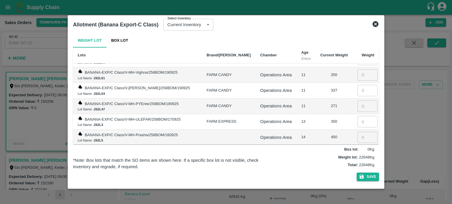
scroll to position [2117, 0]
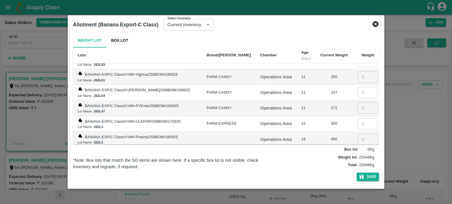
click at [357, 165] on input "number" at bounding box center [367, 170] width 20 height 11
click at [357, 150] on input "number" at bounding box center [367, 155] width 20 height 11
click at [357, 134] on input "number" at bounding box center [367, 139] width 20 height 11
click at [357, 118] on input "number" at bounding box center [367, 123] width 20 height 11
click at [357, 103] on input "number" at bounding box center [367, 108] width 20 height 11
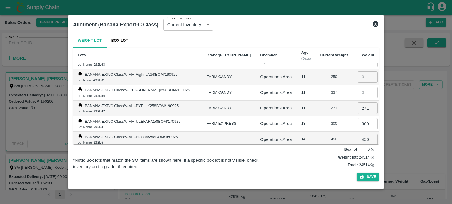
click at [318, 116] on td "300" at bounding box center [333, 124] width 37 height 16
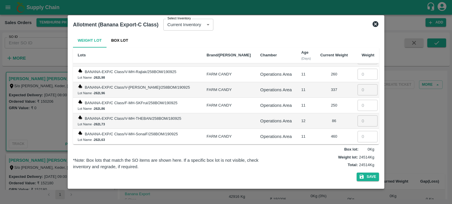
scroll to position [2038, 0]
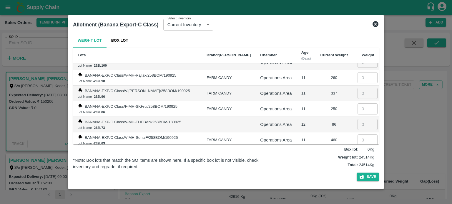
click at [358, 166] on input "number" at bounding box center [367, 171] width 20 height 11
click at [357, 150] on input "number" at bounding box center [367, 155] width 20 height 11
click at [357, 135] on input "number" at bounding box center [367, 140] width 20 height 11
click at [358, 119] on input "number" at bounding box center [367, 124] width 20 height 11
click at [360, 104] on input "number" at bounding box center [367, 109] width 20 height 11
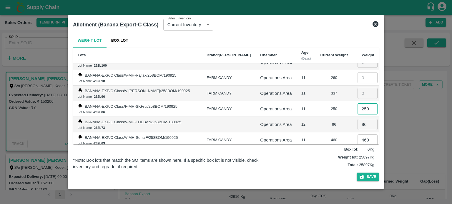
click at [327, 117] on td "86" at bounding box center [333, 125] width 37 height 16
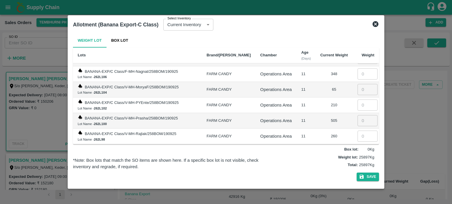
scroll to position [1979, 0]
click at [358, 147] on input "number" at bounding box center [367, 152] width 20 height 11
click at [358, 131] on input "number" at bounding box center [367, 136] width 20 height 11
click at [357, 116] on input "number" at bounding box center [367, 121] width 20 height 11
click at [358, 100] on input "number" at bounding box center [367, 105] width 20 height 11
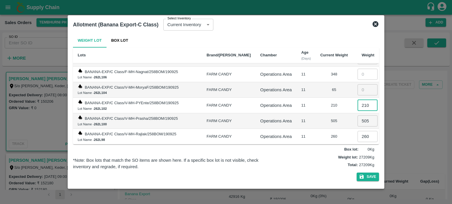
click at [315, 114] on td "505" at bounding box center [333, 122] width 37 height 16
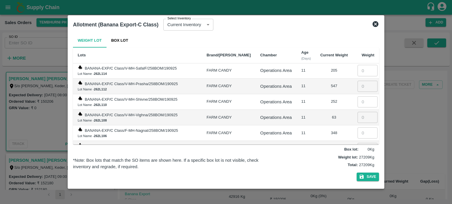
scroll to position [1901, 0]
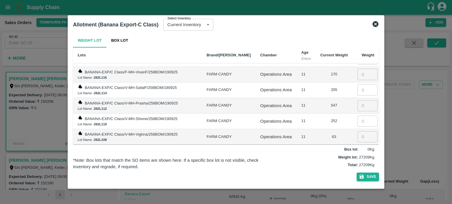
click at [357, 163] on input "number" at bounding box center [367, 168] width 20 height 11
click at [357, 147] on input "number" at bounding box center [367, 152] width 20 height 11
click at [357, 131] on input "number" at bounding box center [367, 136] width 20 height 11
click at [357, 116] on input "number" at bounding box center [367, 121] width 20 height 11
click at [359, 100] on input "number" at bounding box center [367, 105] width 20 height 11
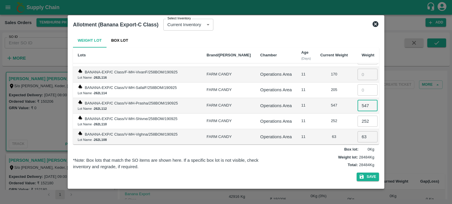
click at [320, 119] on div "252" at bounding box center [334, 122] width 28 height 6
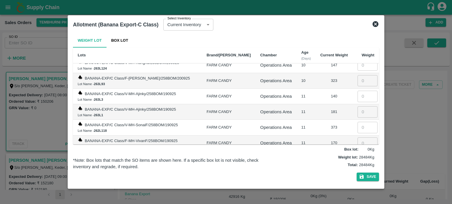
scroll to position [1823, 0]
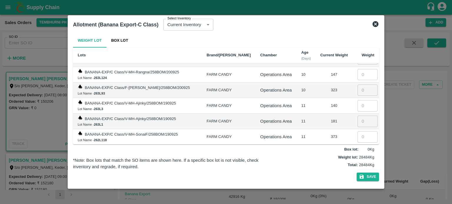
click at [358, 163] on input "number" at bounding box center [367, 168] width 20 height 11
click at [357, 147] on input "number" at bounding box center [367, 152] width 20 height 11
click at [357, 131] on input "number" at bounding box center [367, 136] width 20 height 11
click at [357, 116] on input "number" at bounding box center [367, 121] width 20 height 11
click at [357, 100] on input "number" at bounding box center [367, 105] width 20 height 11
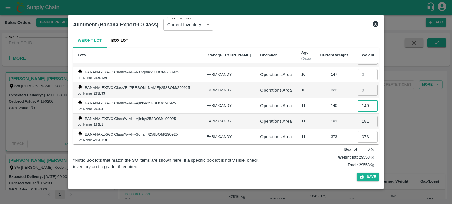
click at [322, 119] on div "181" at bounding box center [334, 122] width 28 height 6
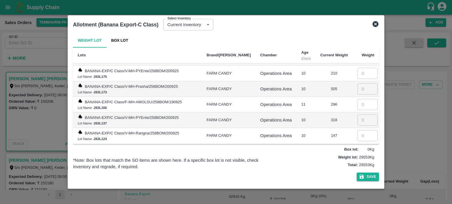
scroll to position [1764, 0]
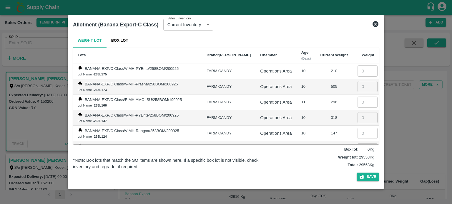
click at [359, 144] on input "number" at bounding box center [367, 149] width 20 height 11
click at [357, 128] on input "number" at bounding box center [367, 133] width 20 height 11
click at [357, 112] on input "number" at bounding box center [367, 117] width 20 height 11
click at [357, 97] on input "number" at bounding box center [367, 102] width 20 height 11
click at [315, 110] on td "318" at bounding box center [333, 118] width 37 height 16
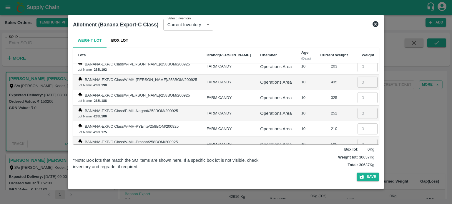
scroll to position [1705, 0]
click at [357, 140] on input "number" at bounding box center [367, 145] width 20 height 11
click at [358, 124] on input "number" at bounding box center [367, 129] width 20 height 11
click at [357, 109] on input "number" at bounding box center [367, 114] width 20 height 11
click at [358, 93] on input "number" at bounding box center [367, 98] width 20 height 11
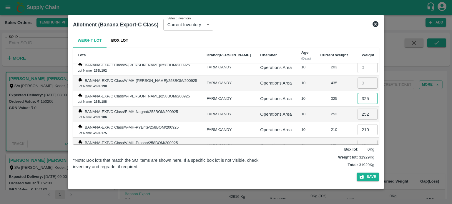
click at [315, 122] on td "210" at bounding box center [333, 130] width 37 height 16
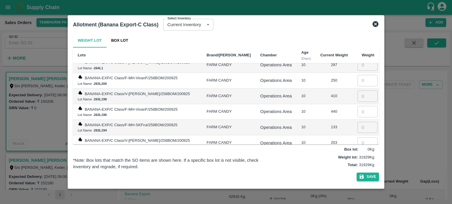
scroll to position [1626, 0]
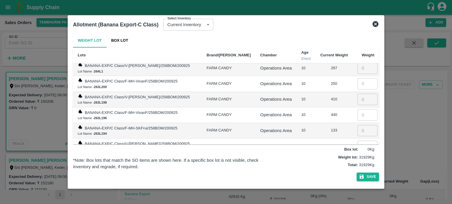
click at [357, 156] on input "number" at bounding box center [367, 161] width 20 height 11
click at [357, 141] on input "number" at bounding box center [367, 146] width 20 height 11
click at [357, 125] on input "number" at bounding box center [367, 130] width 20 height 11
click at [358, 109] on input "number" at bounding box center [367, 114] width 20 height 11
click at [357, 94] on input "number" at bounding box center [367, 99] width 20 height 11
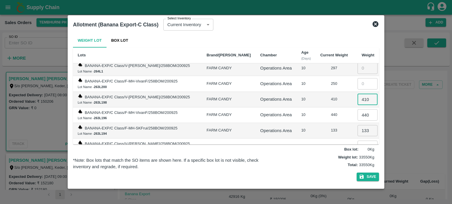
click at [326, 108] on td "440" at bounding box center [333, 116] width 37 height 16
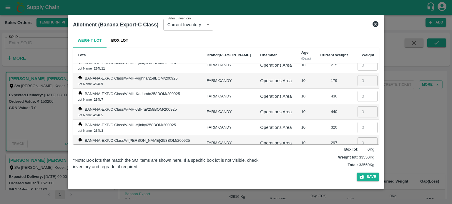
scroll to position [1548, 0]
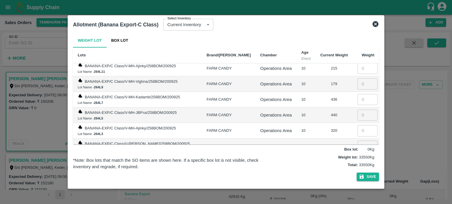
click at [357, 156] on input "number" at bounding box center [367, 161] width 20 height 11
click at [357, 141] on input "number" at bounding box center [367, 146] width 20 height 11
click at [357, 125] on input "number" at bounding box center [367, 130] width 20 height 11
click at [357, 110] on input "number" at bounding box center [367, 115] width 20 height 11
click at [357, 94] on input "number" at bounding box center [367, 99] width 20 height 11
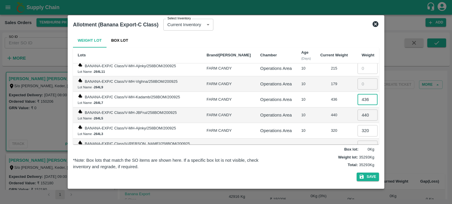
click at [320, 113] on div "440" at bounding box center [334, 116] width 28 height 6
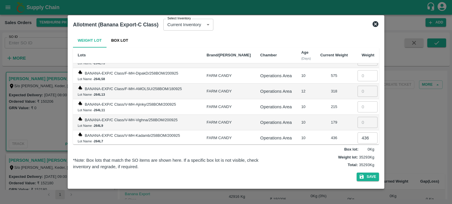
scroll to position [1508, 0]
click at [357, 118] on input "number" at bounding box center [367, 123] width 20 height 11
click at [358, 102] on input "number" at bounding box center [367, 107] width 20 height 11
click at [357, 87] on input "number" at bounding box center [367, 92] width 20 height 11
click at [329, 121] on div "179" at bounding box center [334, 124] width 28 height 6
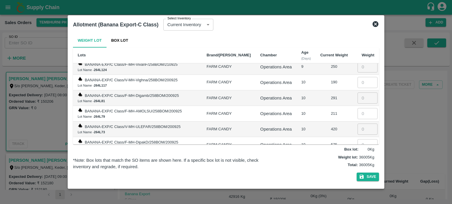
scroll to position [1440, 0]
click at [357, 139] on input "number" at bounding box center [367, 144] width 20 height 11
click at [357, 124] on input "number" at bounding box center [367, 129] width 20 height 11
click at [357, 108] on input "number" at bounding box center [367, 113] width 20 height 11
click at [357, 93] on input "number" at bounding box center [367, 98] width 20 height 11
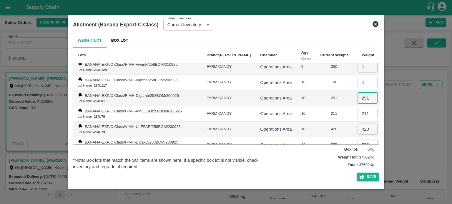
click at [320, 106] on td "211" at bounding box center [333, 114] width 37 height 16
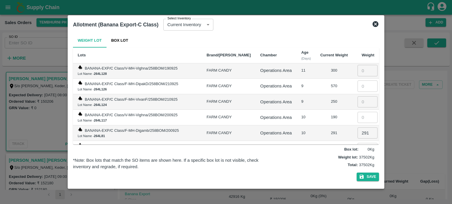
scroll to position [1401, 0]
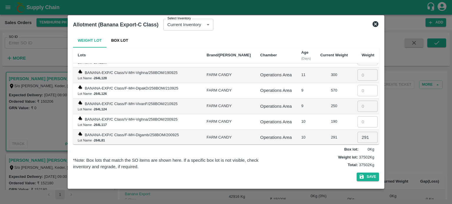
click at [357, 116] on input "number" at bounding box center [367, 121] width 20 height 11
click at [357, 101] on input "number" at bounding box center [367, 106] width 20 height 11
click at [358, 85] on input "number" at bounding box center [367, 90] width 20 height 11
click at [302, 114] on td "10" at bounding box center [306, 122] width 19 height 16
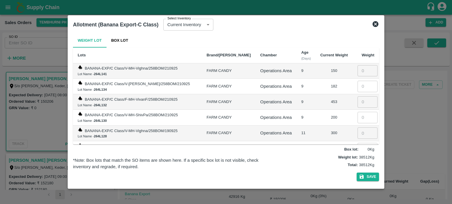
scroll to position [1342, 0]
click at [358, 128] on input "number" at bounding box center [367, 133] width 20 height 11
click at [357, 113] on input "number" at bounding box center [367, 118] width 20 height 11
click at [357, 97] on input "number" at bounding box center [367, 102] width 20 height 11
click at [357, 81] on input "number" at bounding box center [367, 86] width 20 height 11
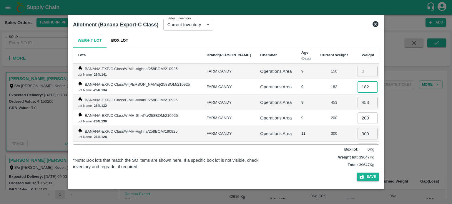
click at [324, 95] on td "453" at bounding box center [333, 103] width 37 height 16
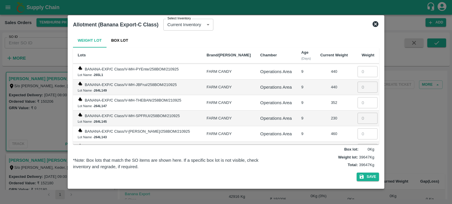
scroll to position [1254, 0]
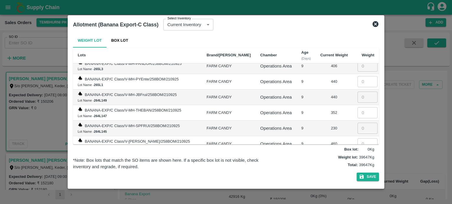
click at [357, 154] on input "number" at bounding box center [367, 159] width 20 height 11
click at [357, 139] on input "number" at bounding box center [367, 144] width 20 height 11
click at [357, 123] on input "number" at bounding box center [367, 128] width 20 height 11
click at [358, 107] on input "number" at bounding box center [367, 112] width 20 height 11
click at [357, 92] on input "number" at bounding box center [367, 97] width 20 height 11
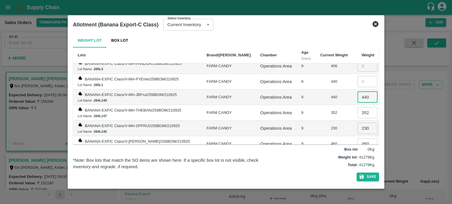
click at [315, 121] on td "230" at bounding box center [333, 129] width 37 height 16
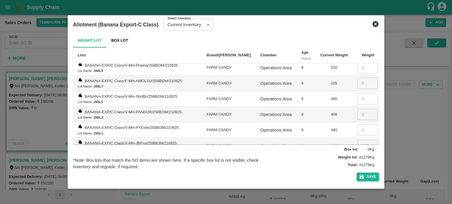
scroll to position [1195, 0]
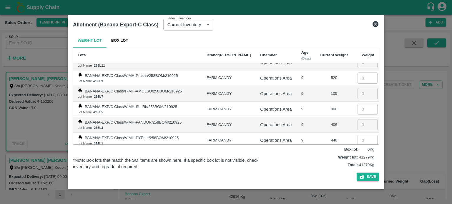
click at [358, 135] on input "number" at bounding box center [367, 140] width 20 height 11
click at [357, 119] on input "number" at bounding box center [367, 124] width 20 height 11
click at [357, 104] on input "number" at bounding box center [367, 109] width 20 height 11
click at [357, 88] on input "number" at bounding box center [367, 93] width 20 height 11
click at [315, 117] on td "406" at bounding box center [333, 125] width 37 height 16
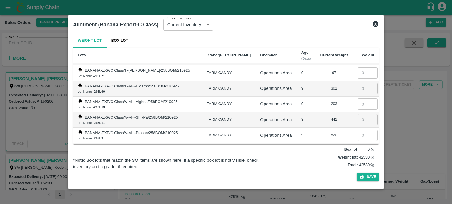
scroll to position [1136, 0]
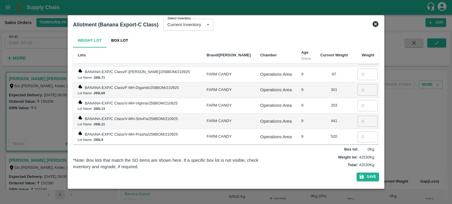
click at [359, 131] on input "number" at bounding box center [367, 136] width 20 height 11
click at [357, 116] on input "number" at bounding box center [367, 121] width 20 height 11
drag, startPoint x: 354, startPoint y: 87, endPoint x: 348, endPoint y: 90, distance: 6.8
click at [357, 100] on input "number" at bounding box center [367, 105] width 20 height 11
click at [357, 84] on input "number" at bounding box center [367, 89] width 20 height 11
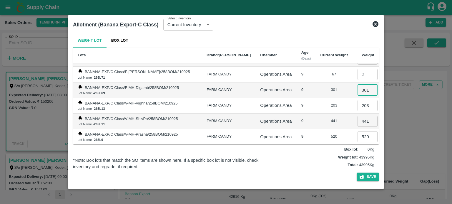
scroll to position [0, 0]
click at [303, 114] on td "9" at bounding box center [306, 122] width 19 height 16
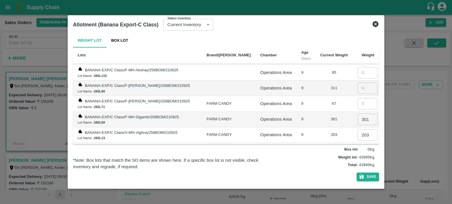
scroll to position [1097, 0]
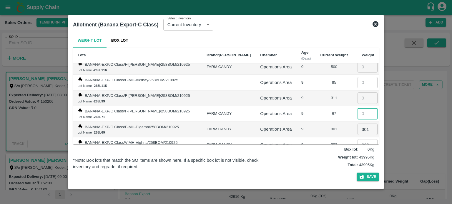
click at [358, 108] on input "number" at bounding box center [367, 113] width 20 height 11
drag, startPoint x: 362, startPoint y: 109, endPoint x: 337, endPoint y: 107, distance: 24.6
click at [337, 122] on tr "BANANA-EXP/C Class/F-MH-Digamb/258BOM/210925 Lot Name - 265L69 FARM CANDY Opera…" at bounding box center [226, 130] width 306 height 16
click at [358, 108] on input "number" at bounding box center [367, 113] width 20 height 11
drag, startPoint x: 361, startPoint y: 127, endPoint x: 338, endPoint y: 123, distance: 23.8
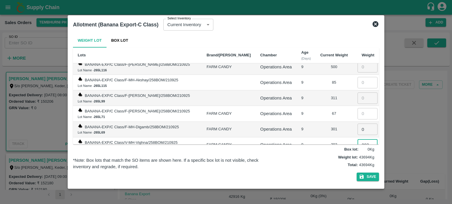
click at [338, 138] on tr "BANANA-EXP/C Class/V-MH-Vighna/258BOM/210925 Lot Name - 265L13 FARM CANDY Opera…" at bounding box center [226, 146] width 306 height 16
click at [315, 138] on td "203" at bounding box center [333, 146] width 37 height 16
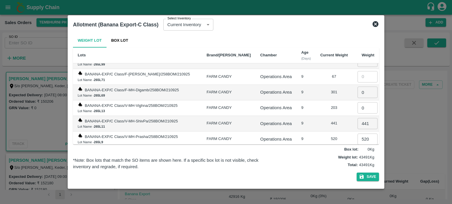
scroll to position [1136, 0]
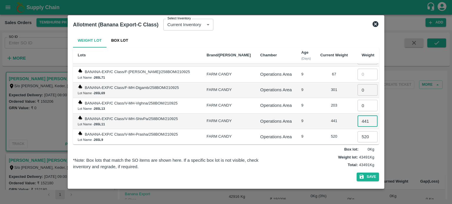
drag, startPoint x: 361, startPoint y: 102, endPoint x: 327, endPoint y: 102, distance: 34.4
click at [327, 114] on tr "BANANA-EXP/C Class/V-MH-ShivPa/258BOM/210925 Lot Name - 265L11 FARM CANDY Opera…" at bounding box center [226, 122] width 306 height 16
click at [315, 114] on td "441" at bounding box center [333, 122] width 37 height 16
click at [302, 129] on td "9" at bounding box center [306, 137] width 19 height 16
click at [357, 100] on input "0" at bounding box center [367, 105] width 20 height 11
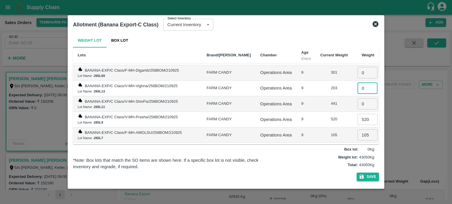
scroll to position [1155, 0]
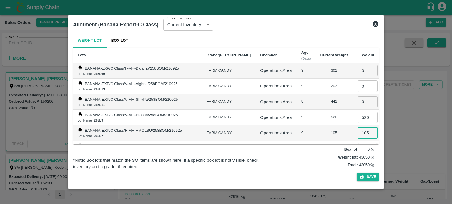
drag, startPoint x: 362, startPoint y: 115, endPoint x: 326, endPoint y: 114, distance: 35.6
click at [326, 126] on tr "BANANA-EXP/C Class/F-MH-AMOLSU/258BOM/210925 Lot Name - 265L7 FARM CANDY Operat…" at bounding box center [226, 134] width 306 height 16
click at [315, 141] on td "300" at bounding box center [333, 149] width 37 height 16
drag, startPoint x: 361, startPoint y: 99, endPoint x: 341, endPoint y: 101, distance: 20.4
click at [341, 110] on tr "BANANA-EXP/C Class/V-MH-Prasha/258BOM/210925 Lot Name - 265L9 FARM CANDY Operat…" at bounding box center [226, 118] width 306 height 16
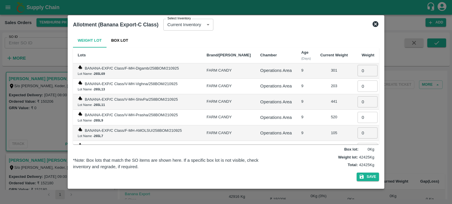
click at [315, 110] on td "520" at bounding box center [333, 118] width 37 height 16
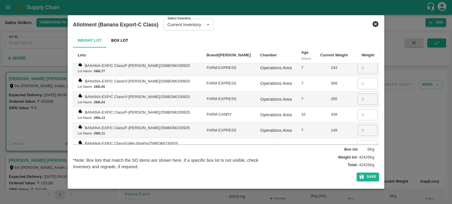
scroll to position [901, 0]
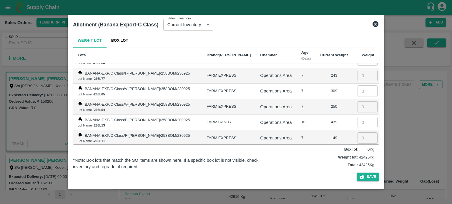
click at [357, 117] on input "number" at bounding box center [367, 122] width 20 height 11
click at [297, 115] on td "10" at bounding box center [306, 123] width 19 height 16
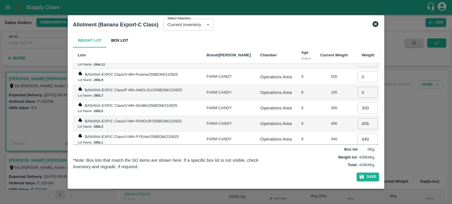
scroll to position [1186, 0]
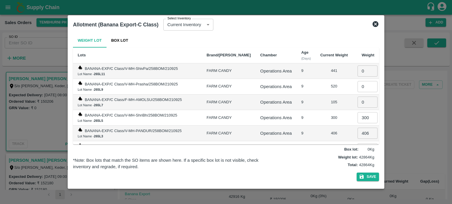
click at [359, 97] on input "0" at bounding box center [367, 102] width 20 height 11
click at [364, 176] on button "Save" at bounding box center [368, 177] width 22 height 9
click at [366, 180] on button "Save" at bounding box center [368, 177] width 22 height 9
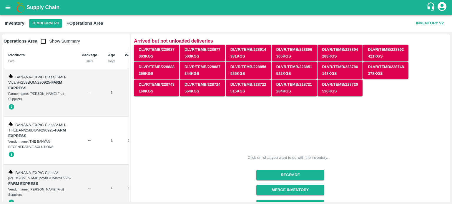
click at [45, 41] on input "checkbox" at bounding box center [43, 42] width 12 height 12
checkbox input "true"
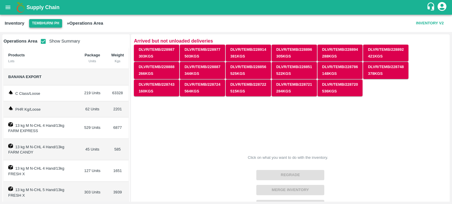
click at [44, 22] on button "Tembhurni PH" at bounding box center [45, 23] width 33 height 9
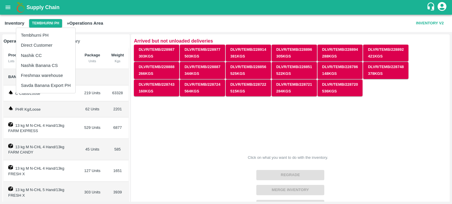
click at [35, 55] on li "Nashik CC" at bounding box center [45, 56] width 59 height 10
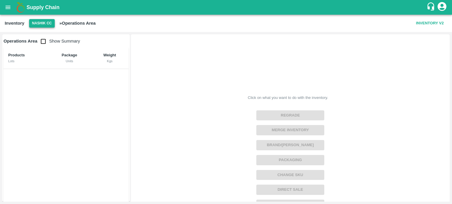
click at [42, 24] on button "Nashik CC" at bounding box center [42, 23] width 26 height 9
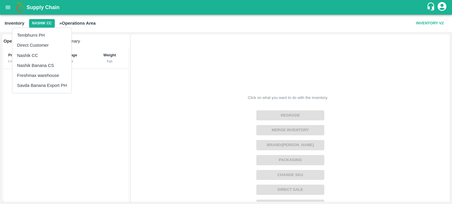
click at [40, 34] on li "Tembhurni PH" at bounding box center [41, 35] width 59 height 10
